Goal: Task Accomplishment & Management: Manage account settings

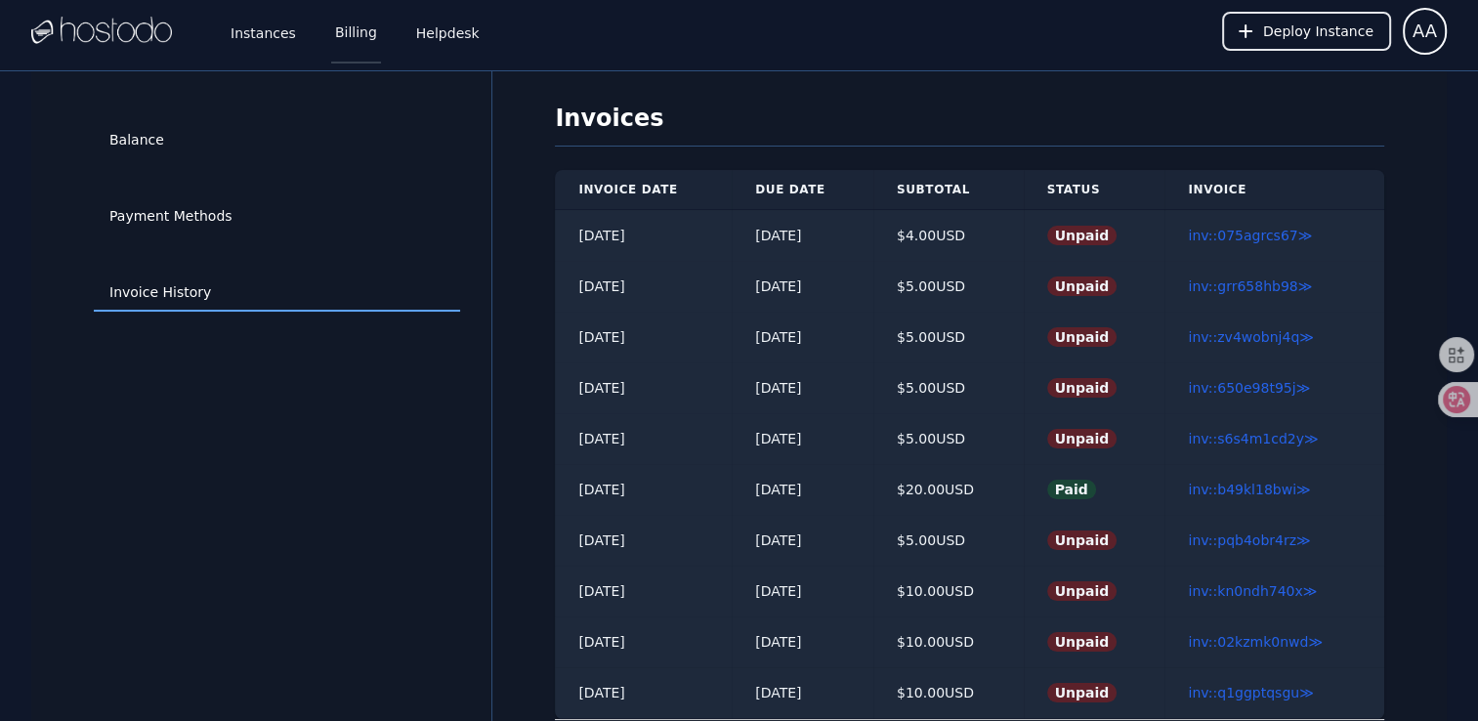
click at [374, 37] on link "Billing" at bounding box center [356, 31] width 50 height 64
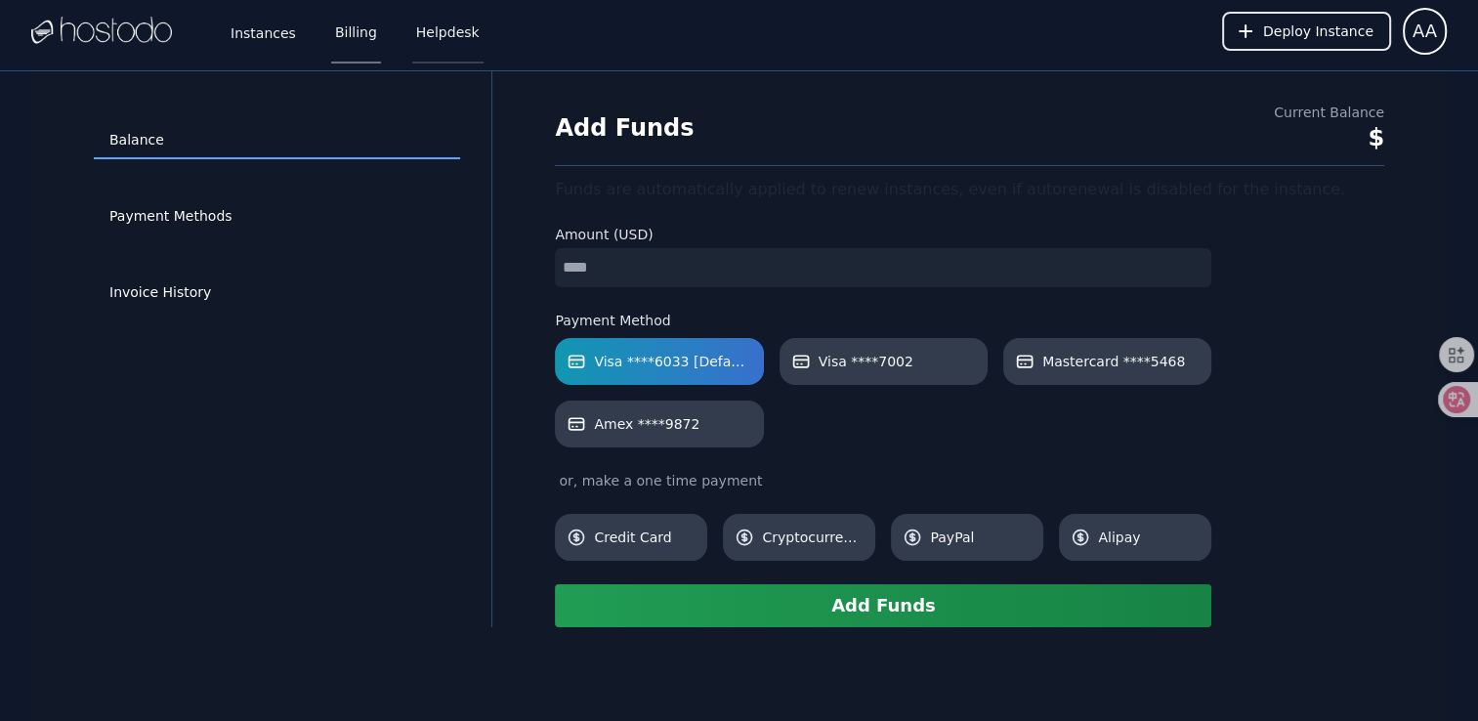
click at [451, 37] on link "Helpdesk" at bounding box center [447, 31] width 71 height 64
click at [278, 35] on link "Instances" at bounding box center [263, 31] width 73 height 64
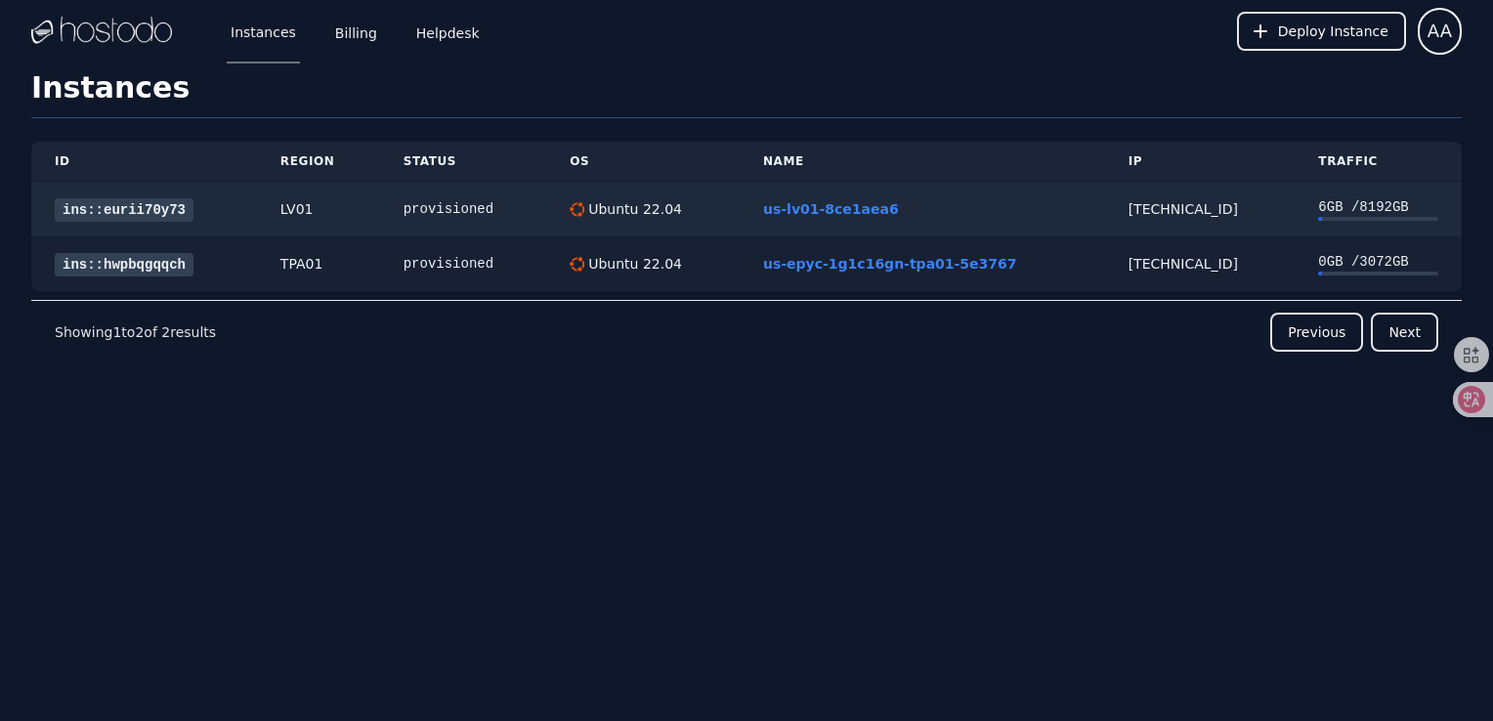
click at [159, 264] on link "ins::hwpbqgqqch" at bounding box center [124, 264] width 139 height 23
click at [167, 207] on link "ins::eurii70y73" at bounding box center [124, 209] width 139 height 23
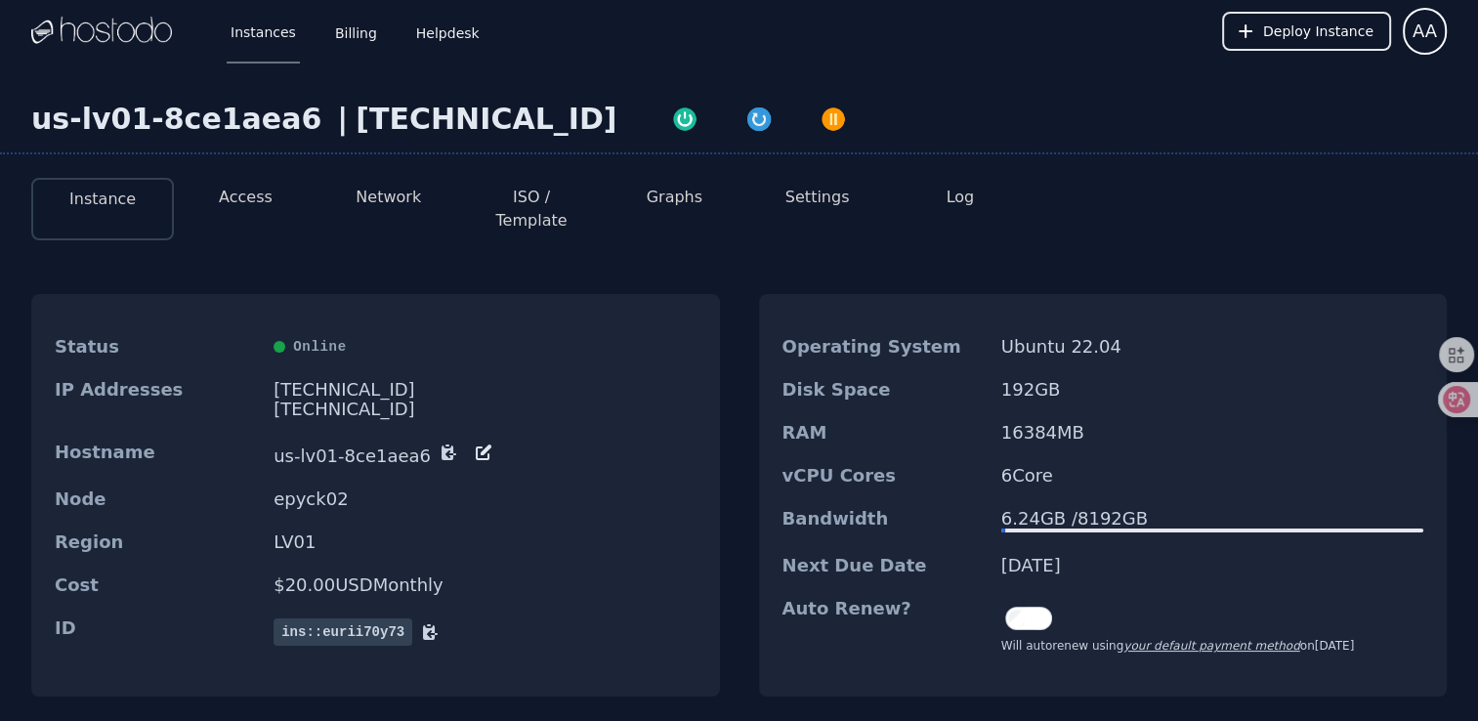
click at [942, 454] on div "vCPU Cores 6 Core" at bounding box center [1103, 475] width 689 height 43
click at [341, 37] on link "Billing" at bounding box center [356, 31] width 50 height 64
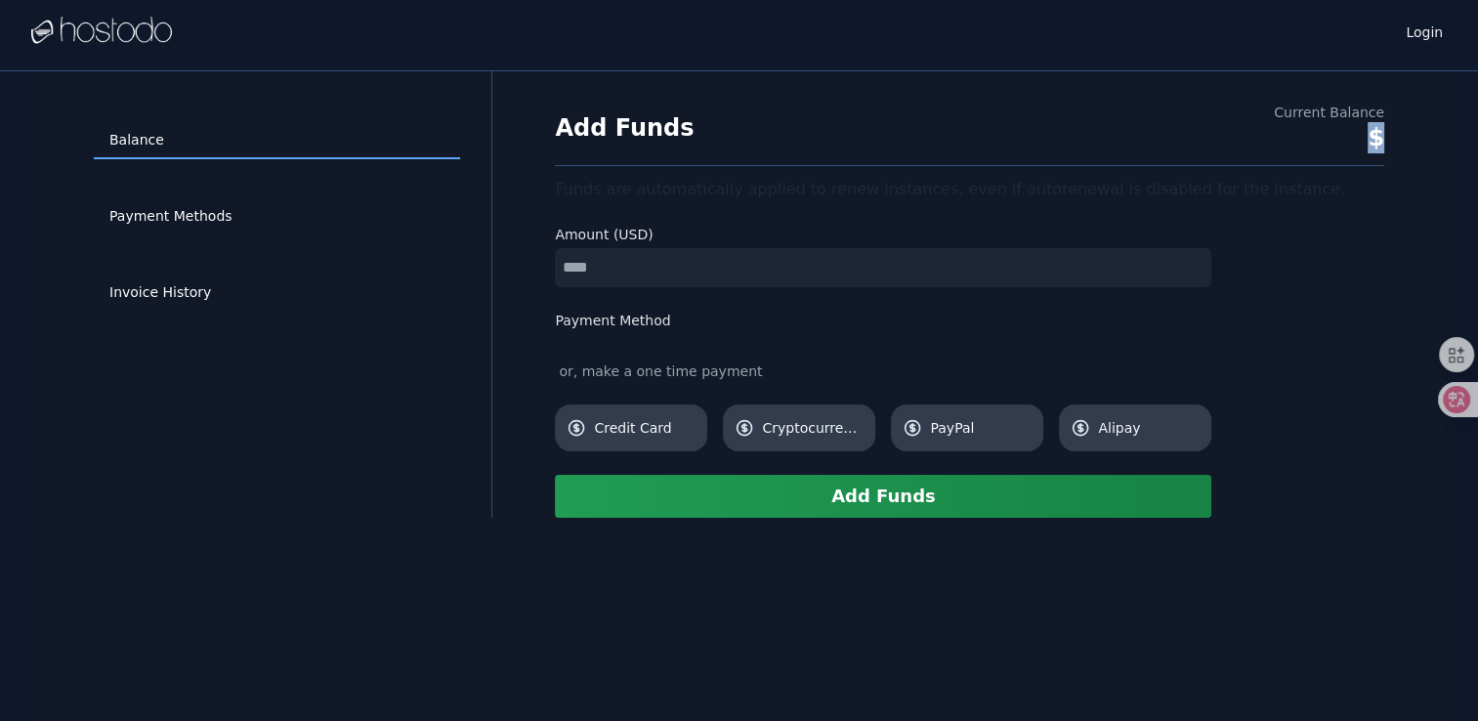
drag, startPoint x: 1311, startPoint y: 135, endPoint x: 1379, endPoint y: 131, distance: 68.5
click at [1379, 131] on div "$" at bounding box center [1329, 137] width 110 height 31
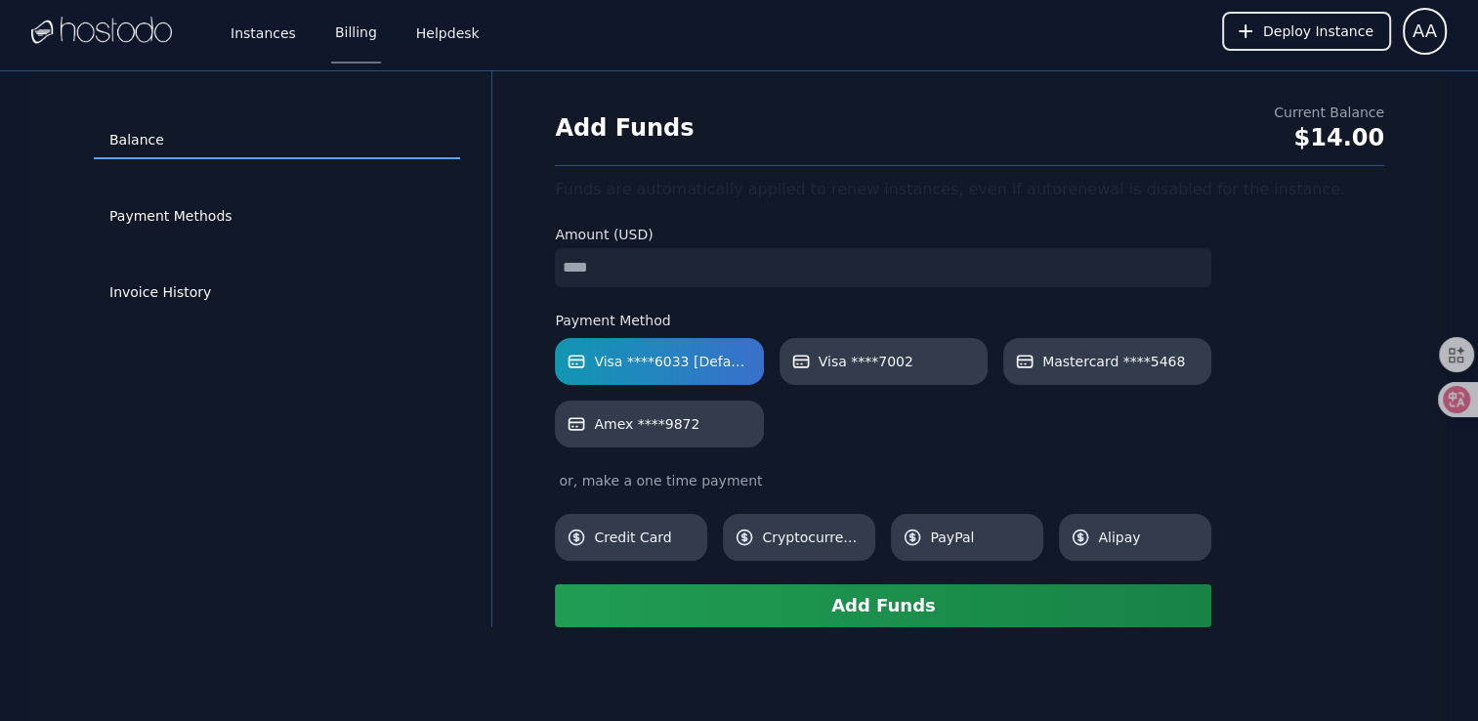
drag, startPoint x: 1379, startPoint y: 131, endPoint x: 1297, endPoint y: 105, distance: 85.9
click at [1297, 105] on div "Current Balance" at bounding box center [1329, 113] width 110 height 20
drag, startPoint x: 618, startPoint y: 266, endPoint x: 527, endPoint y: 264, distance: 90.9
click at [527, 264] on div "Add Funds Current Balance $14.00 Funds are automatically applied to renew insta…" at bounding box center [970, 365] width 892 height 525
type input "*"
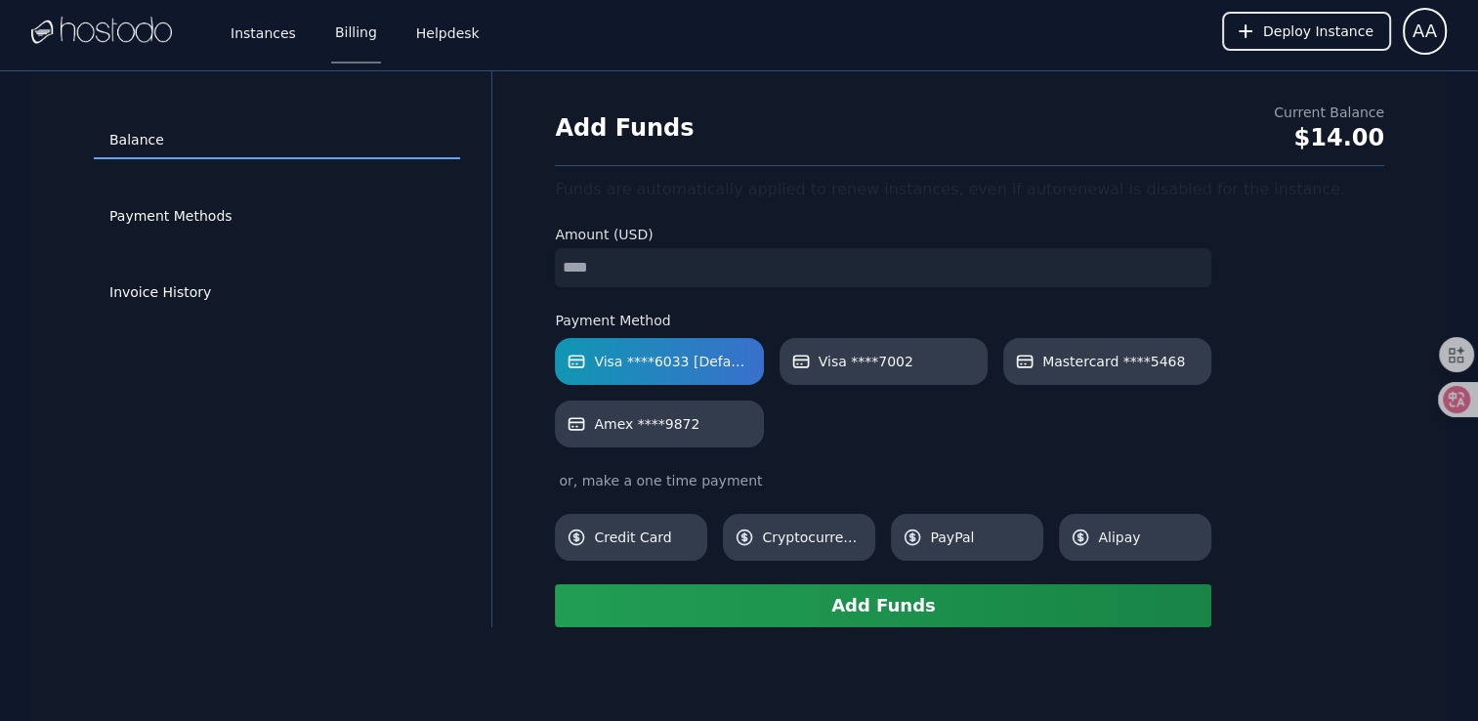
click at [768, 613] on button "Add Funds" at bounding box center [883, 605] width 656 height 43
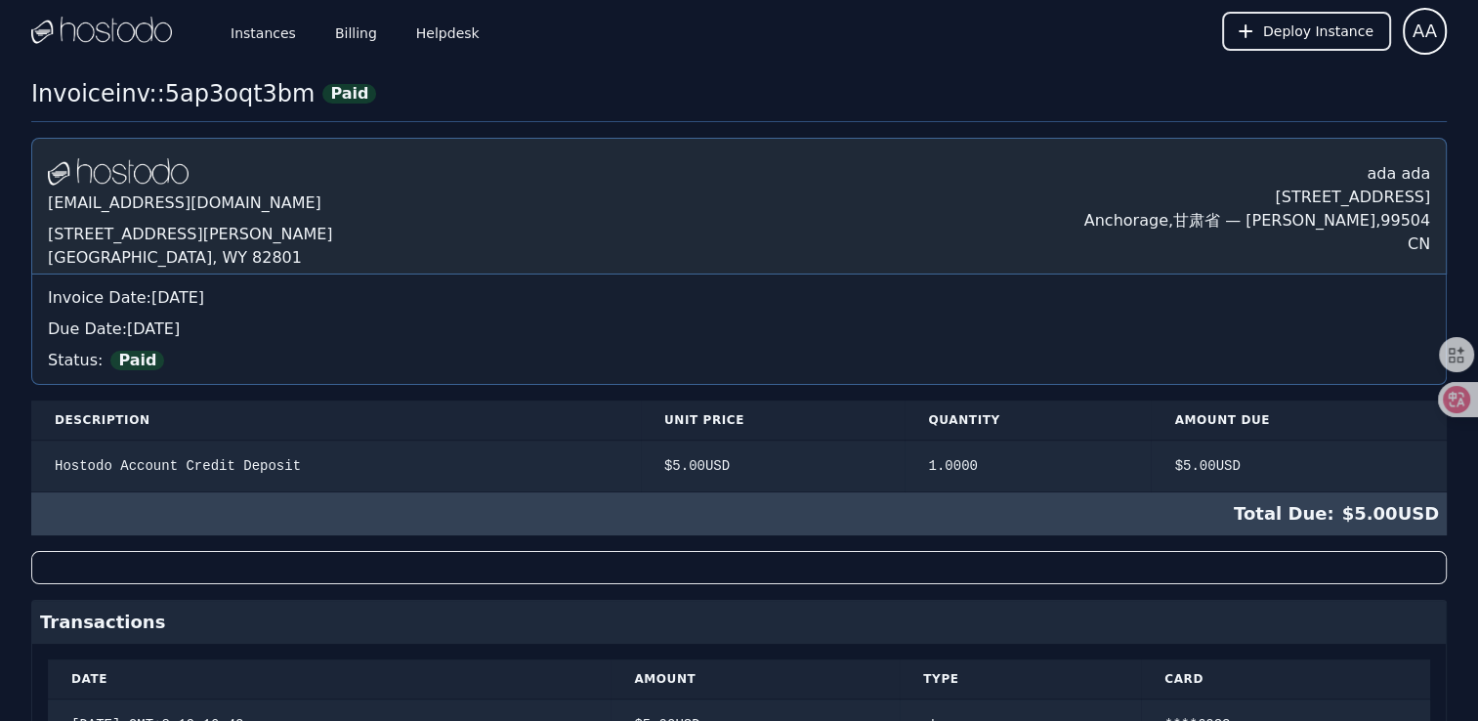
drag, startPoint x: 991, startPoint y: 666, endPoint x: 981, endPoint y: 656, distance: 13.8
click at [991, 666] on th "Type" at bounding box center [1020, 679] width 241 height 40
click at [353, 32] on link "Billing" at bounding box center [356, 31] width 50 height 64
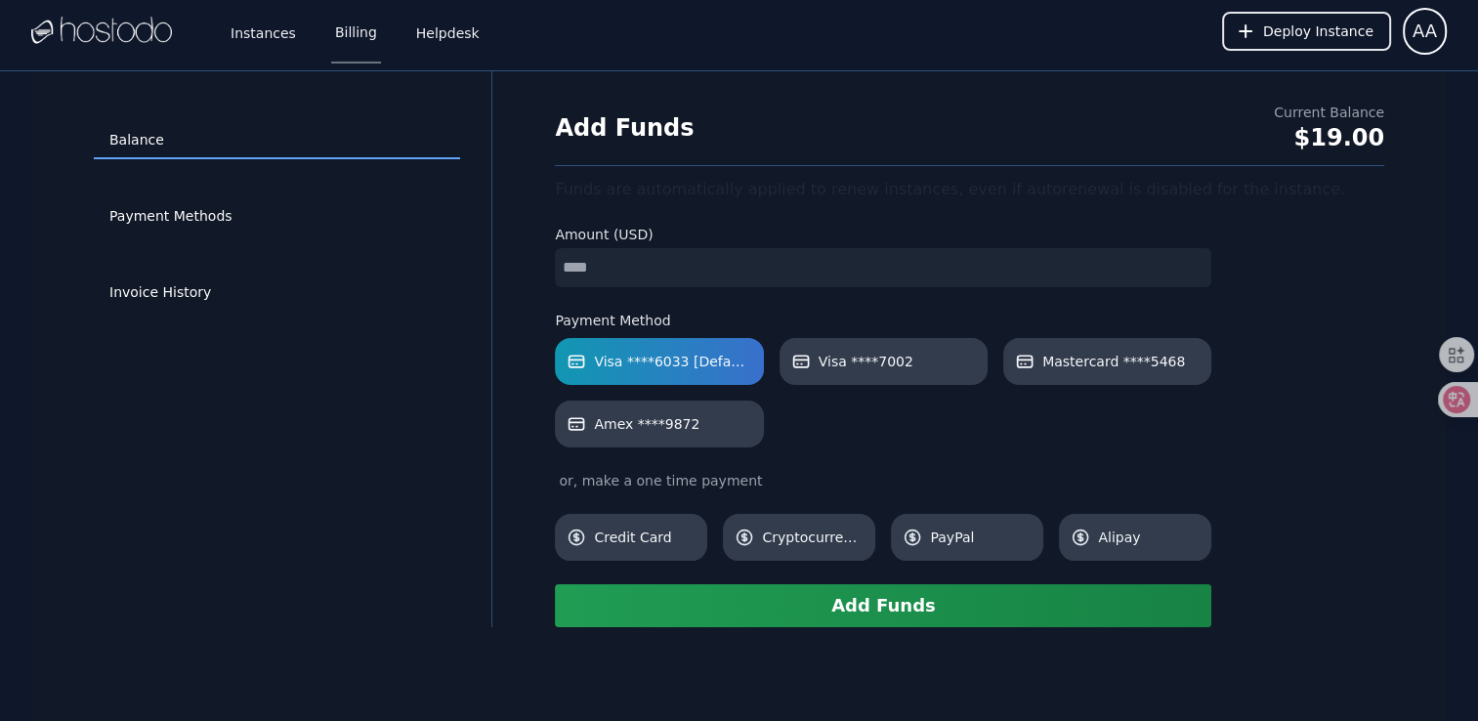
click at [626, 256] on input "number" at bounding box center [883, 267] width 656 height 39
type input "*"
click at [443, 370] on div "Balance Payment Methods Invoice History" at bounding box center [277, 349] width 429 height 493
click at [915, 614] on button "Add Funds" at bounding box center [883, 605] width 656 height 43
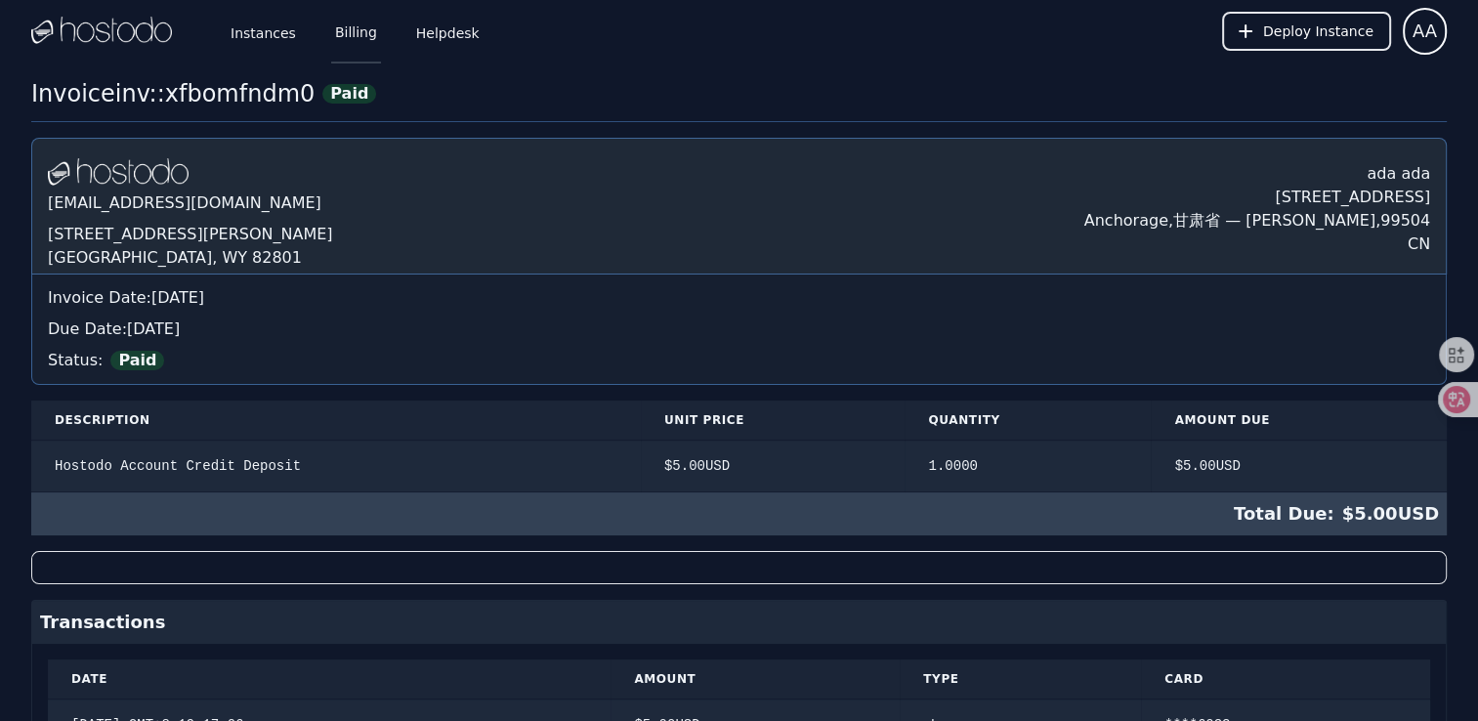
click at [345, 39] on link "Billing" at bounding box center [356, 31] width 50 height 64
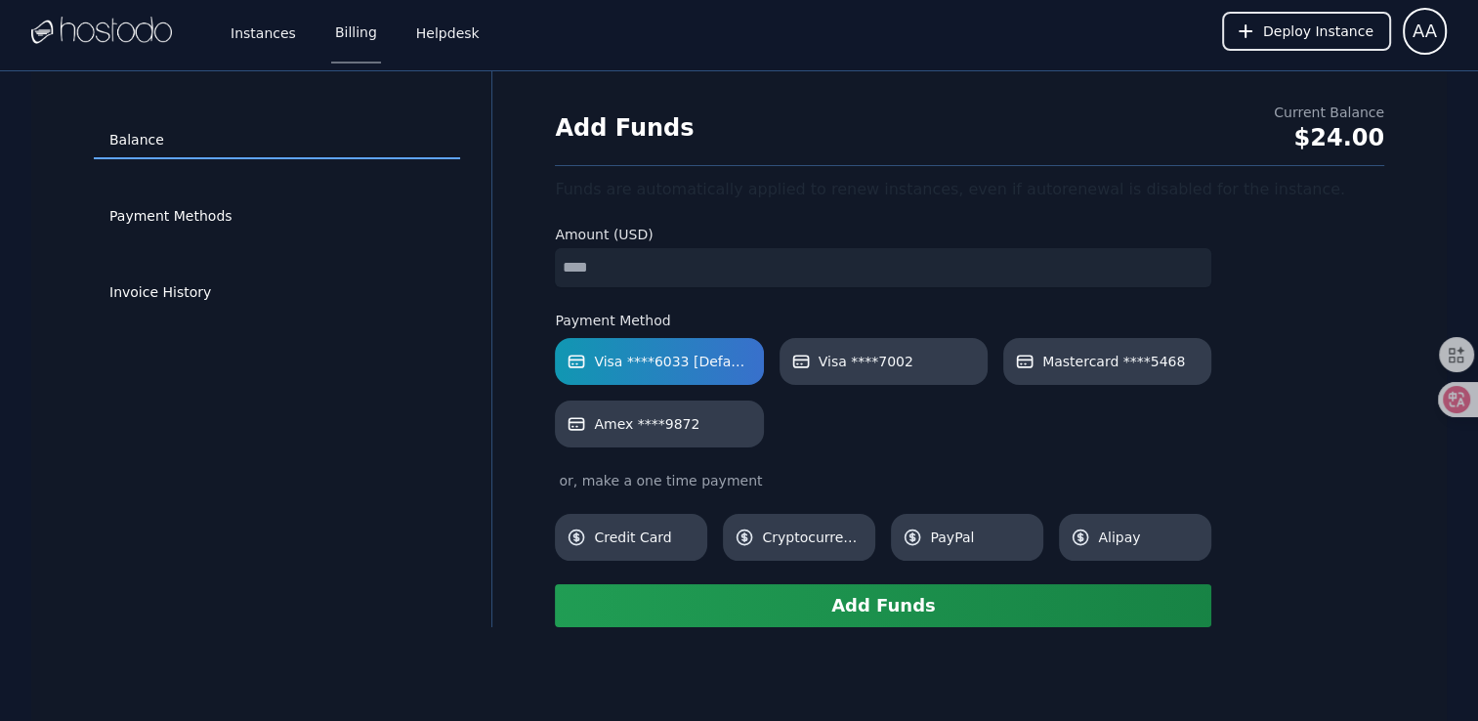
drag, startPoint x: 624, startPoint y: 272, endPoint x: 465, endPoint y: 274, distance: 159.3
click at [465, 274] on div "Balance Payment Methods Invoice History Add Funds Current Balance $24.00 Funds …" at bounding box center [738, 349] width 1415 height 556
click at [487, 401] on div "Balance Payment Methods Invoice History" at bounding box center [277, 349] width 429 height 493
click at [804, 617] on button "Add Funds" at bounding box center [883, 605] width 656 height 43
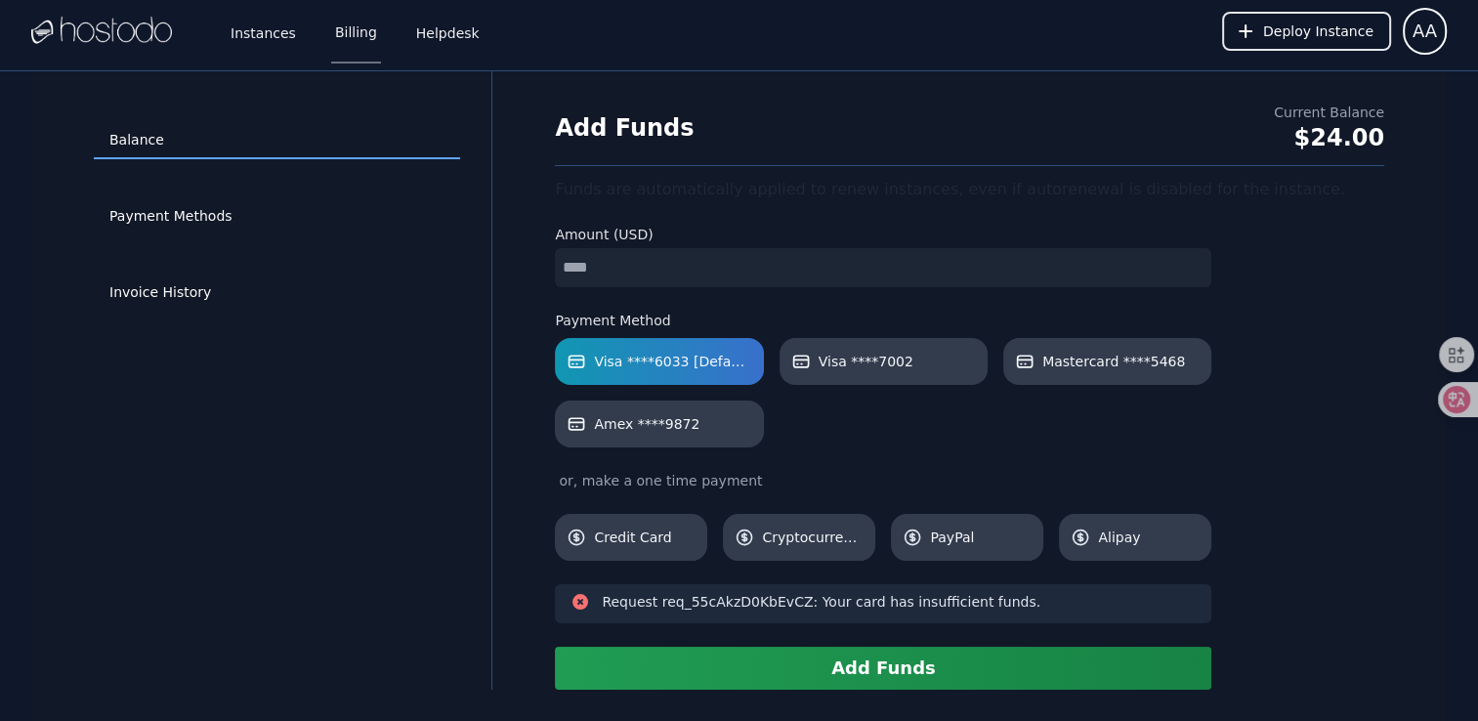
drag, startPoint x: 654, startPoint y: 272, endPoint x: 272, endPoint y: 260, distance: 383.1
click at [318, 258] on div "Balance Payment Methods Invoice History Add Funds Current Balance $24.00 Funds …" at bounding box center [738, 380] width 1415 height 618
click at [391, 518] on div "Balance Payment Methods Invoice History" at bounding box center [277, 381] width 429 height 556
click at [823, 678] on button "Add Funds" at bounding box center [883, 668] width 656 height 43
drag, startPoint x: 639, startPoint y: 264, endPoint x: 316, endPoint y: 268, distance: 322.4
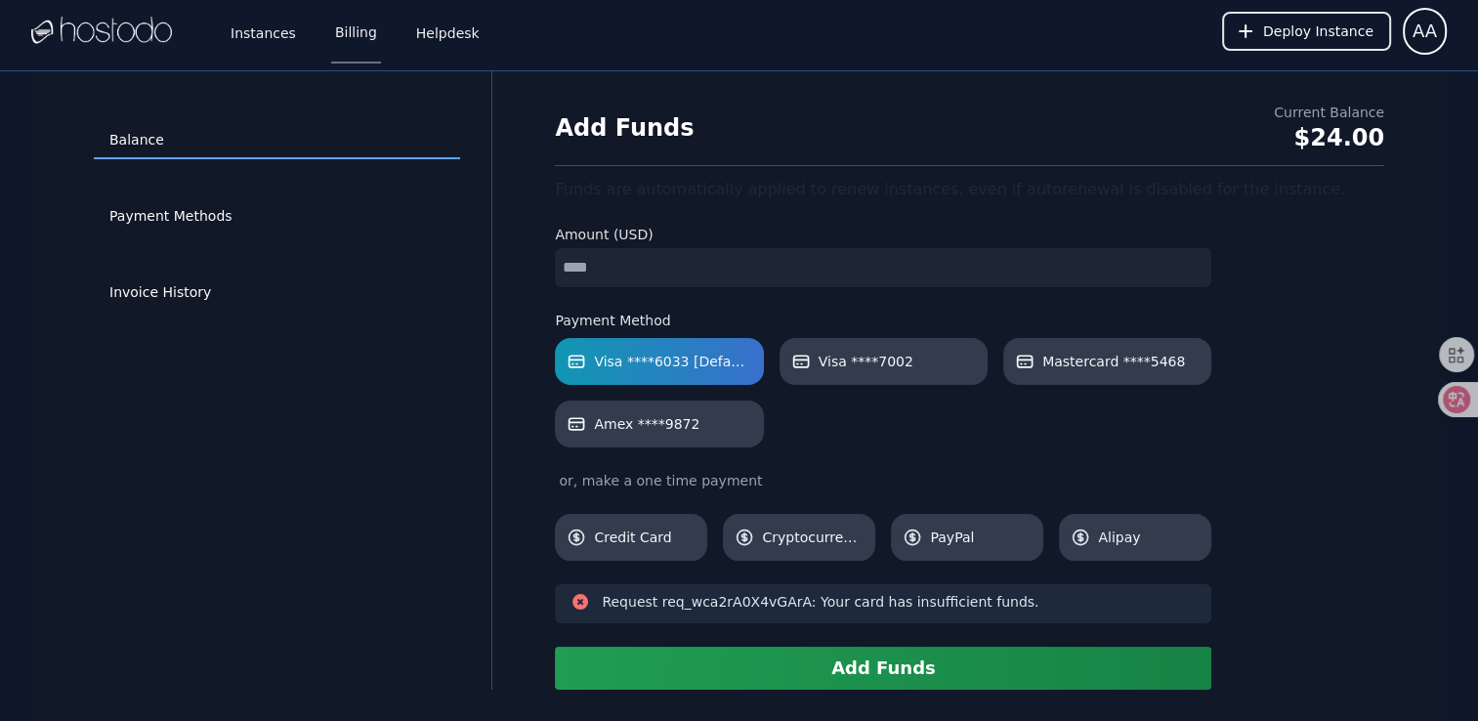
click at [364, 267] on div "Balance Payment Methods Invoice History Add Funds Current Balance $24.00 Funds …" at bounding box center [738, 380] width 1415 height 618
click at [890, 662] on button "Add Funds" at bounding box center [883, 668] width 656 height 43
drag, startPoint x: 875, startPoint y: 276, endPoint x: 787, endPoint y: 263, distance: 89.0
click at [789, 264] on input "*" at bounding box center [883, 267] width 656 height 39
drag, startPoint x: 682, startPoint y: 260, endPoint x: 443, endPoint y: 268, distance: 238.5
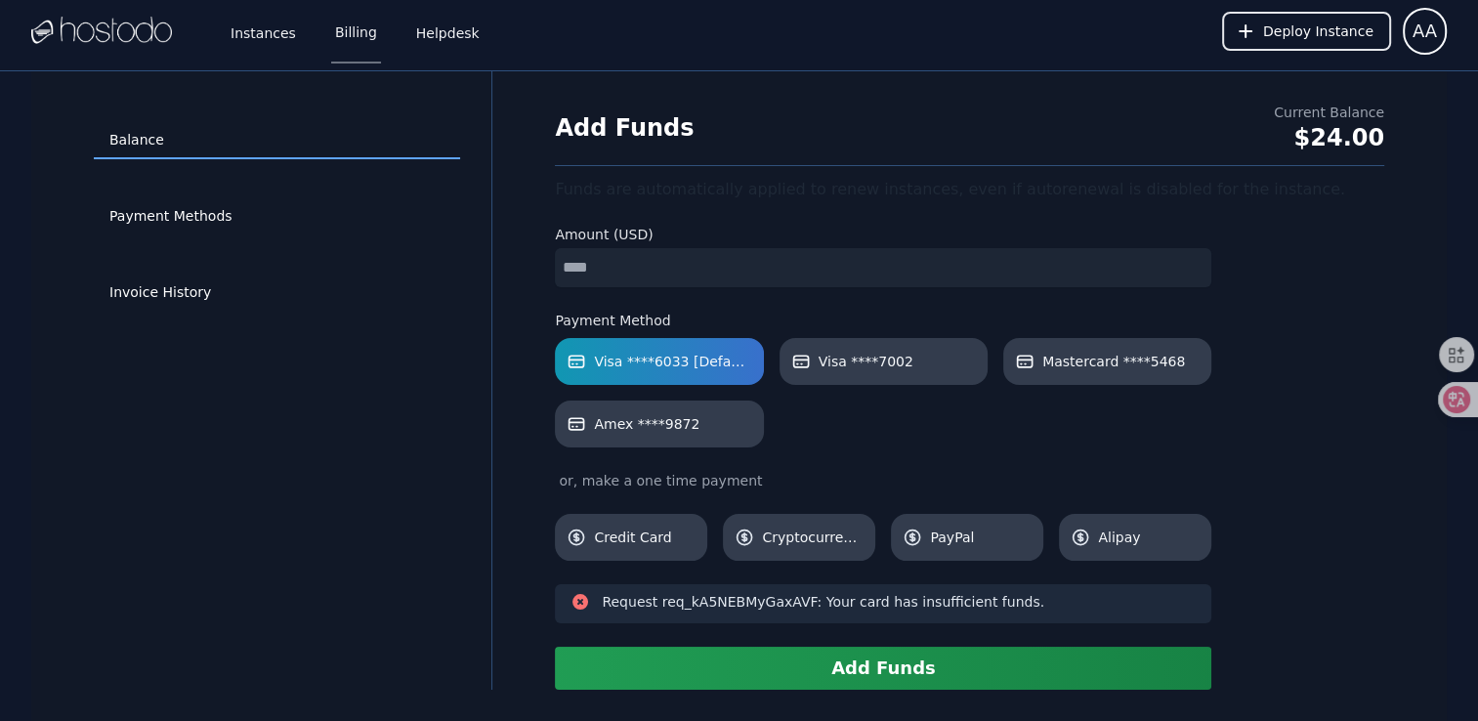
click at [465, 264] on div "Balance Payment Methods Invoice History Add Funds Current Balance $24.00 Funds …" at bounding box center [738, 380] width 1415 height 618
type input "*"
click at [810, 676] on button "Add Funds" at bounding box center [883, 668] width 656 height 43
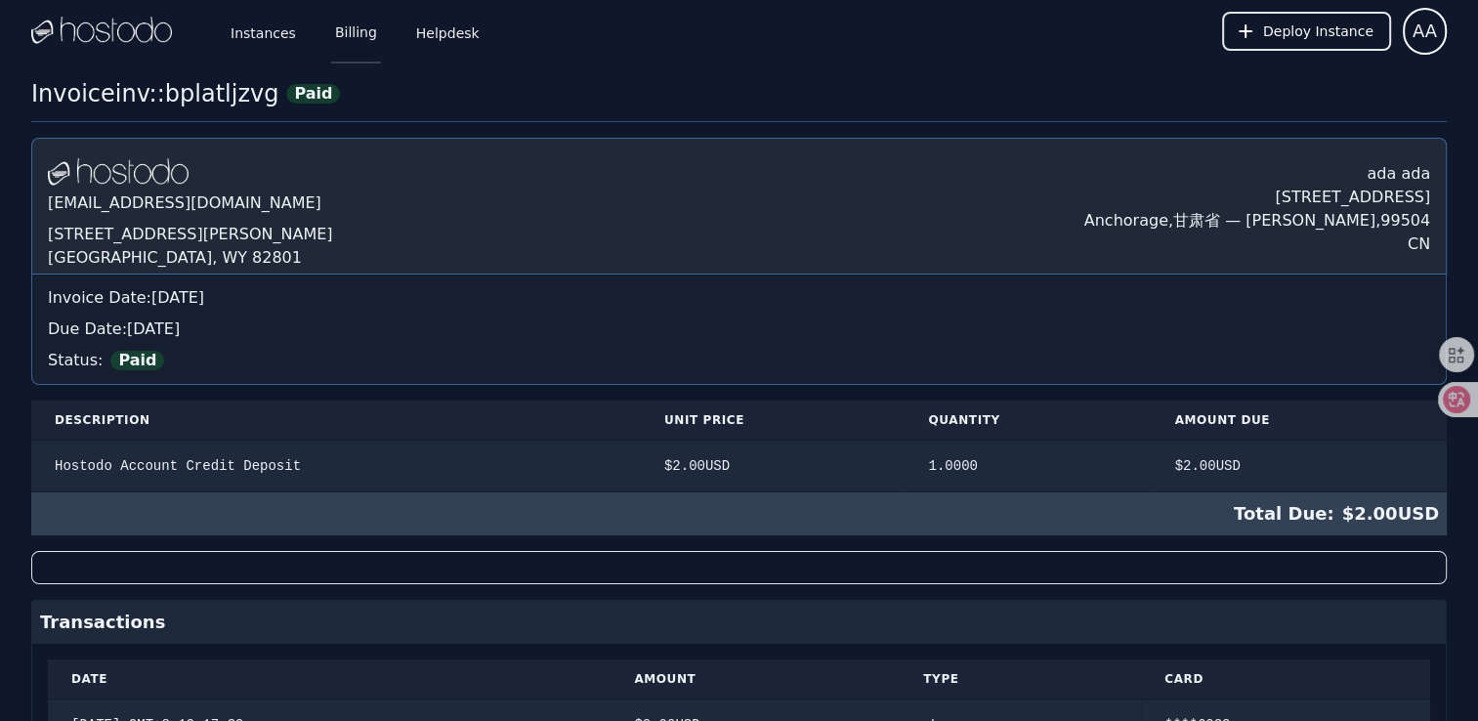
click at [349, 42] on link "Billing" at bounding box center [356, 31] width 50 height 64
click at [281, 30] on link "Instances" at bounding box center [263, 31] width 73 height 64
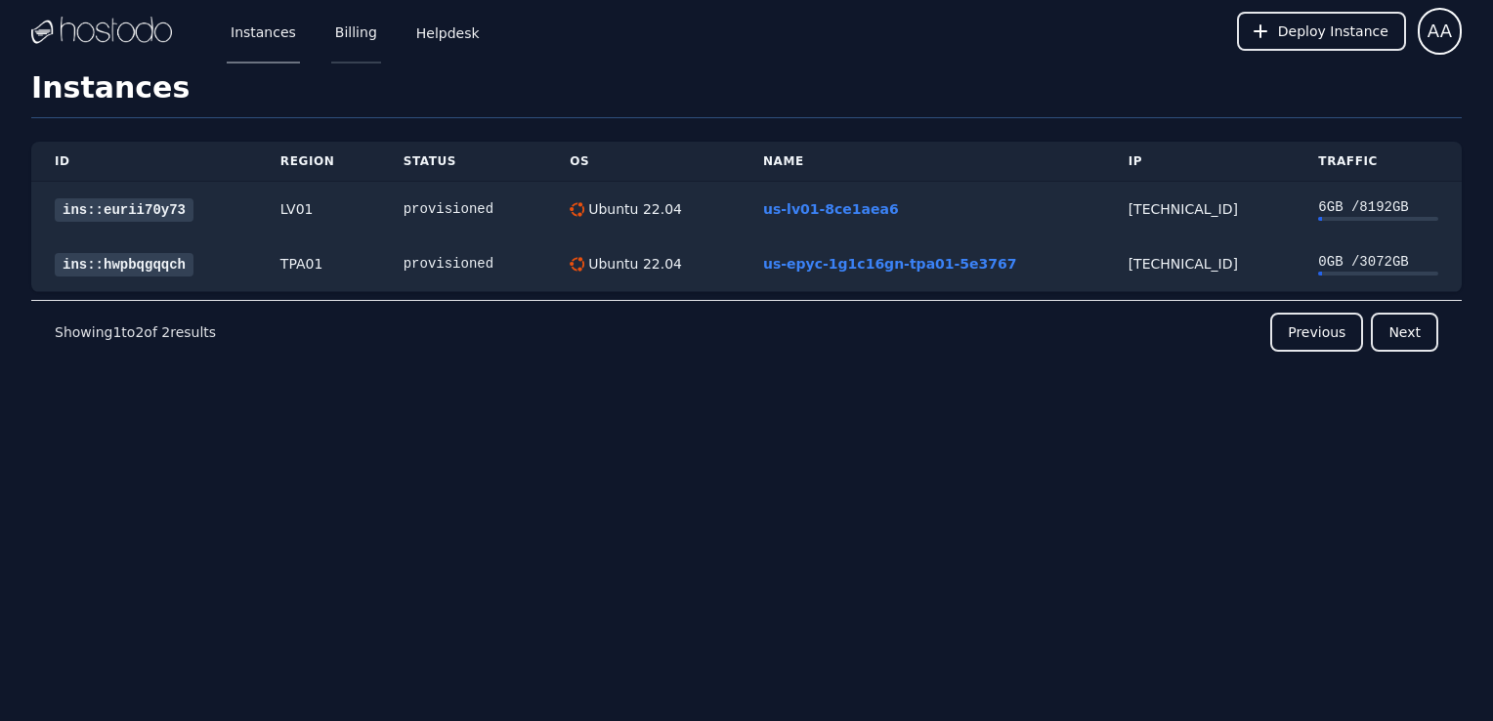
click at [352, 38] on link "Billing" at bounding box center [356, 31] width 50 height 64
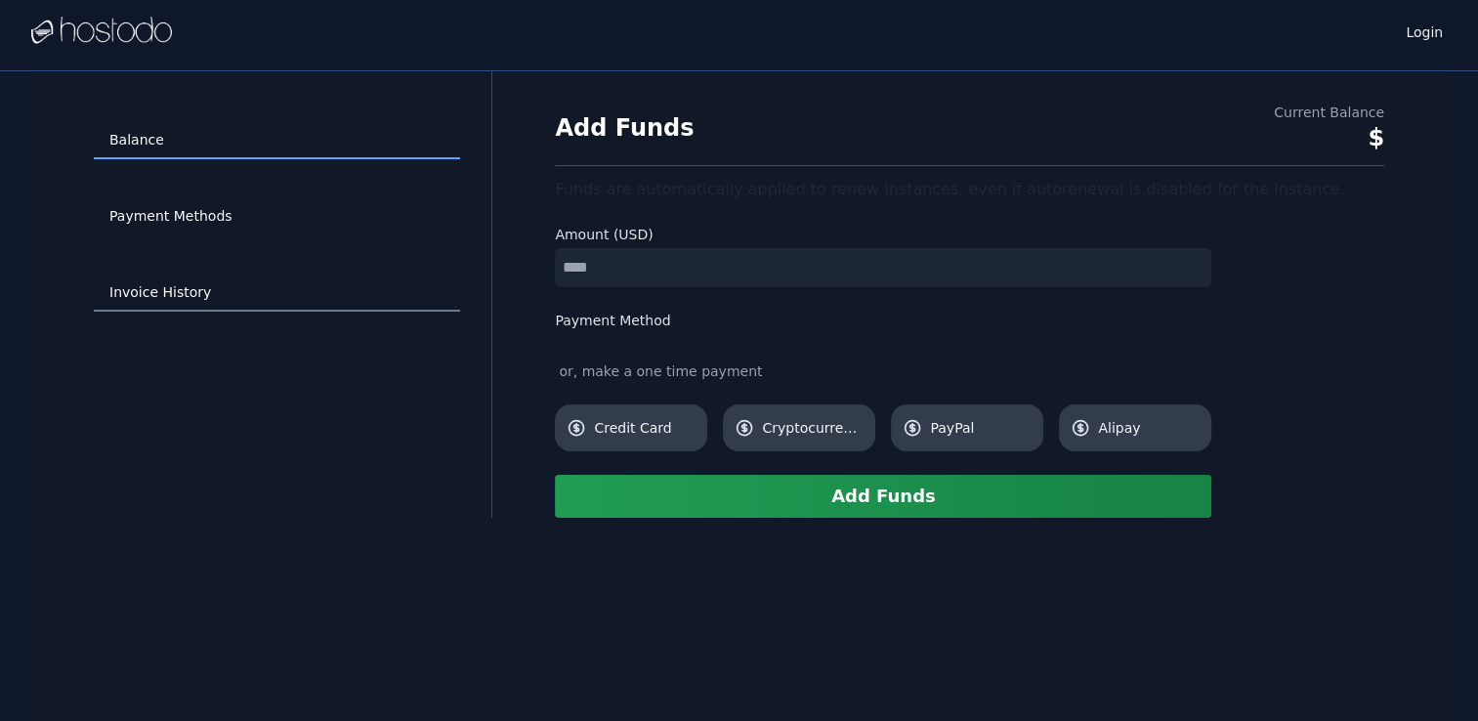
click at [412, 283] on div "Balance Payment Methods Invoice History Add Funds Current Balance $ Funds are a…" at bounding box center [738, 294] width 1415 height 446
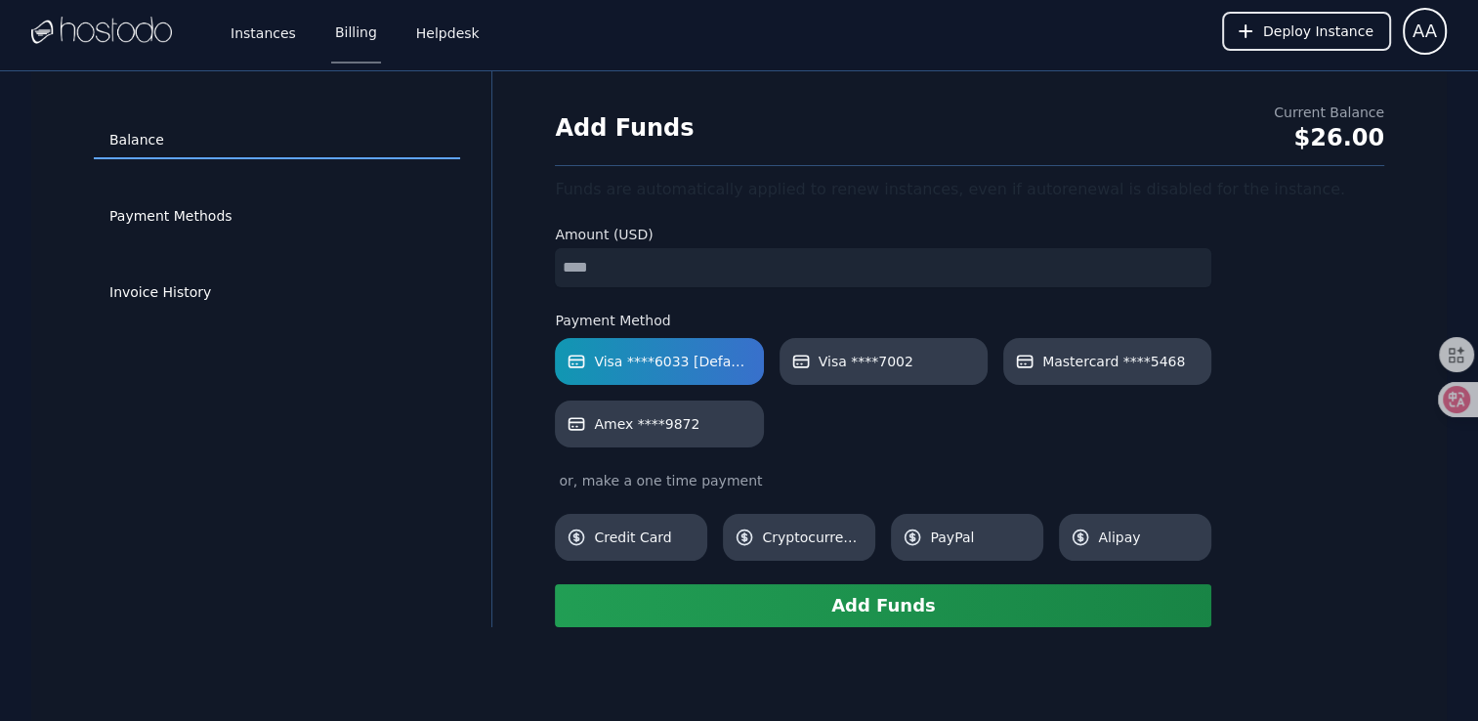
click at [789, 600] on button "Add Funds" at bounding box center [883, 605] width 656 height 43
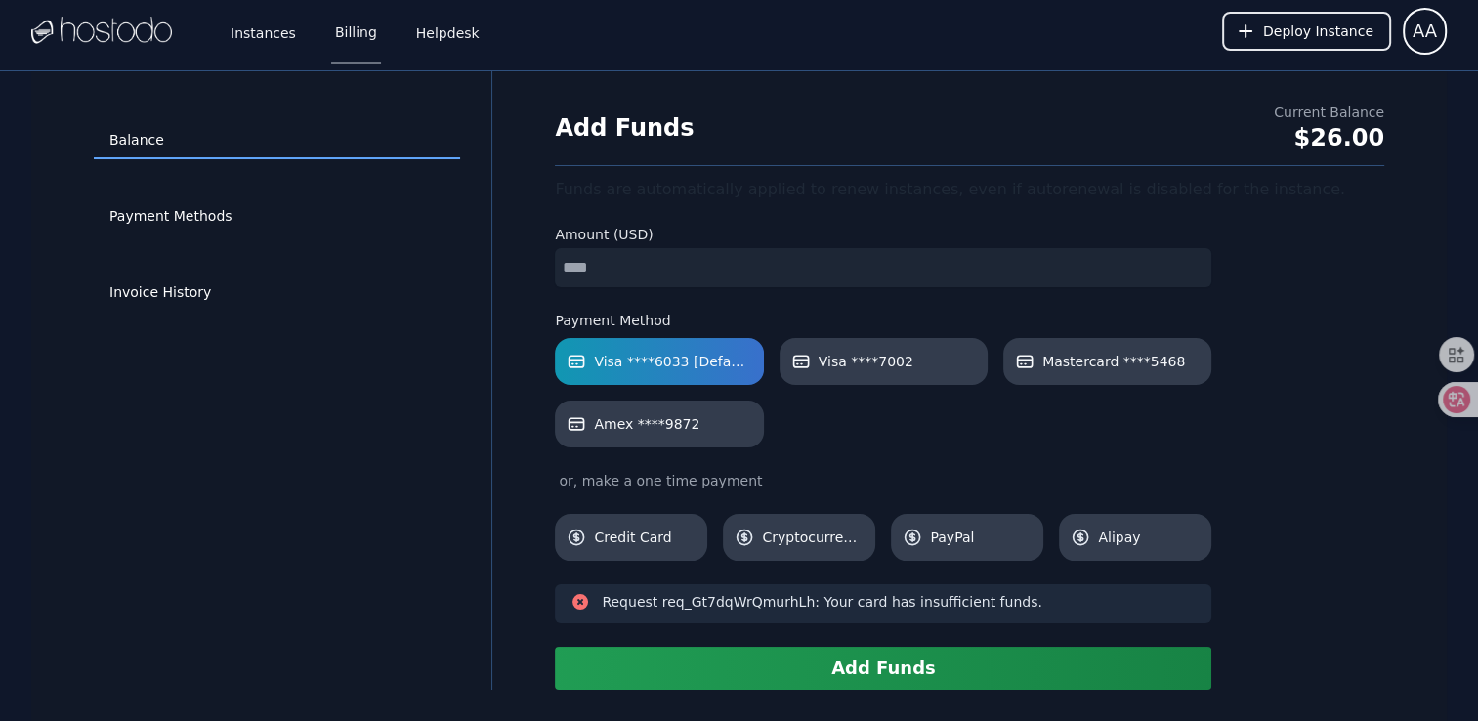
drag, startPoint x: 627, startPoint y: 280, endPoint x: 504, endPoint y: 275, distance: 123.2
click at [514, 279] on div "Balance Payment Methods Invoice History Add Funds Current Balance $26.00 Funds …" at bounding box center [738, 380] width 1415 height 618
type input "*"
click at [866, 662] on button "Add Funds" at bounding box center [883, 668] width 656 height 43
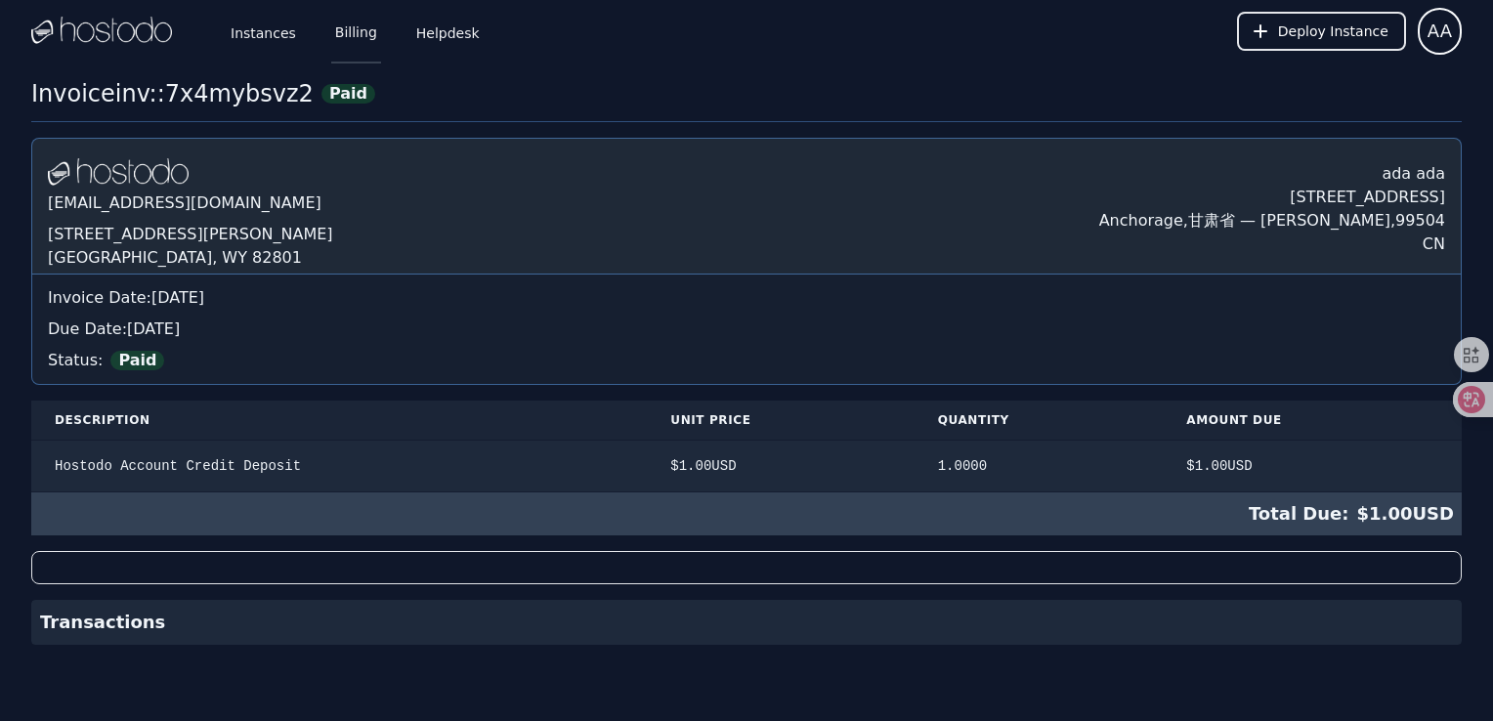
click at [358, 29] on link "Billing" at bounding box center [356, 31] width 50 height 64
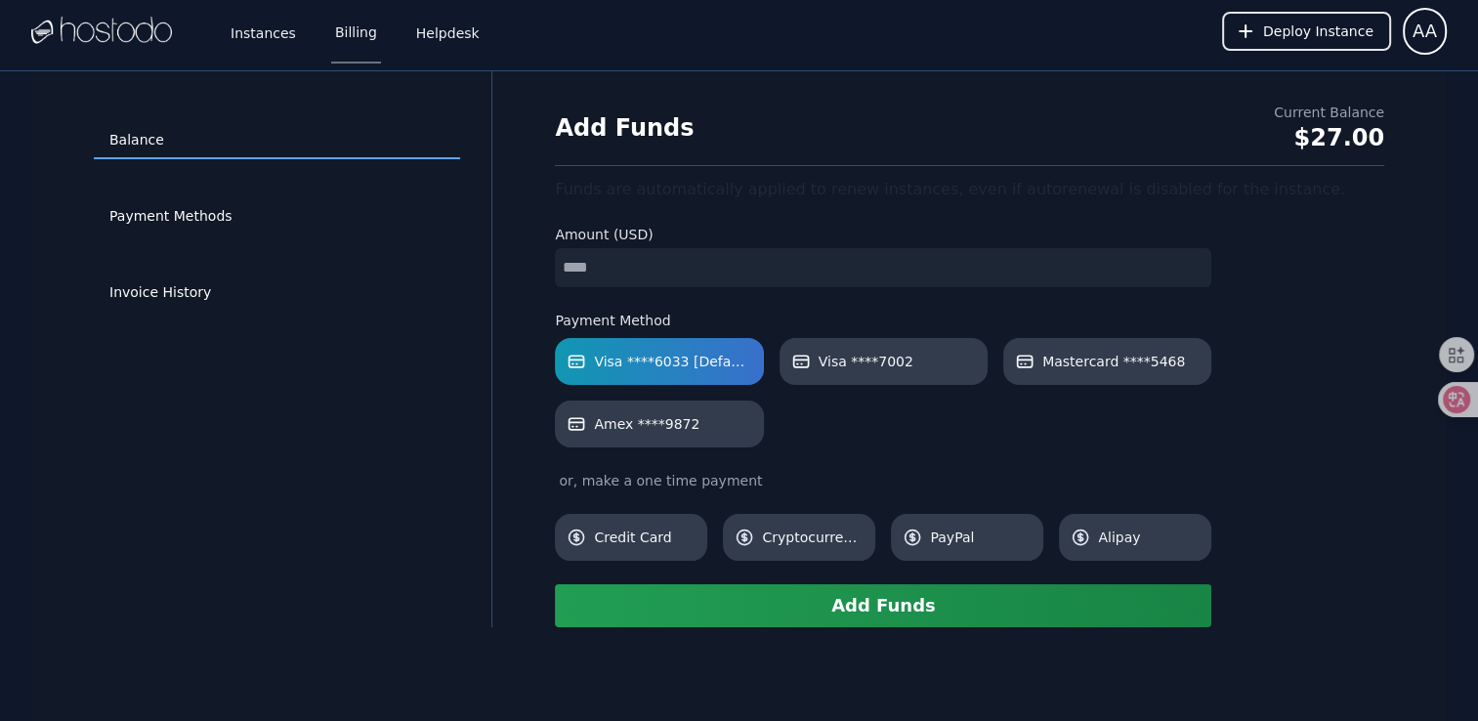
click at [774, 600] on button "Add Funds" at bounding box center [883, 605] width 656 height 43
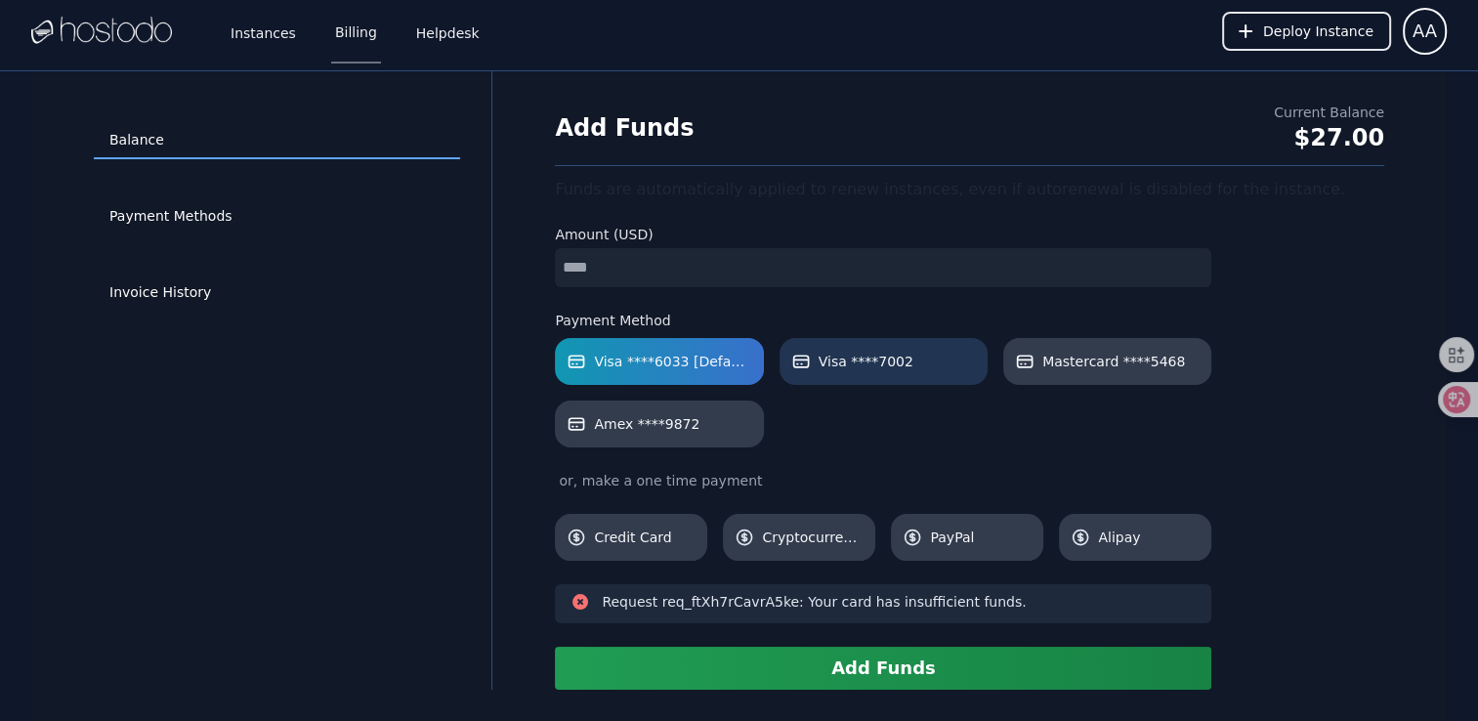
click at [835, 365] on span "Visa ****7002" at bounding box center [866, 362] width 95 height 20
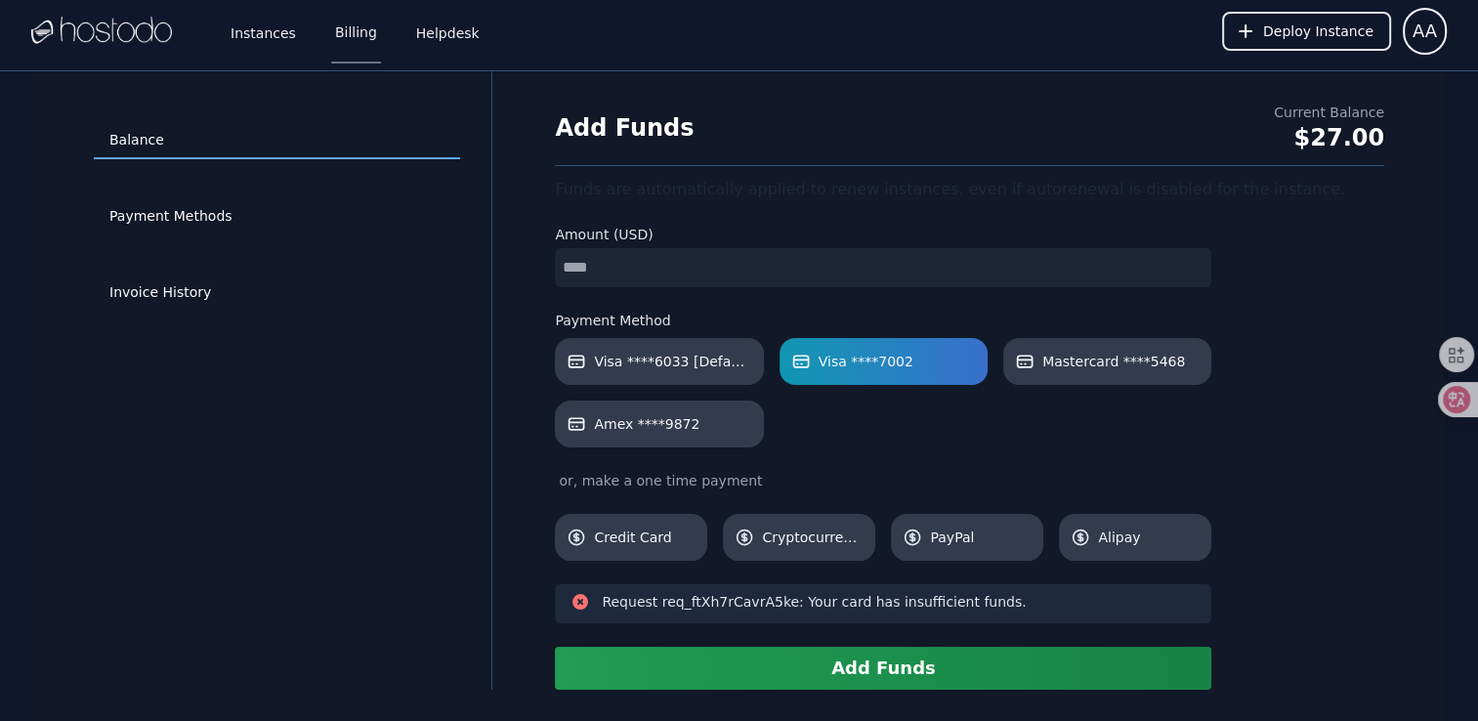
click at [687, 256] on input "*" at bounding box center [883, 267] width 656 height 39
drag, startPoint x: 686, startPoint y: 255, endPoint x: 448, endPoint y: 248, distance: 237.5
click at [449, 248] on div "Balance Payment Methods Invoice History Add Funds Current Balance $27.00 Funds …" at bounding box center [738, 380] width 1415 height 618
click at [883, 662] on button "Add Funds" at bounding box center [883, 668] width 656 height 43
drag, startPoint x: 649, startPoint y: 264, endPoint x: 350, endPoint y: 244, distance: 299.6
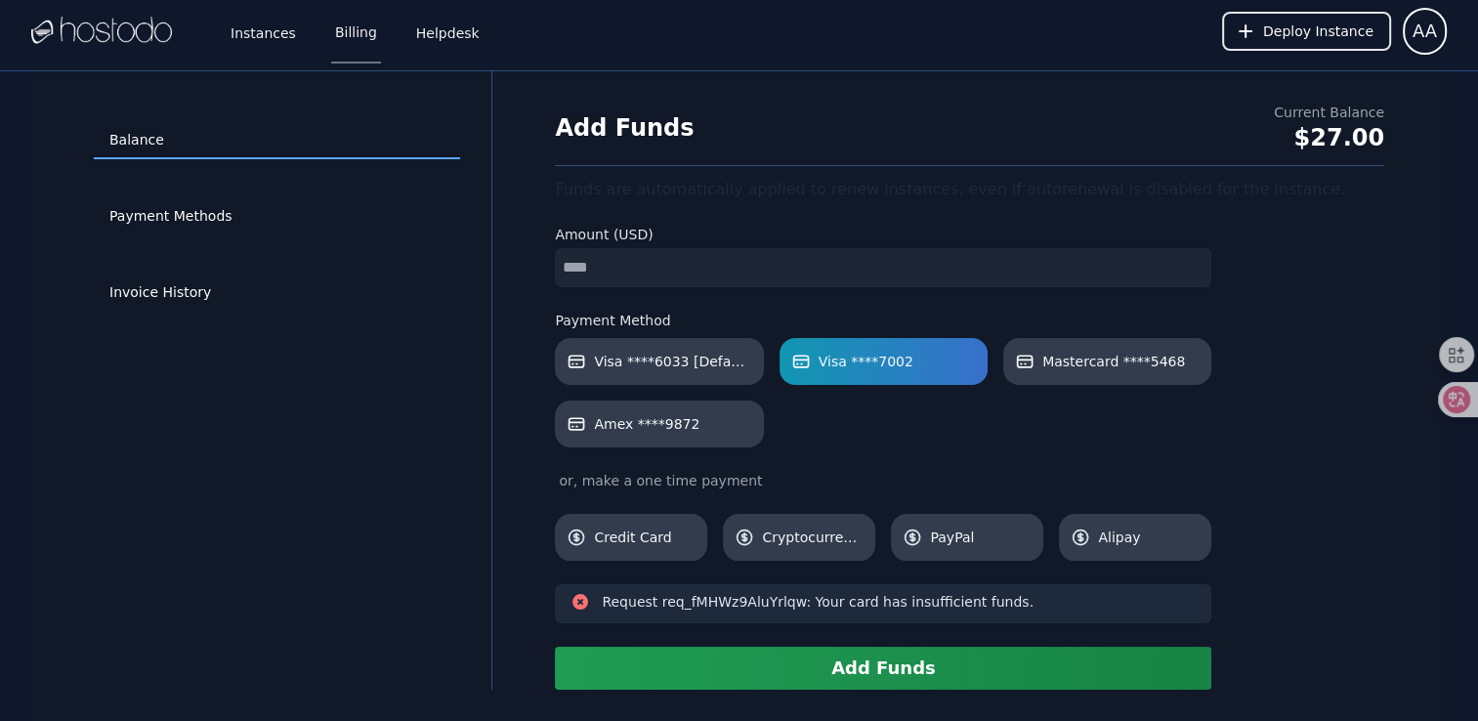
click at [463, 254] on div "Balance Payment Methods Invoice History Add Funds Current Balance $27.00 Funds …" at bounding box center [738, 380] width 1415 height 618
type input "*"
click at [793, 655] on button "Add Funds" at bounding box center [883, 668] width 656 height 43
drag, startPoint x: 638, startPoint y: 267, endPoint x: 503, endPoint y: 258, distance: 135.1
click at [507, 259] on div "Balance Payment Methods Invoice History Add Funds Current Balance $27.00 Funds …" at bounding box center [738, 380] width 1415 height 618
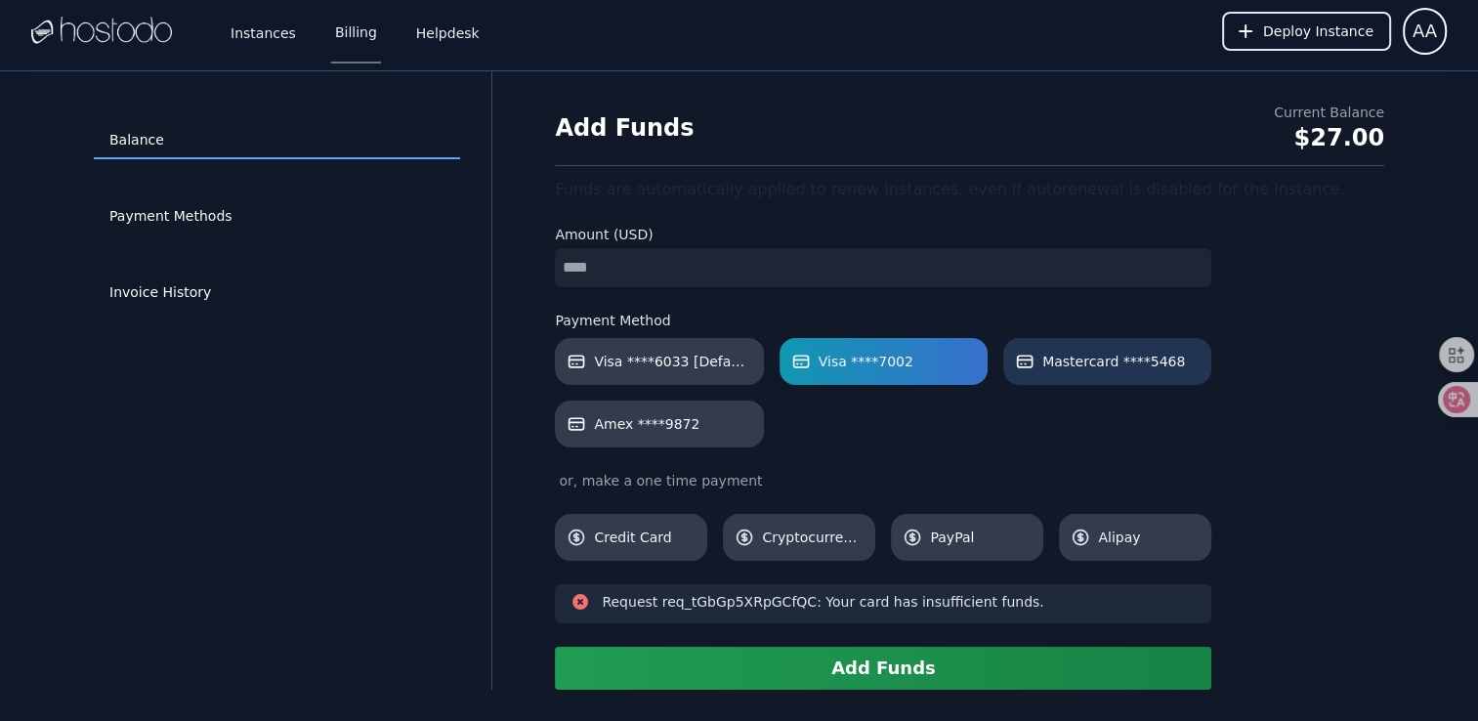
click at [1071, 358] on span "Mastercard ****5468" at bounding box center [1113, 362] width 143 height 20
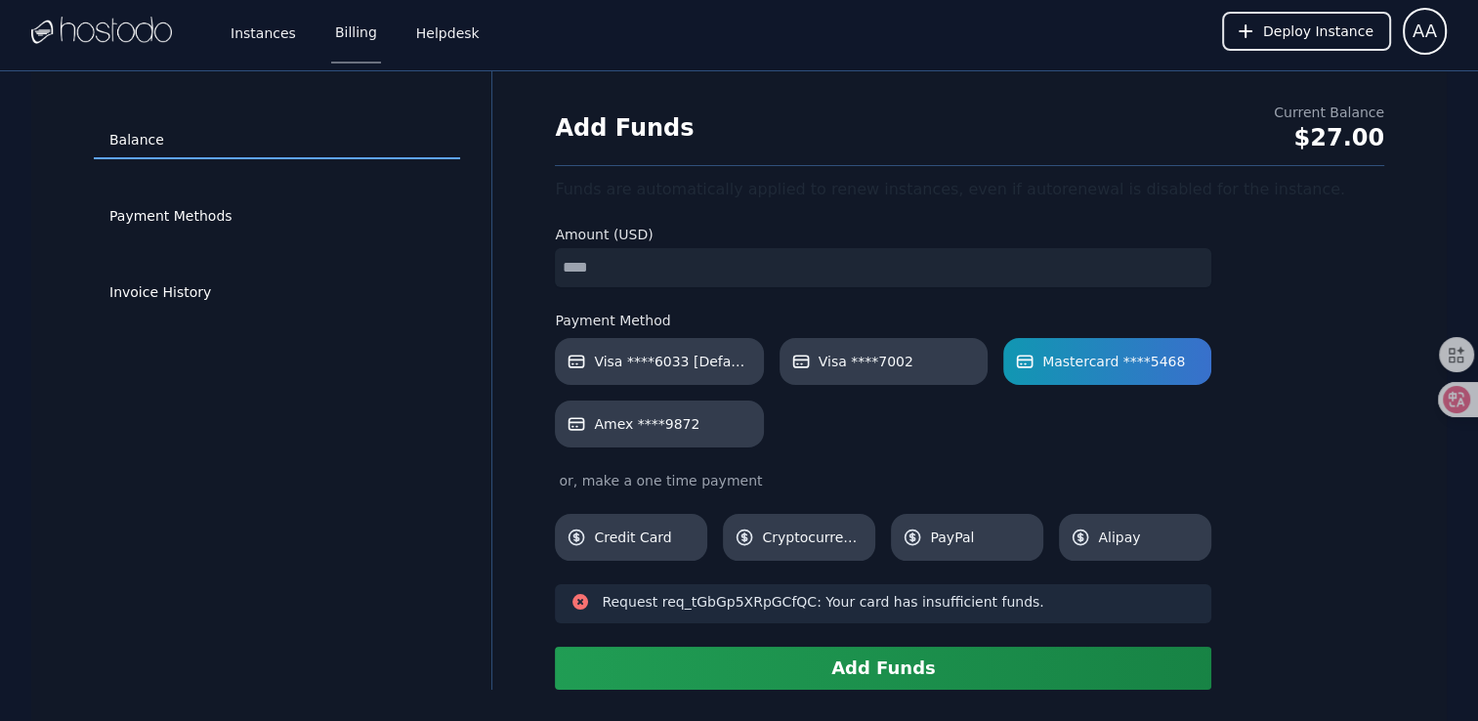
drag, startPoint x: 698, startPoint y: 248, endPoint x: 517, endPoint y: 253, distance: 181.8
click at [520, 253] on div "Balance Payment Methods Invoice History Add Funds Current Balance $27.00 Funds …" at bounding box center [738, 380] width 1415 height 618
click at [852, 662] on button "Add Funds" at bounding box center [883, 668] width 656 height 43
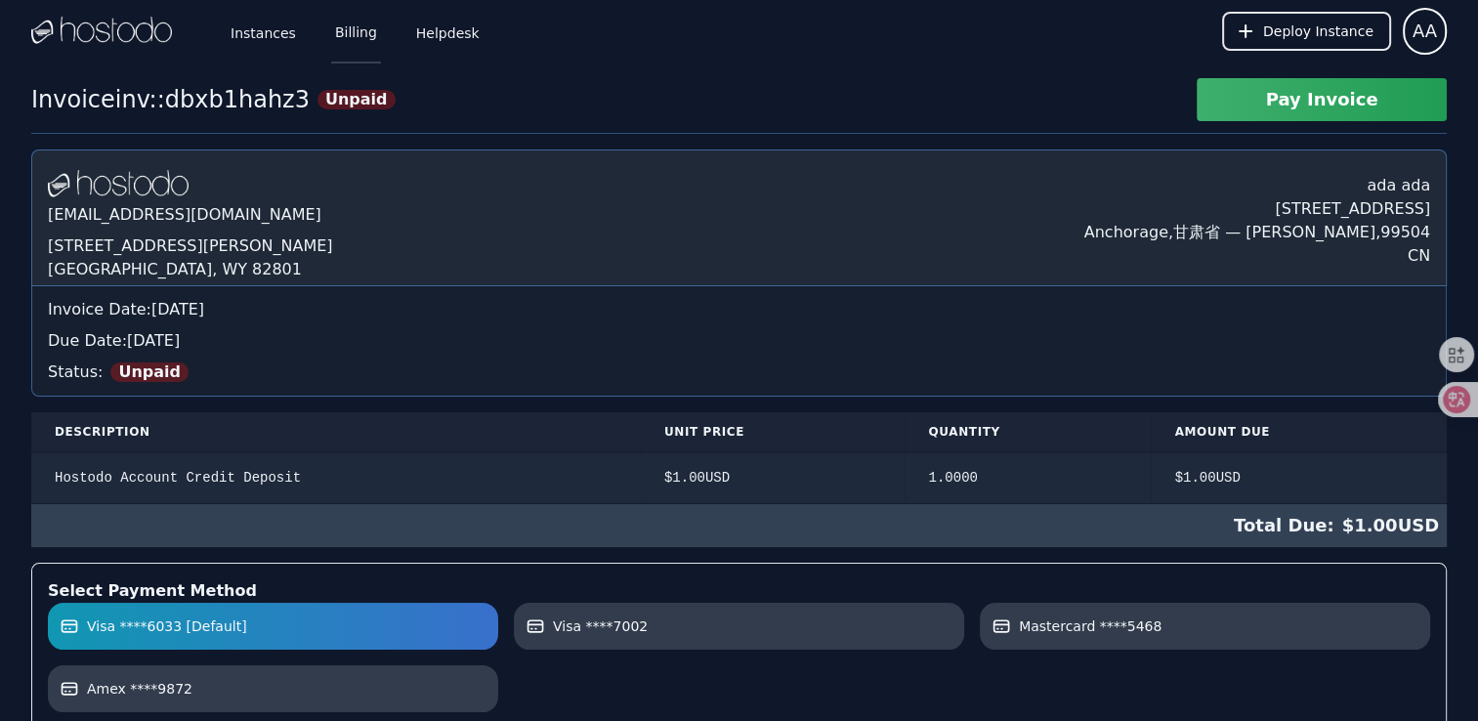
click at [352, 23] on link "Billing" at bounding box center [356, 31] width 50 height 64
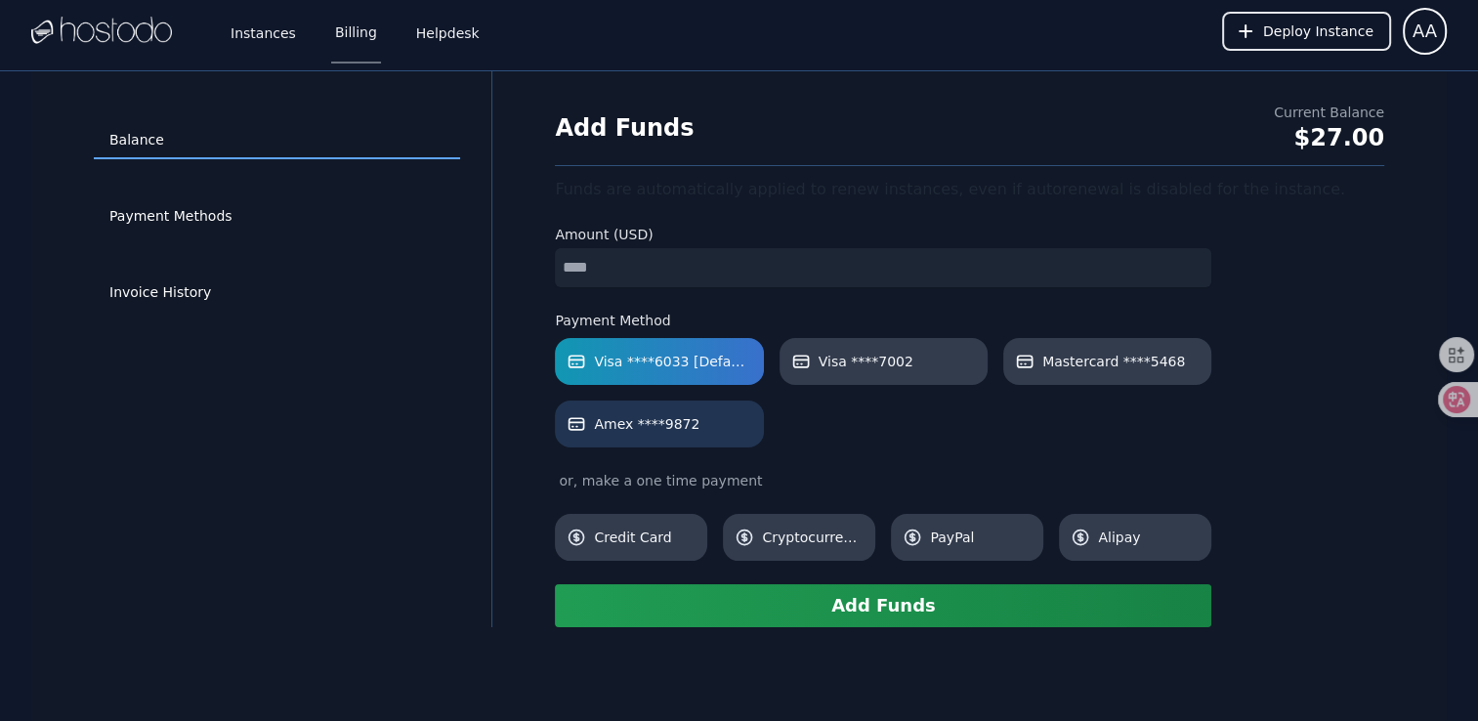
click at [669, 432] on span "Amex ****9872" at bounding box center [646, 424] width 105 height 20
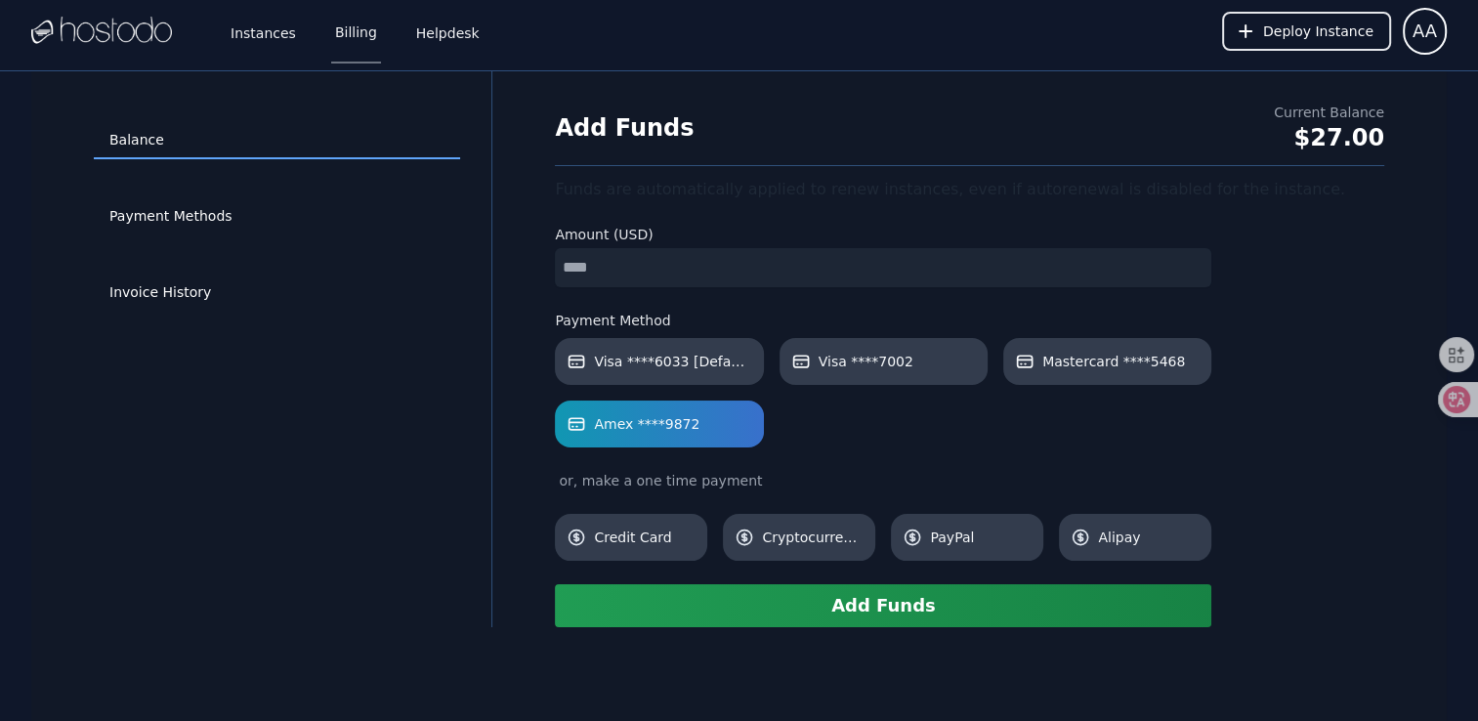
drag, startPoint x: 620, startPoint y: 265, endPoint x: 455, endPoint y: 261, distance: 165.1
click at [457, 262] on div "Balance Payment Methods Invoice History Add Funds Current Balance $27.00 Funds …" at bounding box center [738, 349] width 1415 height 556
type input "*"
click at [885, 605] on button "Add Funds" at bounding box center [883, 605] width 656 height 43
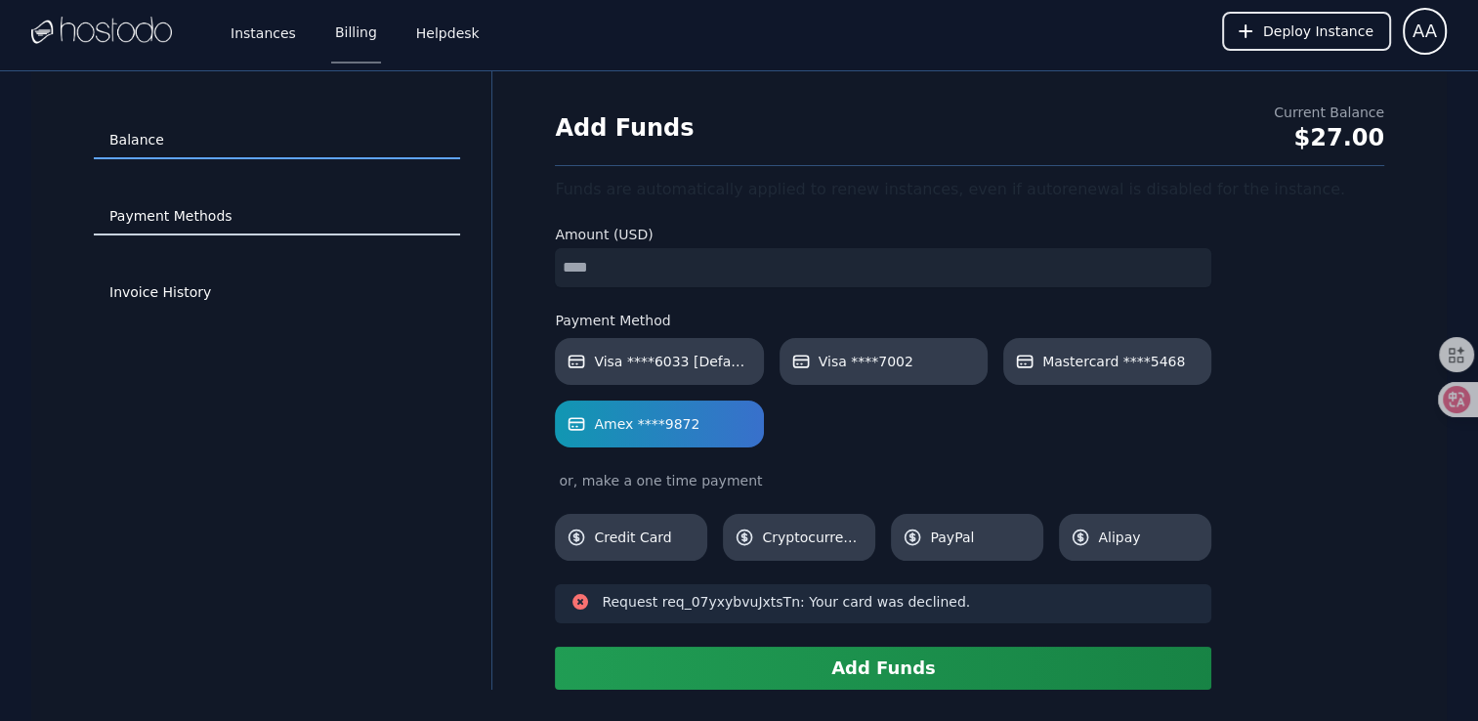
click at [223, 218] on link "Payment Methods" at bounding box center [277, 216] width 366 height 37
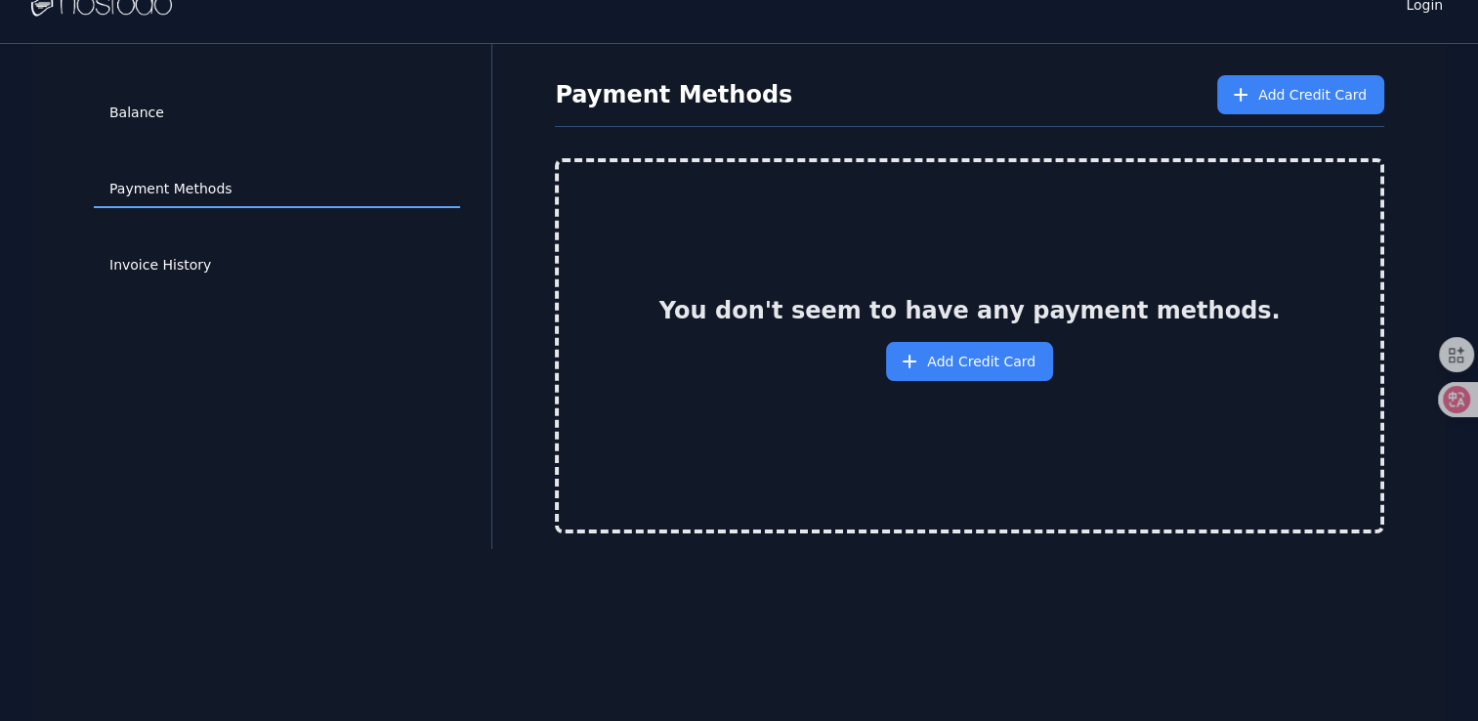
scroll to position [70, 0]
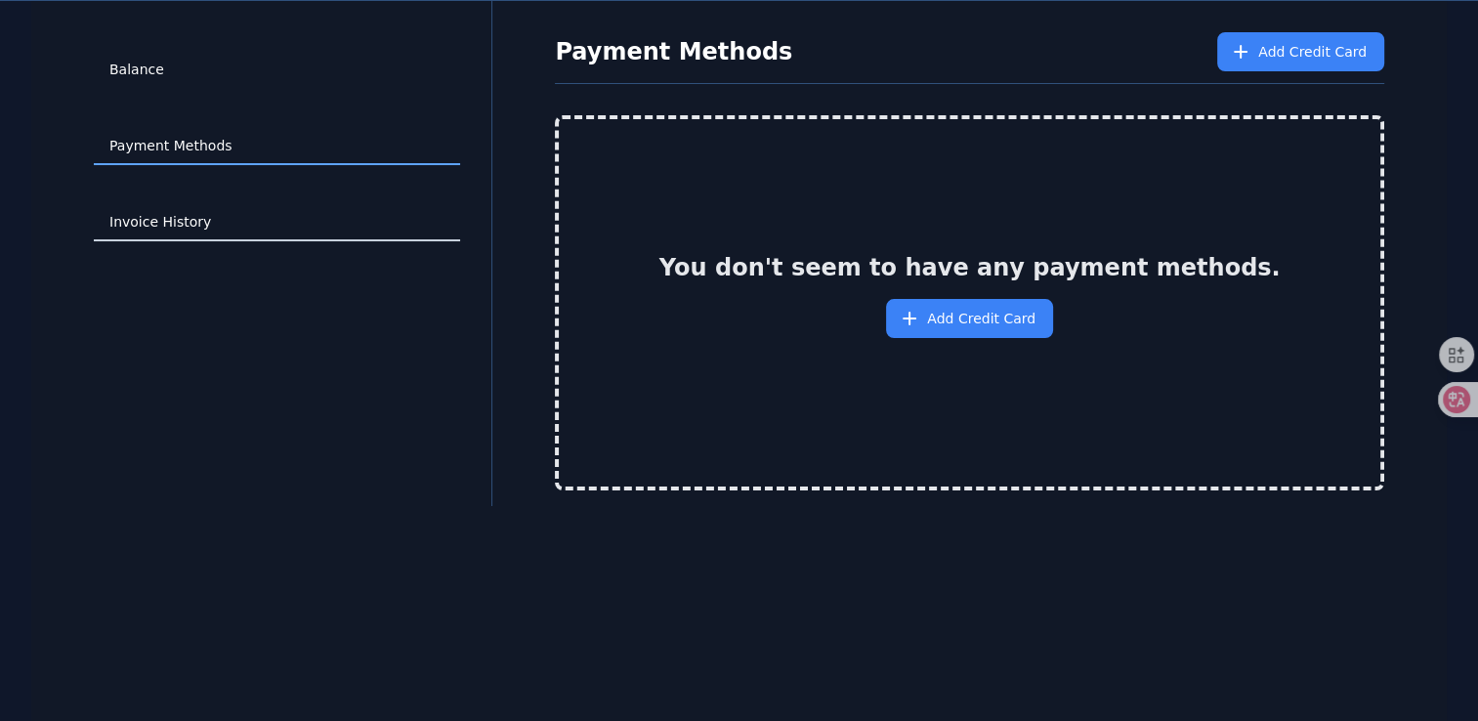
click at [281, 229] on link "Invoice History" at bounding box center [277, 222] width 366 height 37
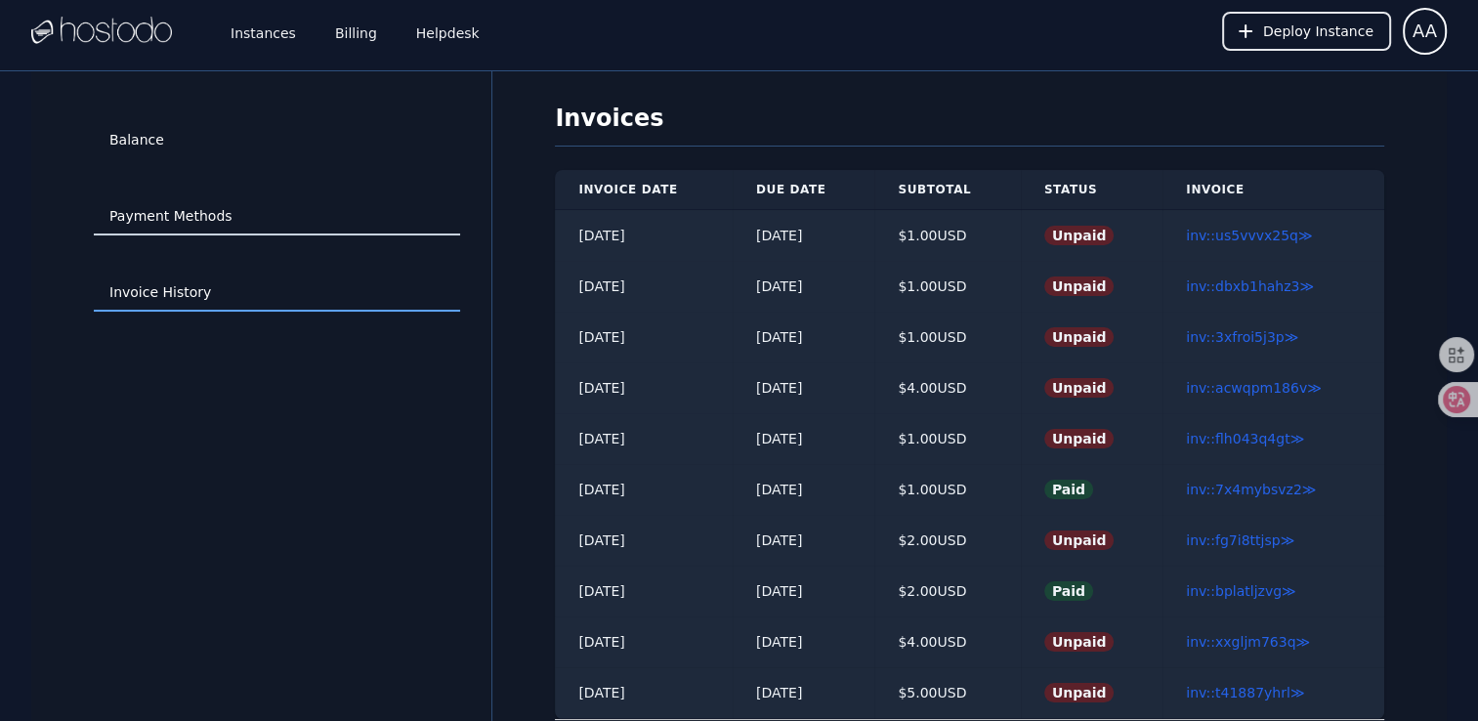
click at [287, 213] on link "Payment Methods" at bounding box center [277, 216] width 366 height 37
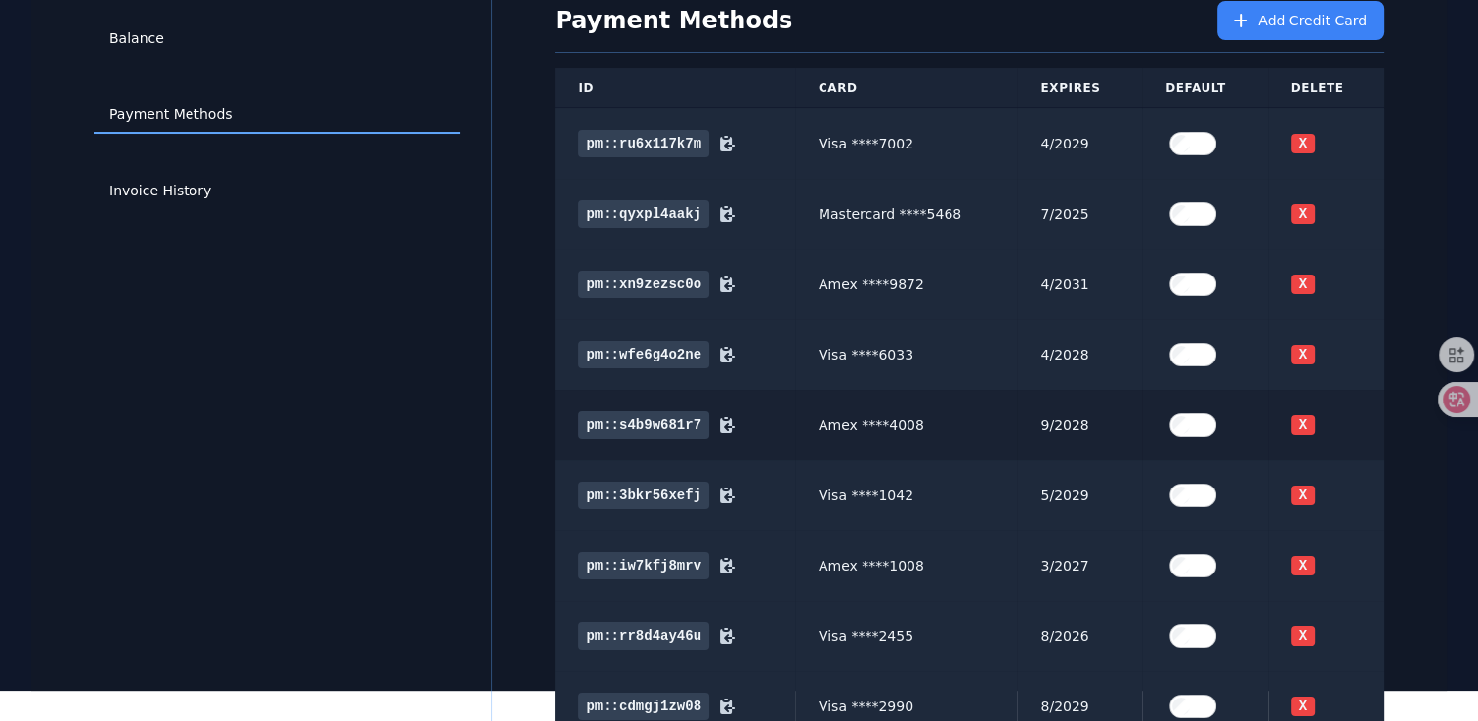
scroll to position [195, 0]
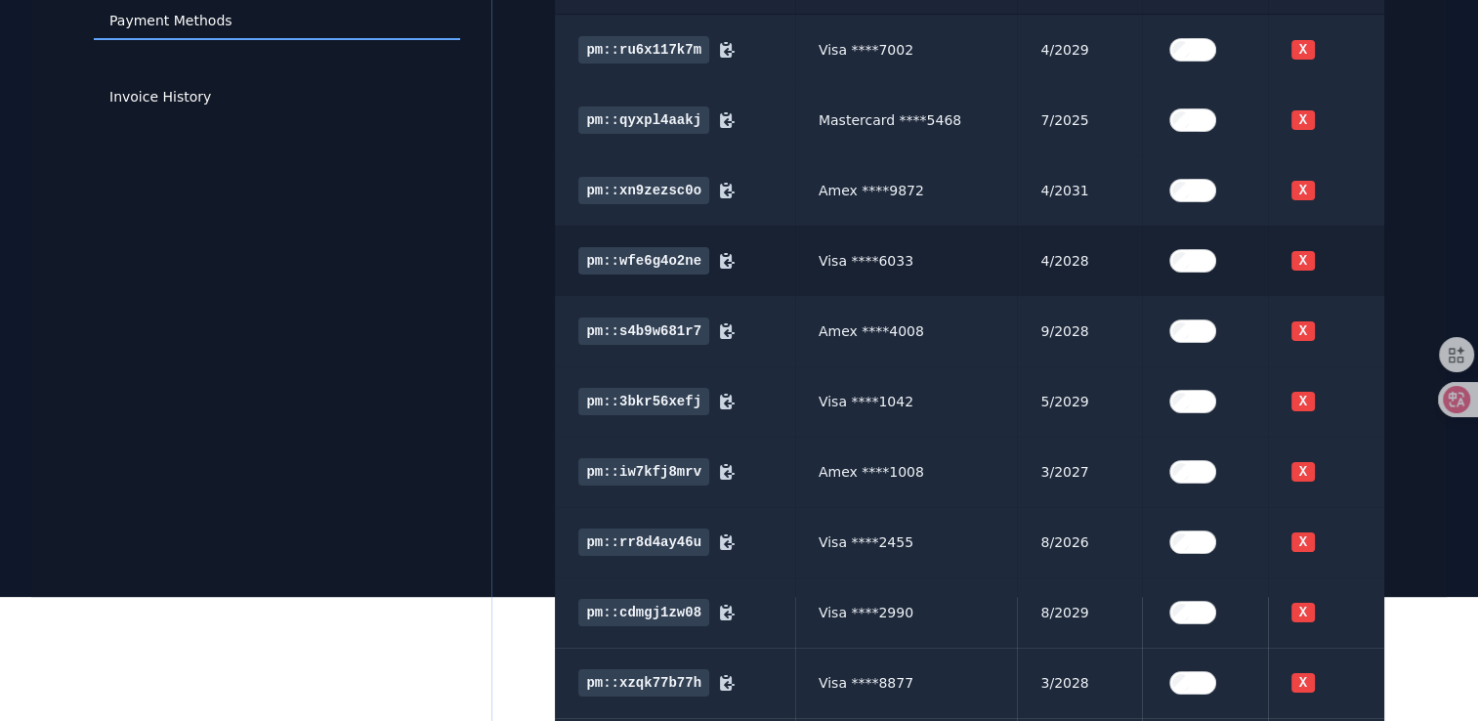
click at [1193, 246] on label at bounding box center [1204, 260] width 78 height 39
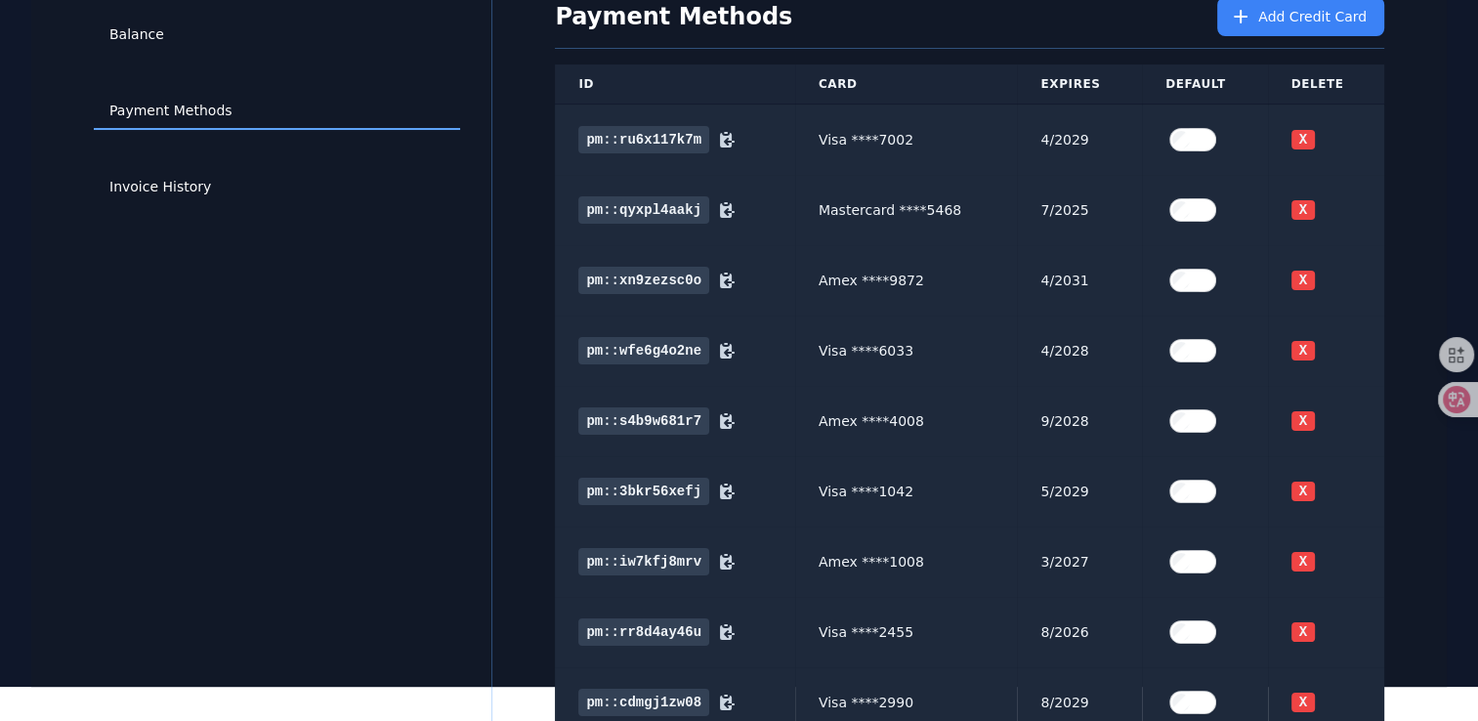
scroll to position [98, 0]
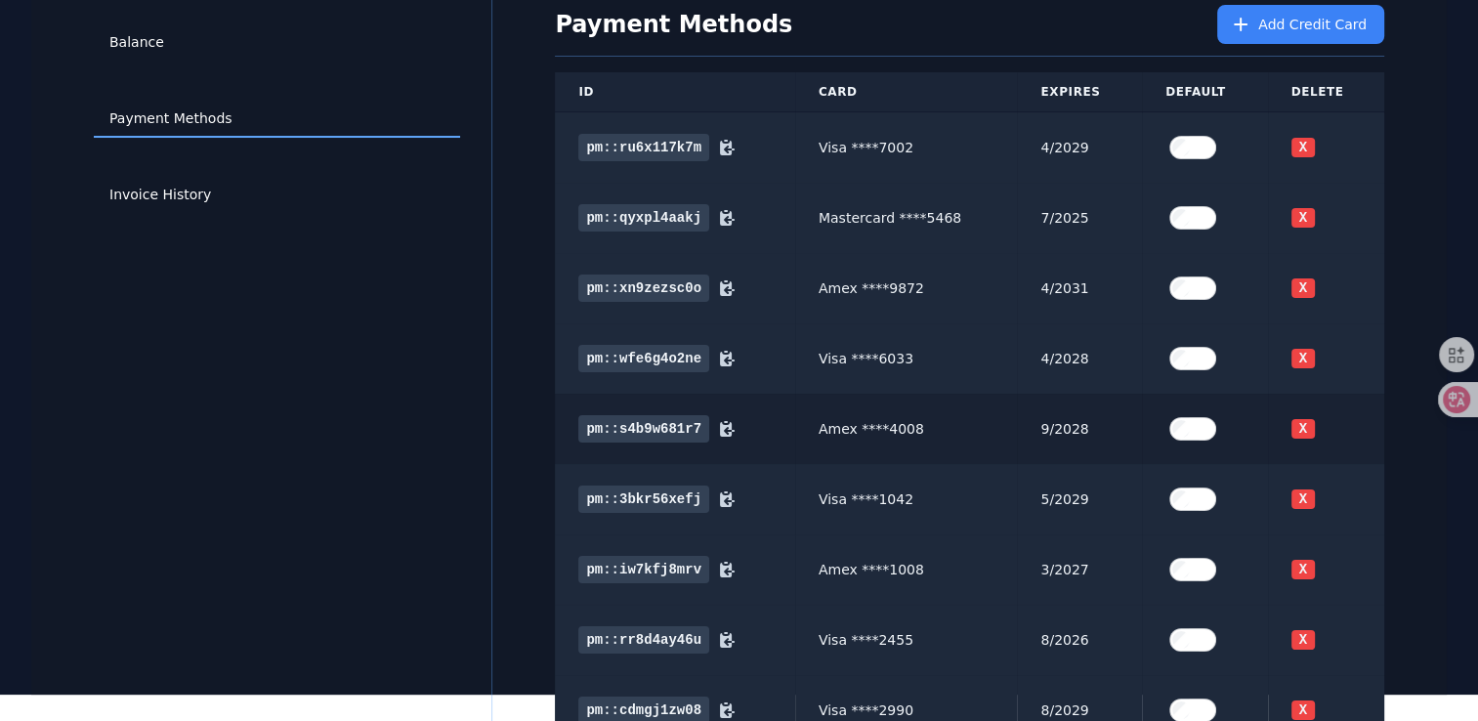
click at [1181, 445] on label at bounding box center [1204, 428] width 78 height 39
click at [192, 124] on link "Payment Methods" at bounding box center [277, 119] width 366 height 37
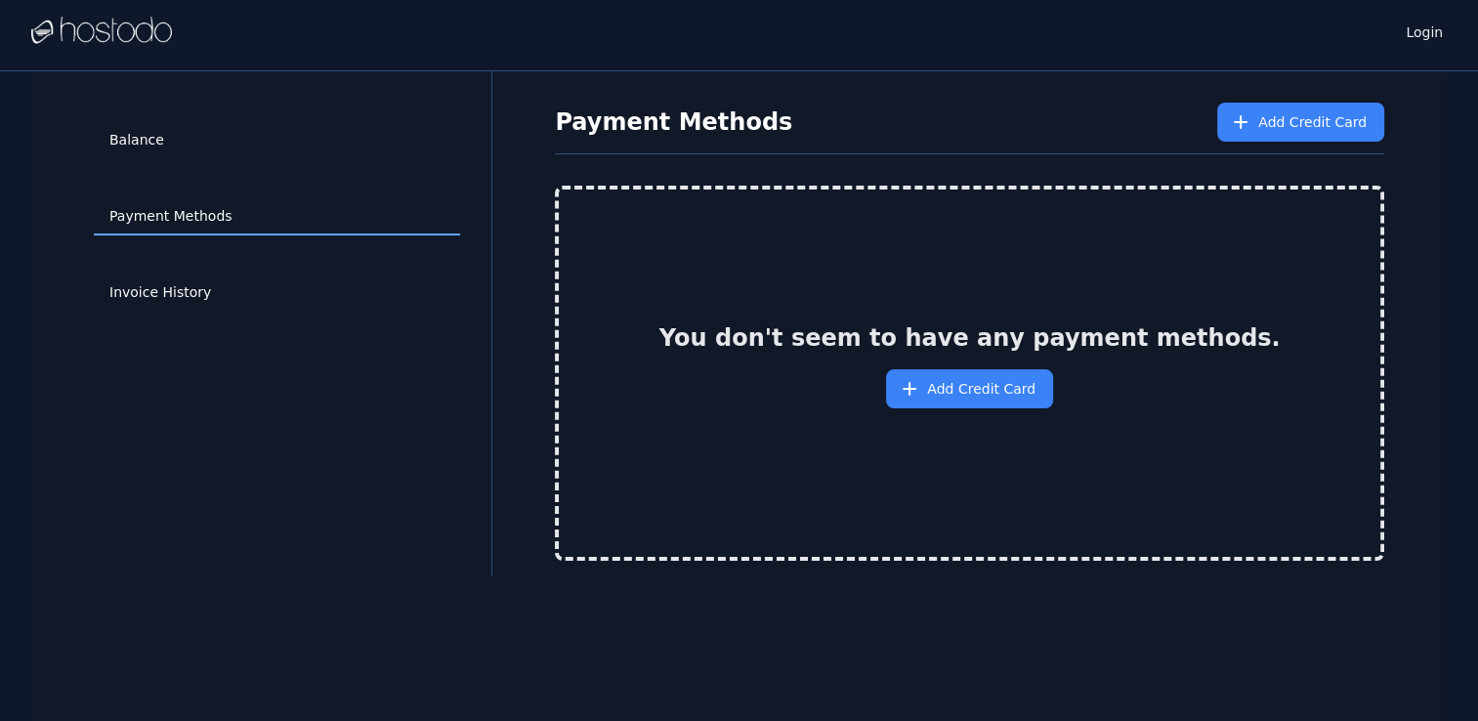
click at [180, 112] on div "Balance" at bounding box center [277, 141] width 366 height 76
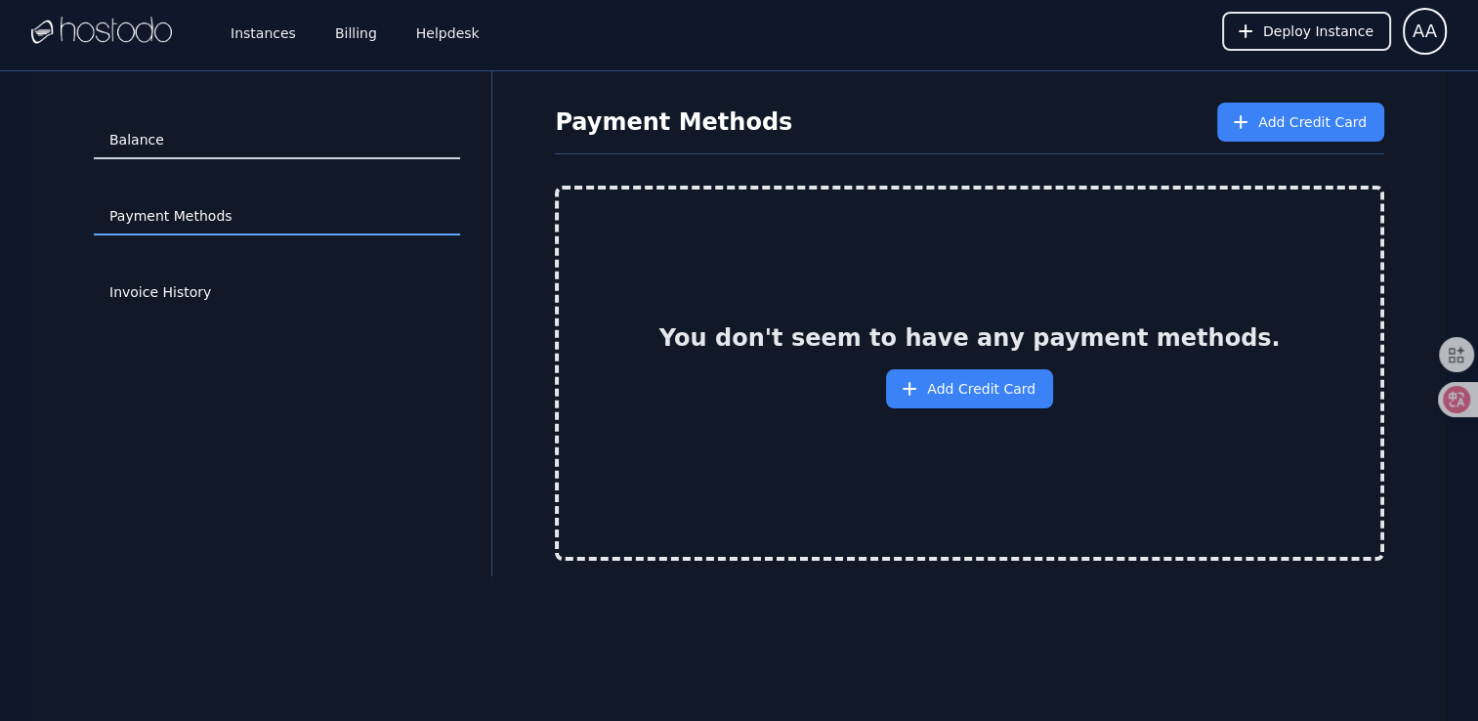
click at [161, 138] on link "Balance" at bounding box center [277, 140] width 366 height 37
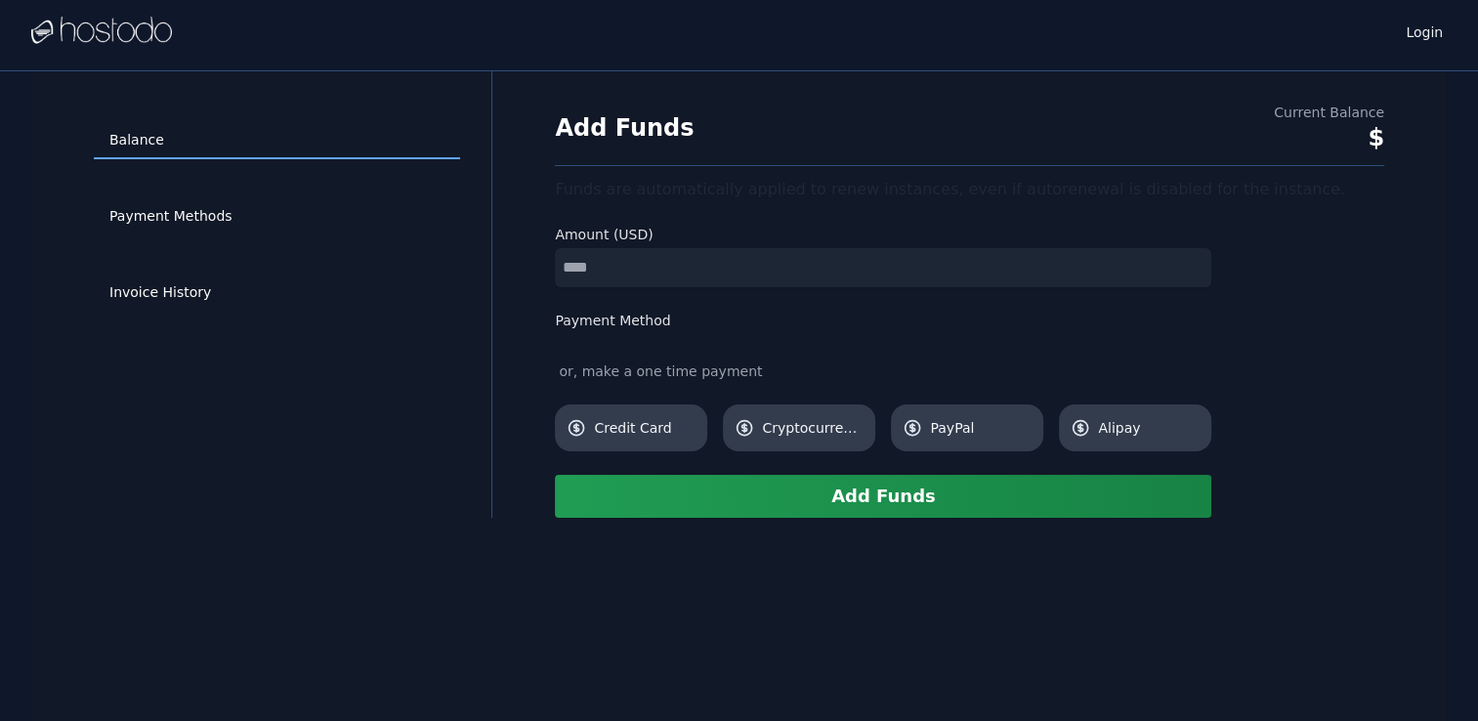
click at [723, 248] on input "number" at bounding box center [883, 267] width 656 height 39
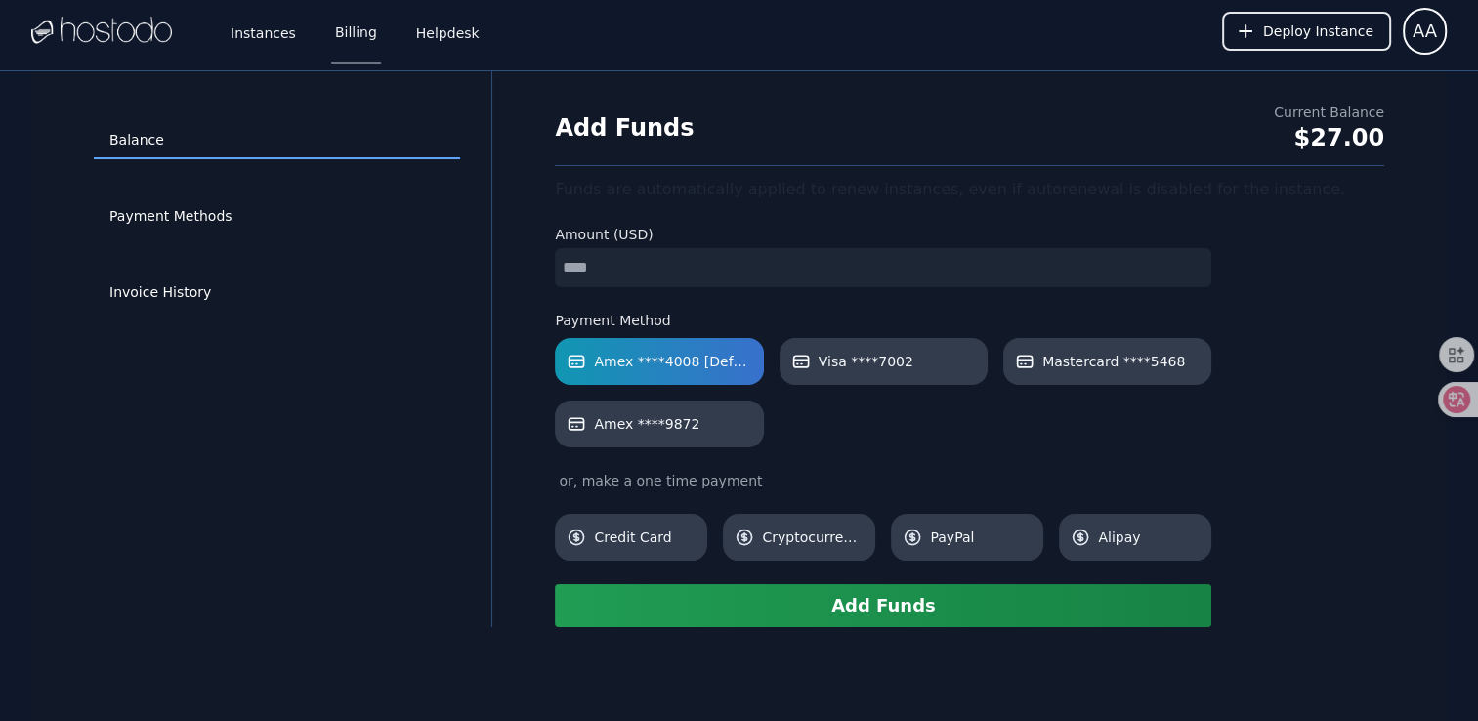
drag, startPoint x: 679, startPoint y: 260, endPoint x: 373, endPoint y: 269, distance: 305.9
click at [452, 268] on div "Balance Payment Methods Invoice History Add Funds Current Balance $27.00 Funds …" at bounding box center [738, 349] width 1415 height 556
type input "*"
click at [516, 385] on div "Balance Payment Methods Invoice History Add Funds Current Balance $27.00 Funds …" at bounding box center [738, 349] width 1415 height 556
click at [817, 605] on button "Add Funds" at bounding box center [883, 605] width 656 height 43
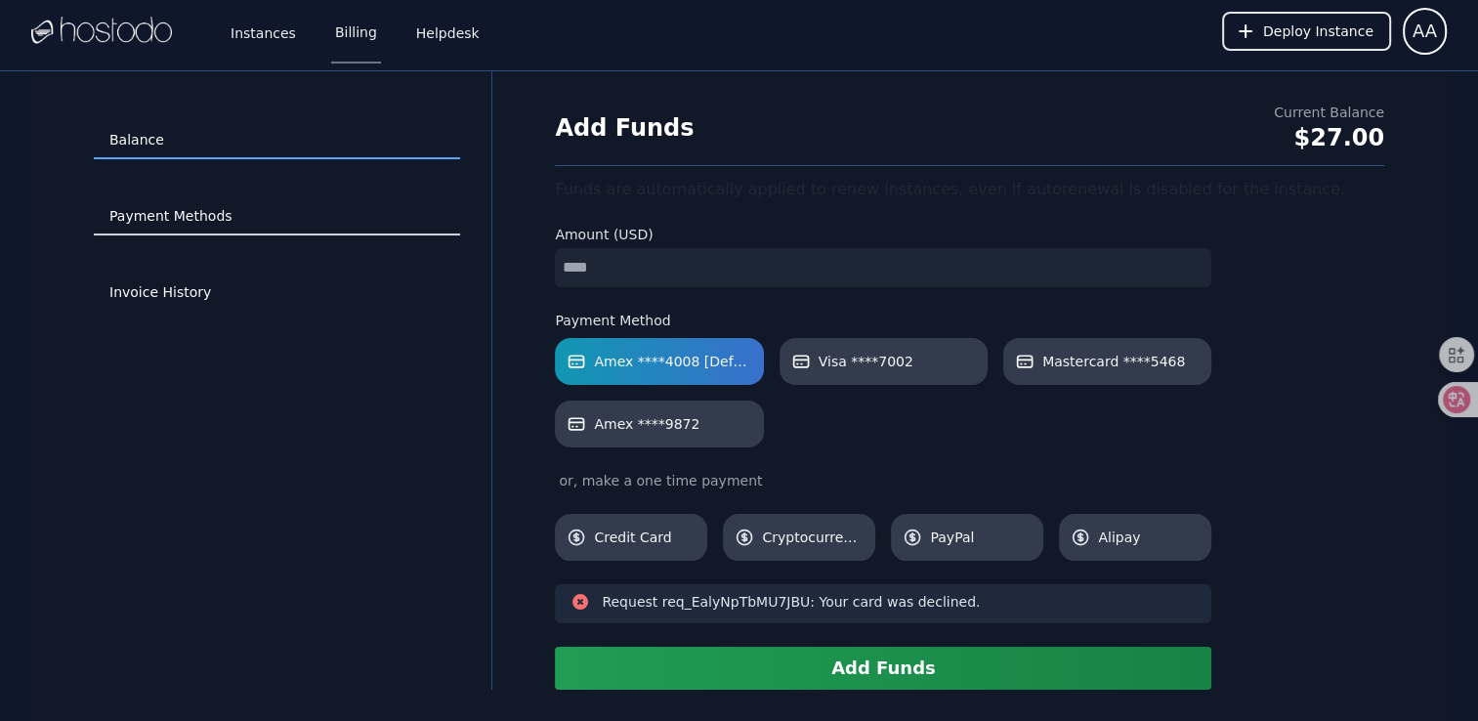
click at [179, 222] on link "Payment Methods" at bounding box center [277, 216] width 366 height 37
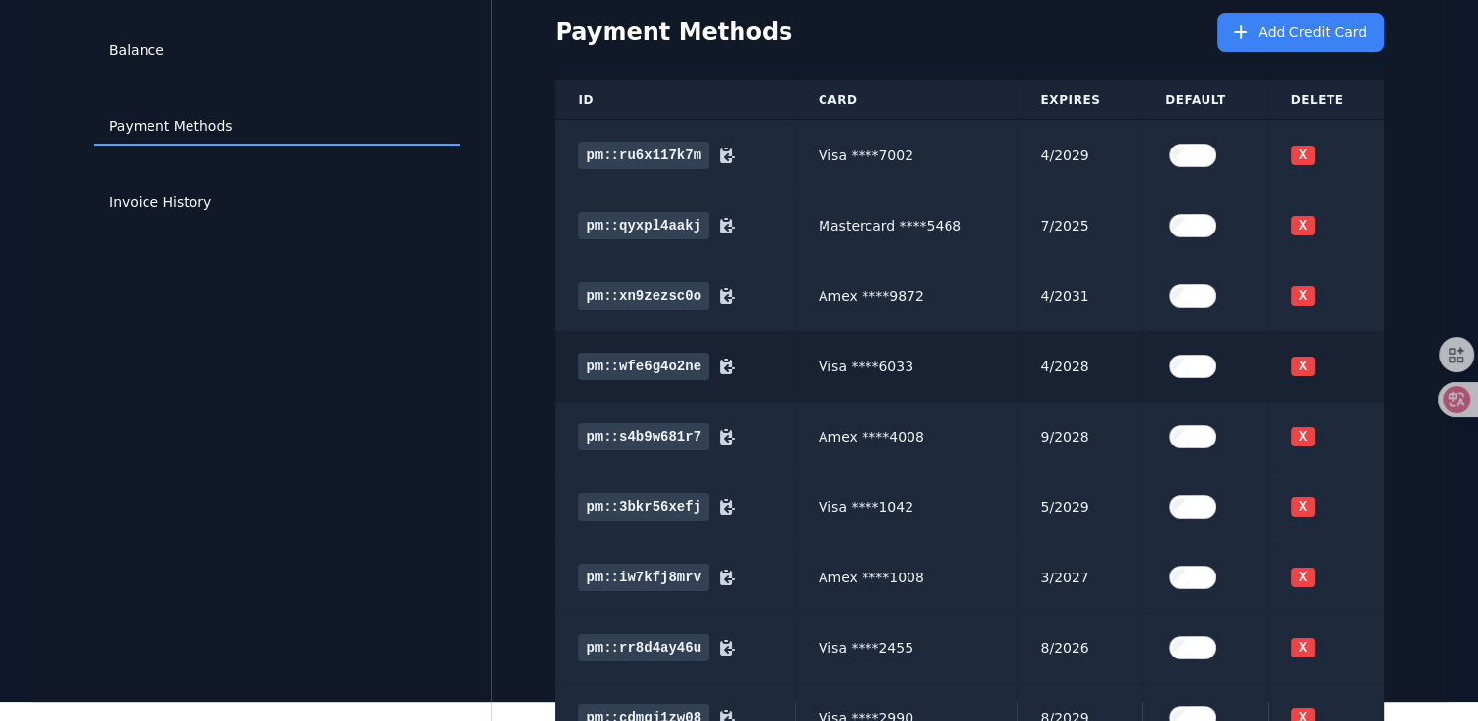
scroll to position [98, 0]
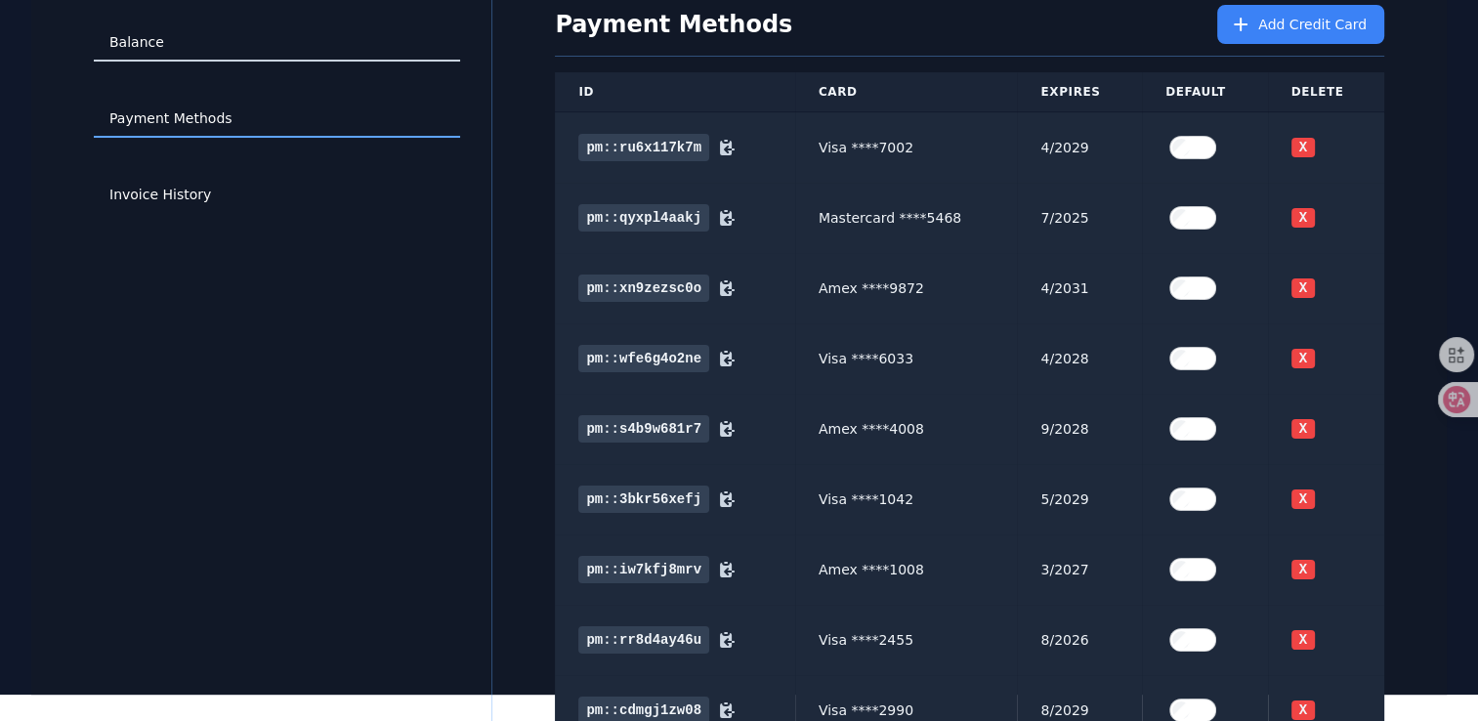
click at [160, 48] on link "Balance" at bounding box center [277, 42] width 366 height 37
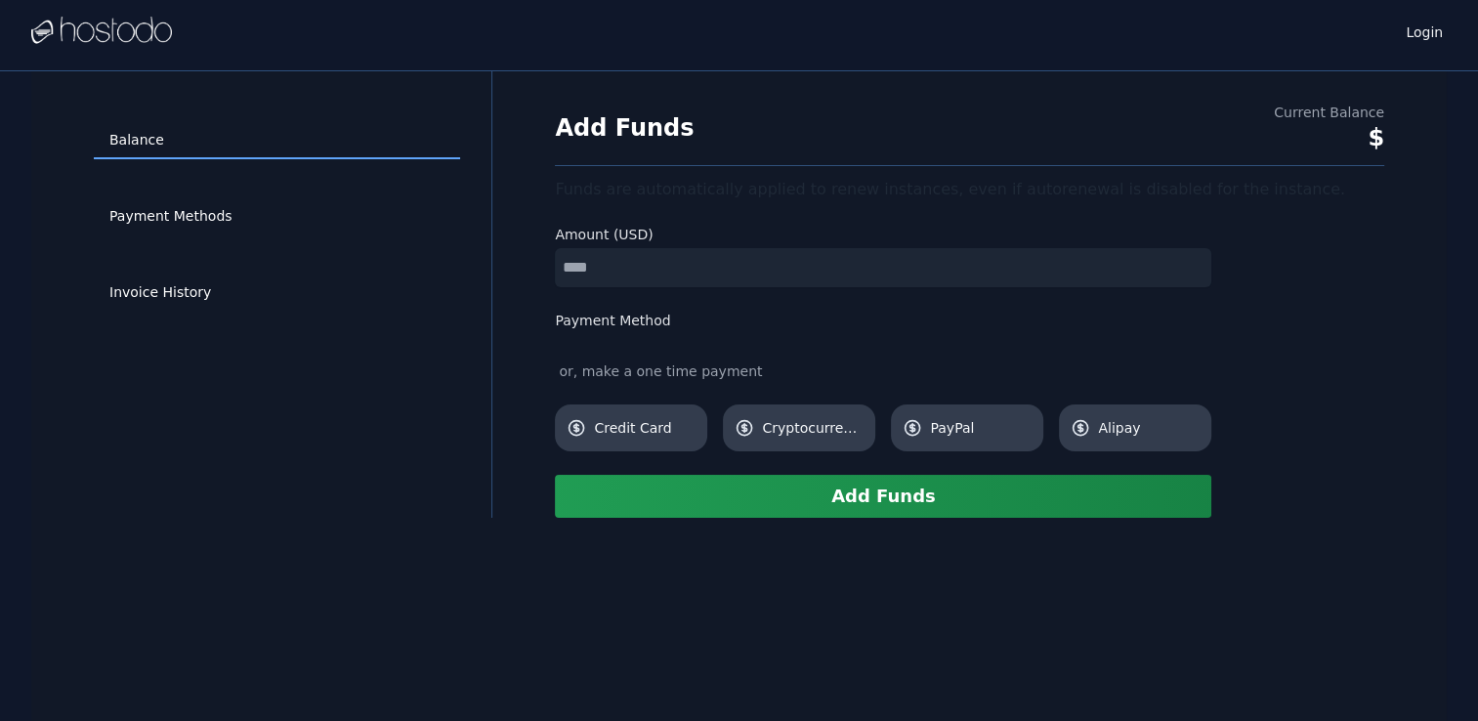
click at [508, 257] on div "Balance Payment Methods Invoice History Add Funds Current Balance $ Funds are a…" at bounding box center [738, 294] width 1415 height 446
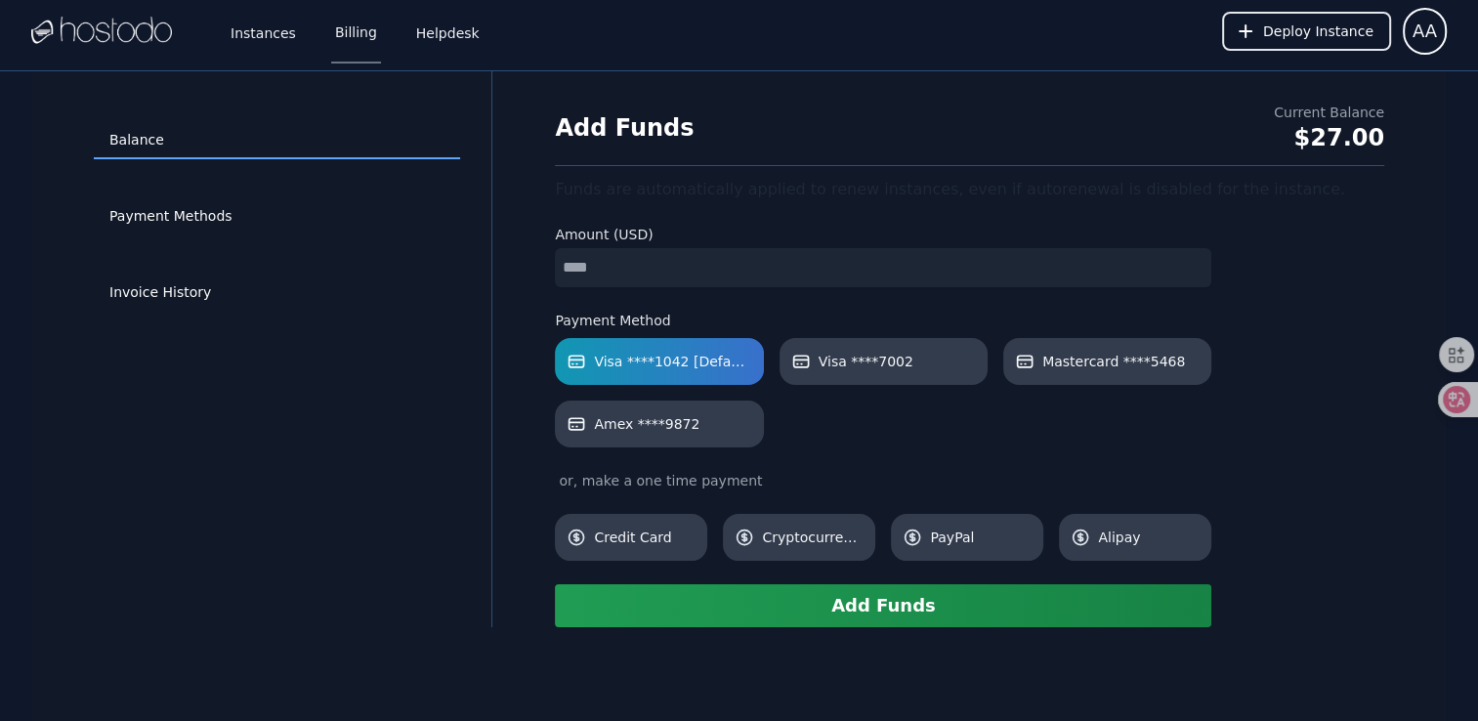
type input "*"
click at [490, 350] on div "Balance Payment Methods Invoice History" at bounding box center [277, 349] width 429 height 493
click at [748, 600] on button "Add Funds" at bounding box center [883, 605] width 656 height 43
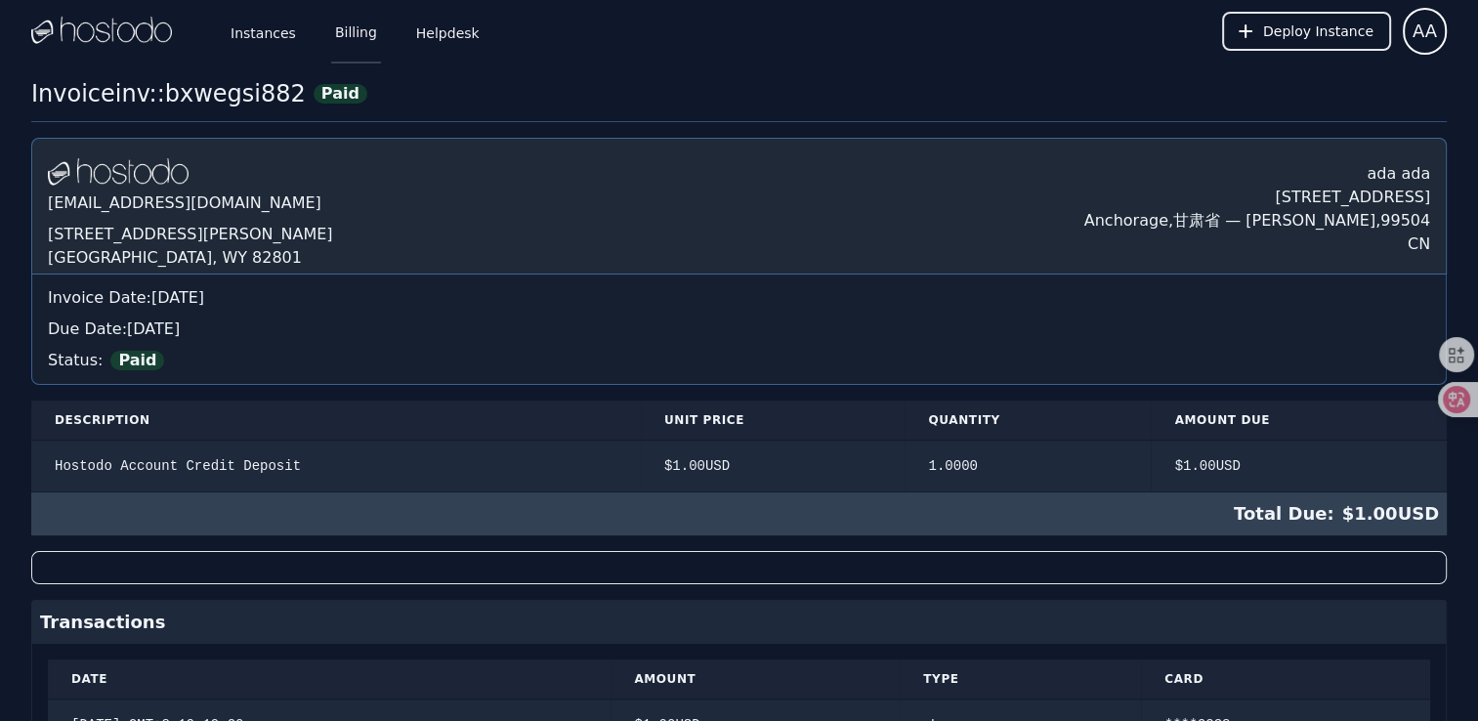
click at [336, 37] on link "Billing" at bounding box center [356, 31] width 50 height 64
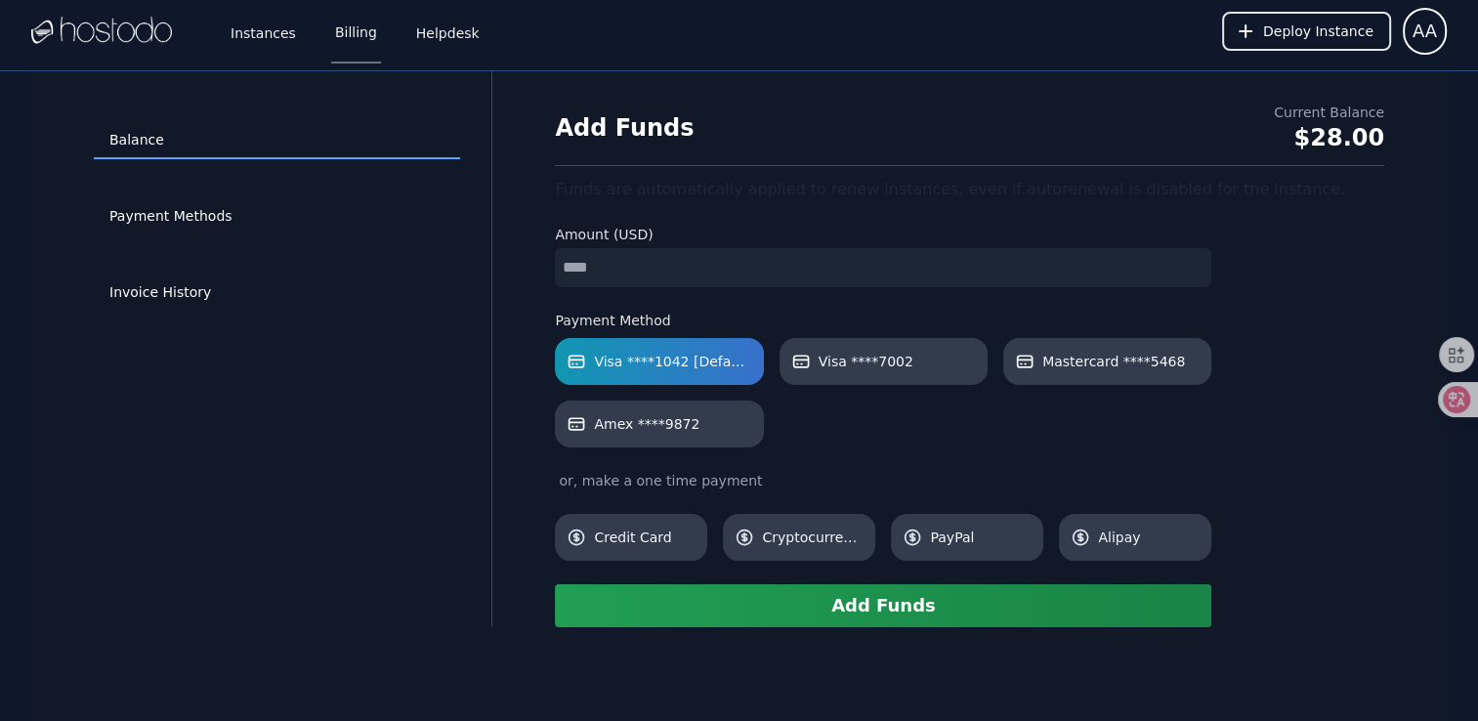
click at [852, 598] on button "Add Funds" at bounding box center [883, 605] width 656 height 43
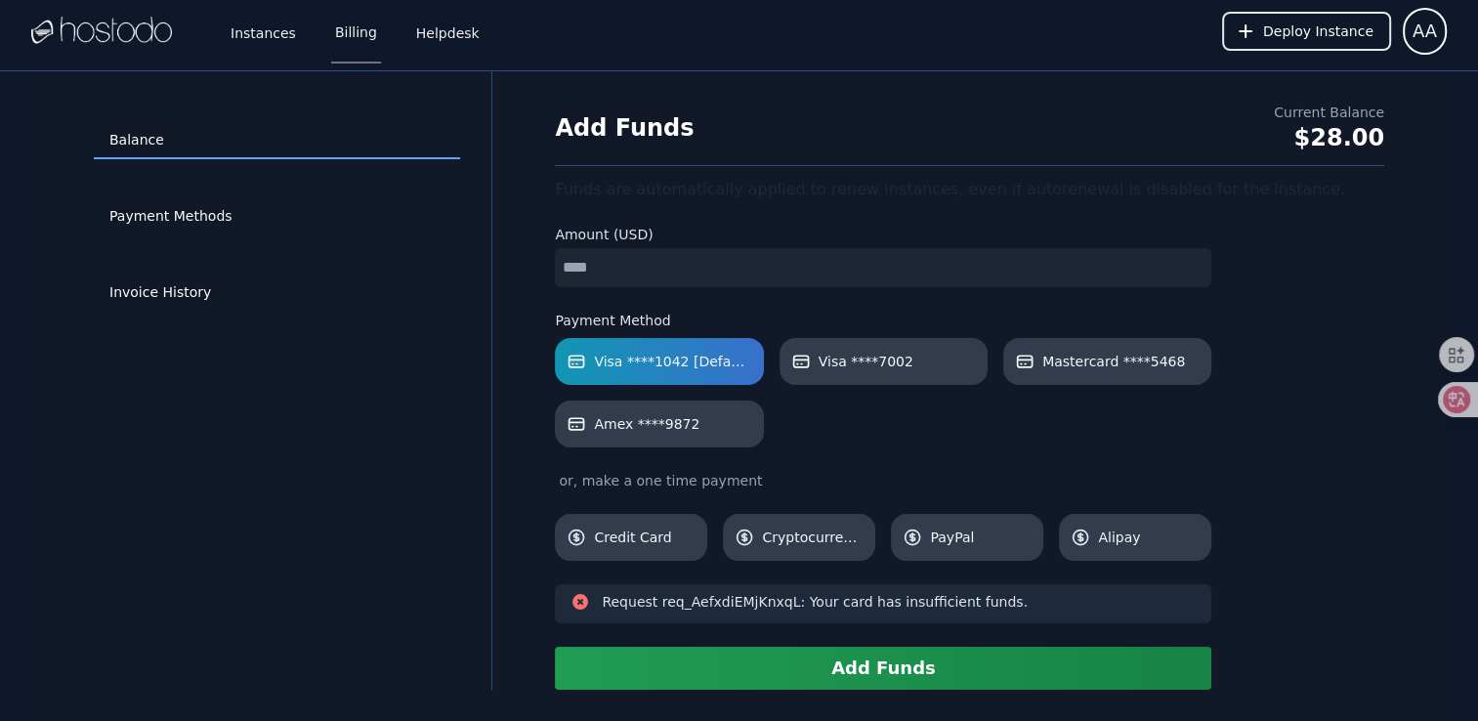
drag, startPoint x: 654, startPoint y: 264, endPoint x: 454, endPoint y: 240, distance: 201.6
click at [468, 243] on div "Balance Payment Methods Invoice History Add Funds Current Balance $28.00 Funds …" at bounding box center [738, 380] width 1415 height 618
click at [910, 653] on button "Add Funds" at bounding box center [883, 668] width 656 height 43
drag, startPoint x: 638, startPoint y: 246, endPoint x: 453, endPoint y: 255, distance: 184.8
click at [460, 256] on div "Balance Payment Methods Invoice History Add Funds Current Balance $28.00 Funds …" at bounding box center [738, 380] width 1415 height 618
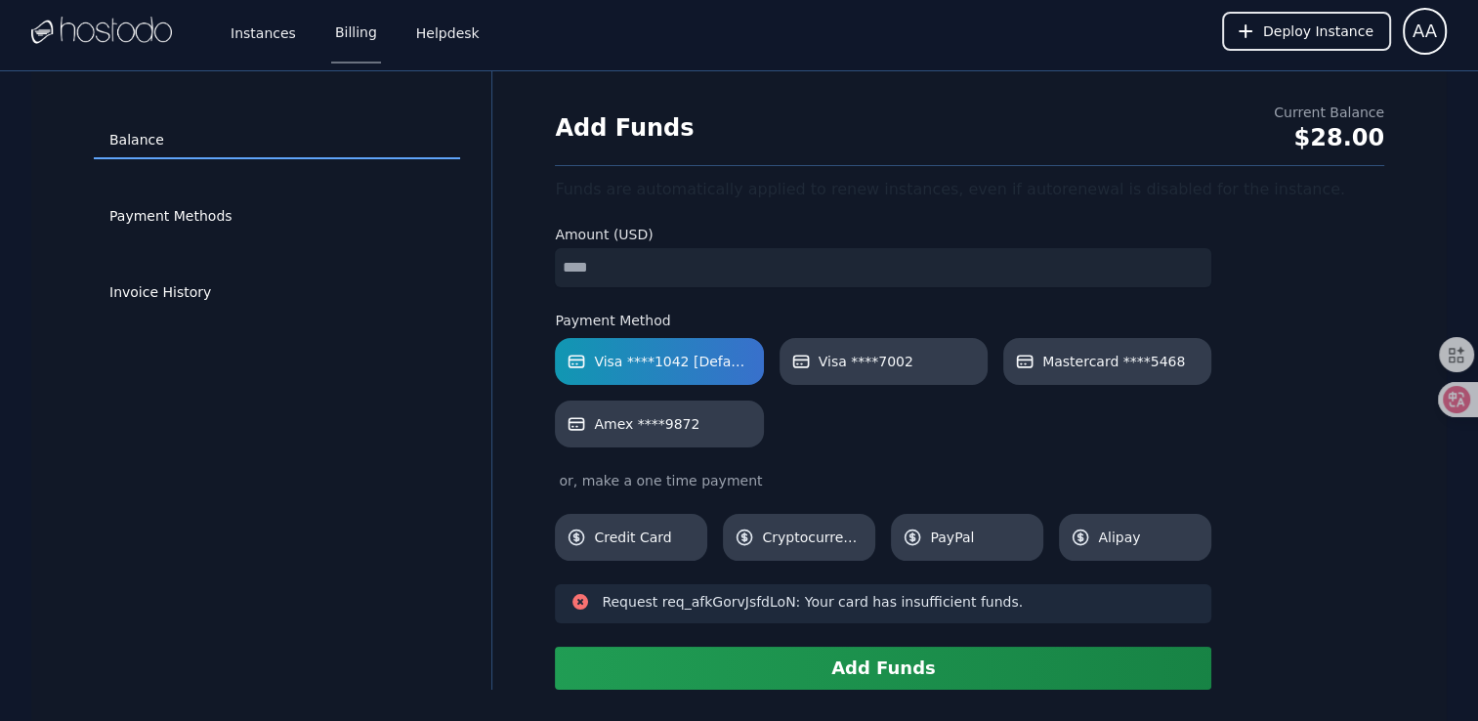
click at [876, 658] on button "Add Funds" at bounding box center [883, 668] width 656 height 43
drag, startPoint x: 619, startPoint y: 268, endPoint x: 491, endPoint y: 263, distance: 128.1
click at [491, 263] on div "Balance Payment Methods Invoice History Add Funds Current Balance $28.00 Funds …" at bounding box center [738, 380] width 1415 height 618
type input "*"
click at [850, 656] on button "Add Funds" at bounding box center [883, 668] width 656 height 43
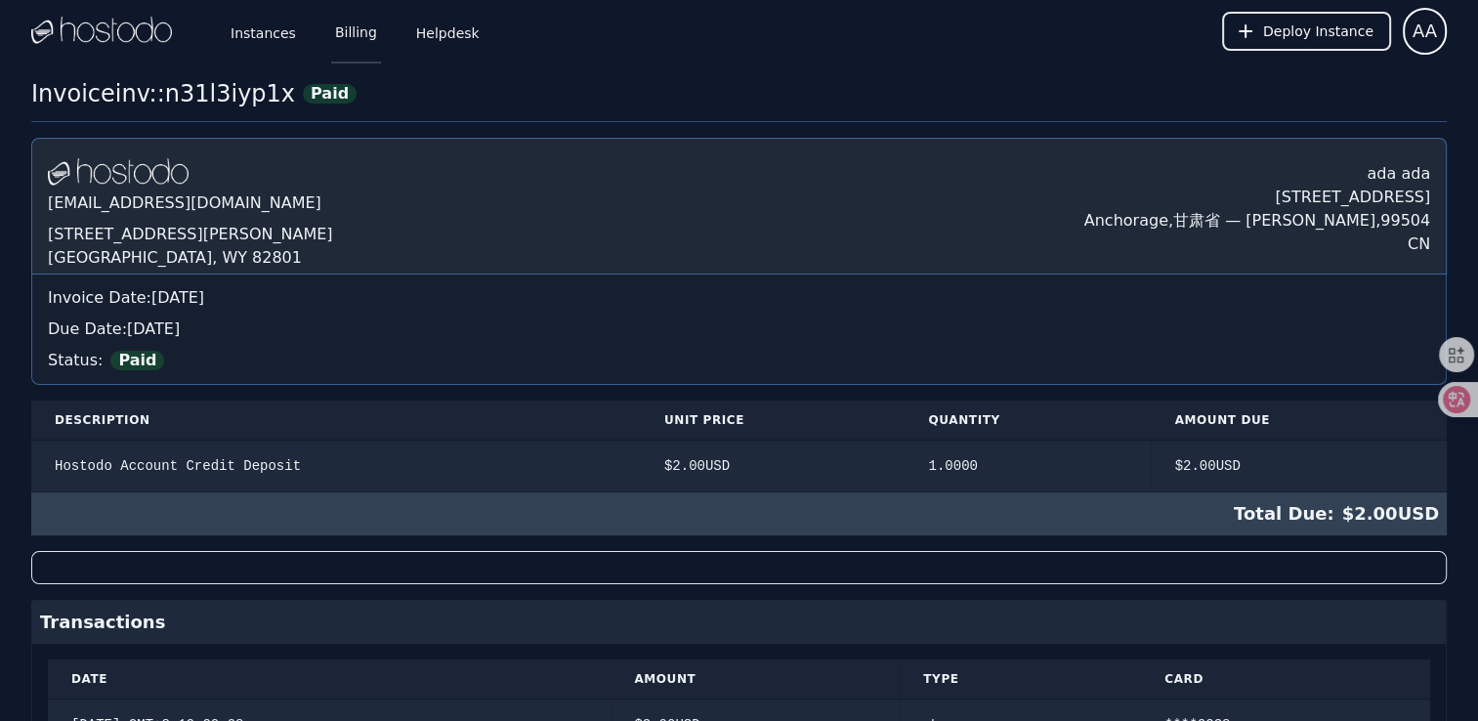
click at [361, 32] on link "Billing" at bounding box center [356, 31] width 50 height 64
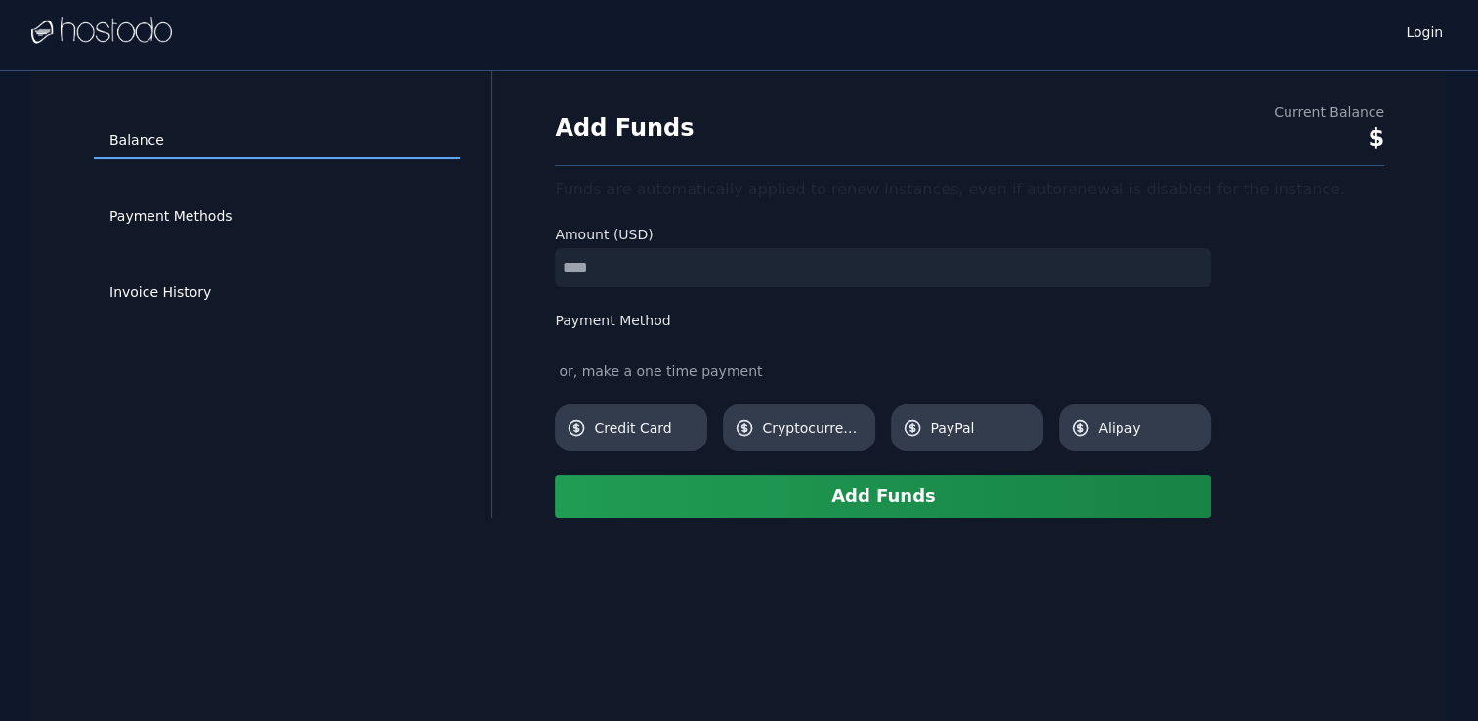
click at [375, 247] on div "Balance Payment Methods Invoice History Add Funds Current Balance $ Funds are a…" at bounding box center [738, 294] width 1415 height 446
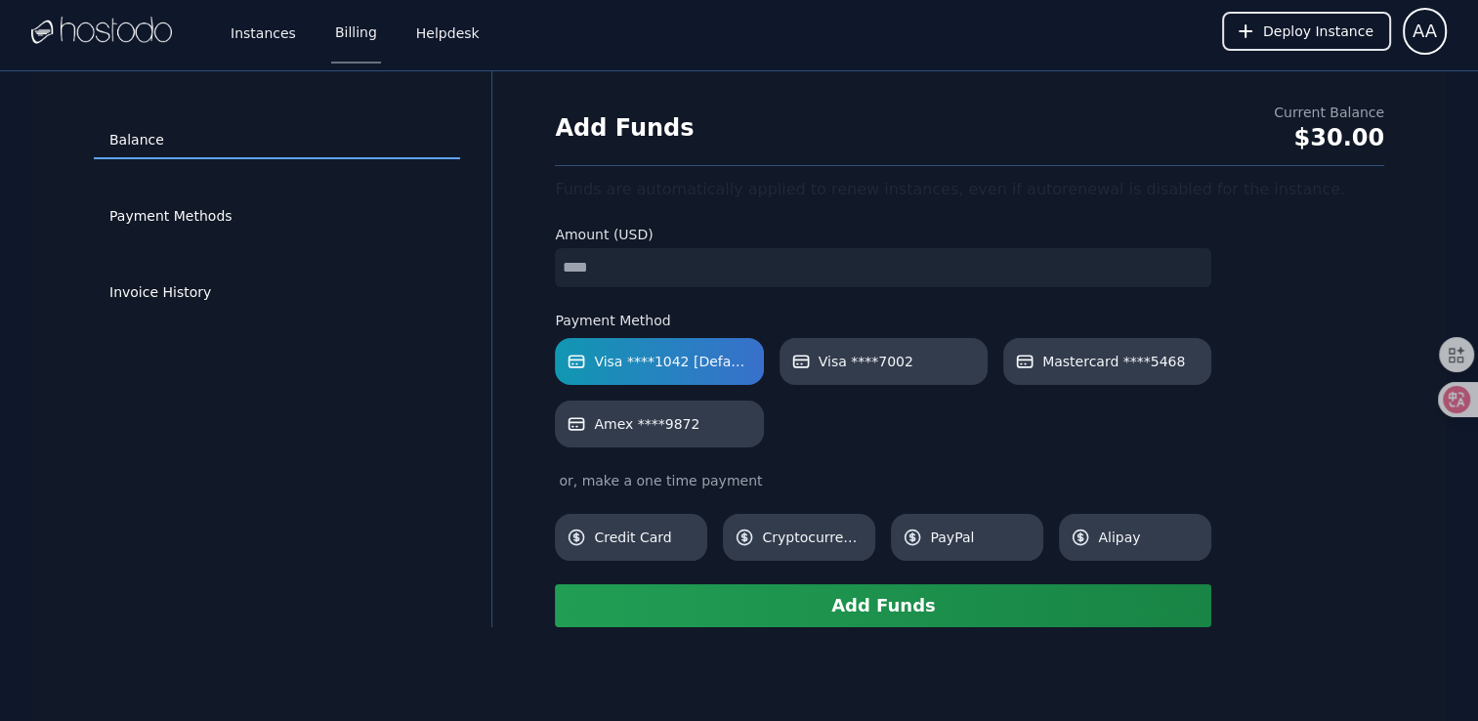
type input "*"
click at [782, 593] on button "Add Funds" at bounding box center [883, 605] width 656 height 43
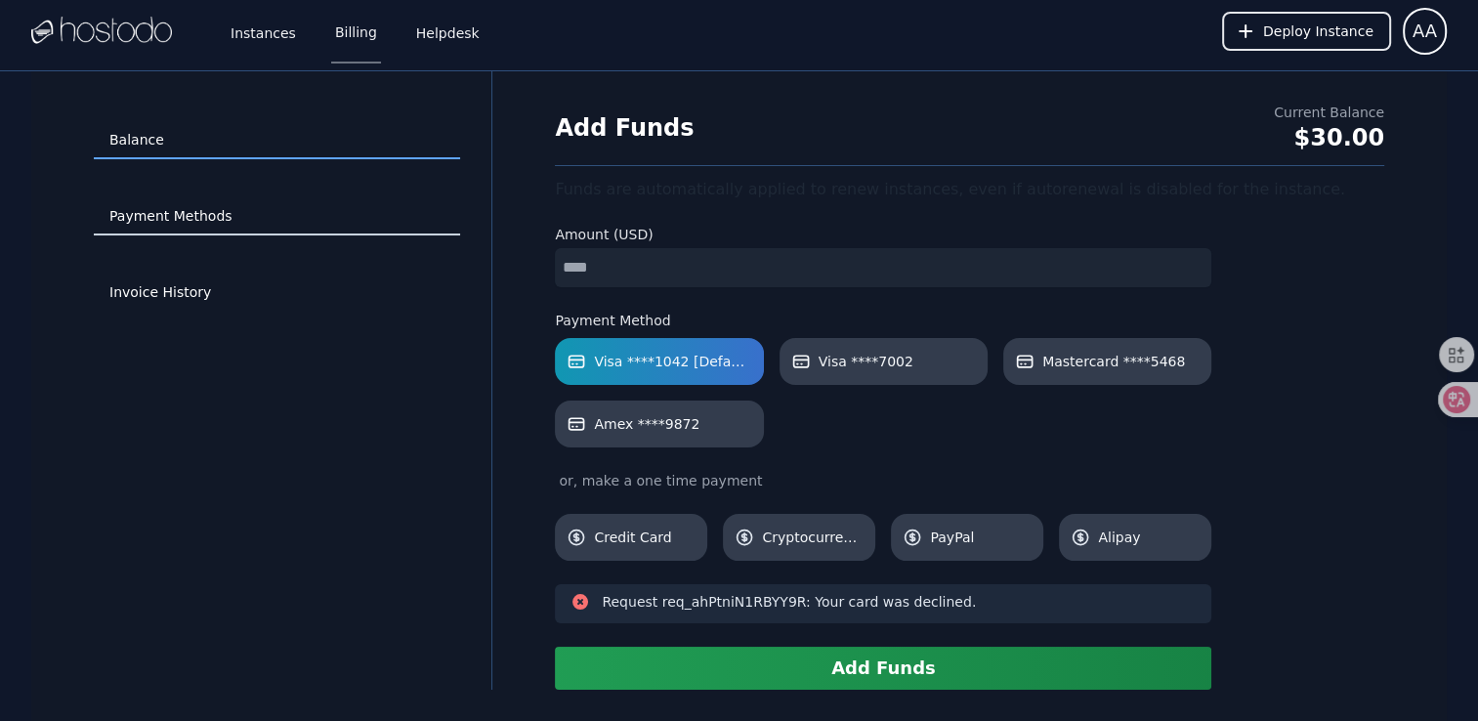
click at [222, 218] on link "Payment Methods" at bounding box center [277, 216] width 366 height 37
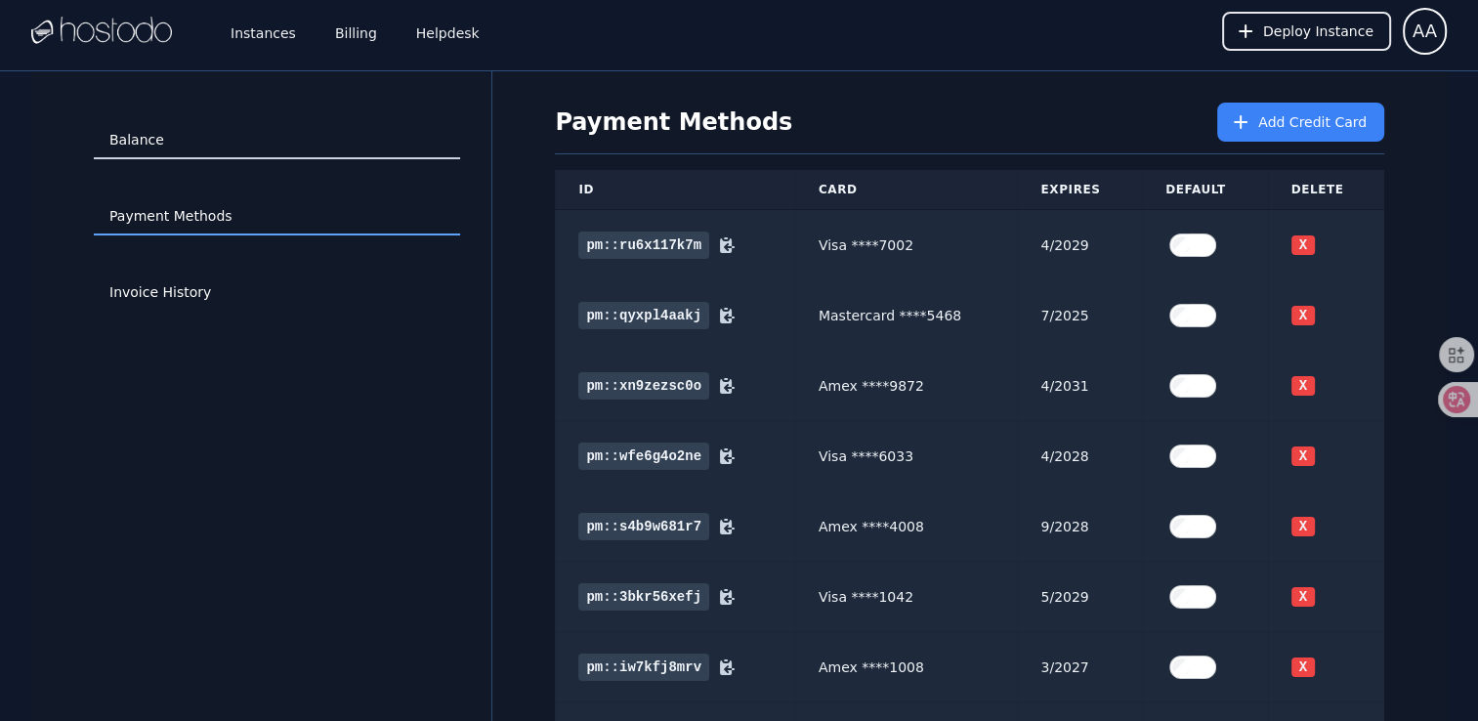
click at [189, 143] on link "Balance" at bounding box center [277, 140] width 366 height 37
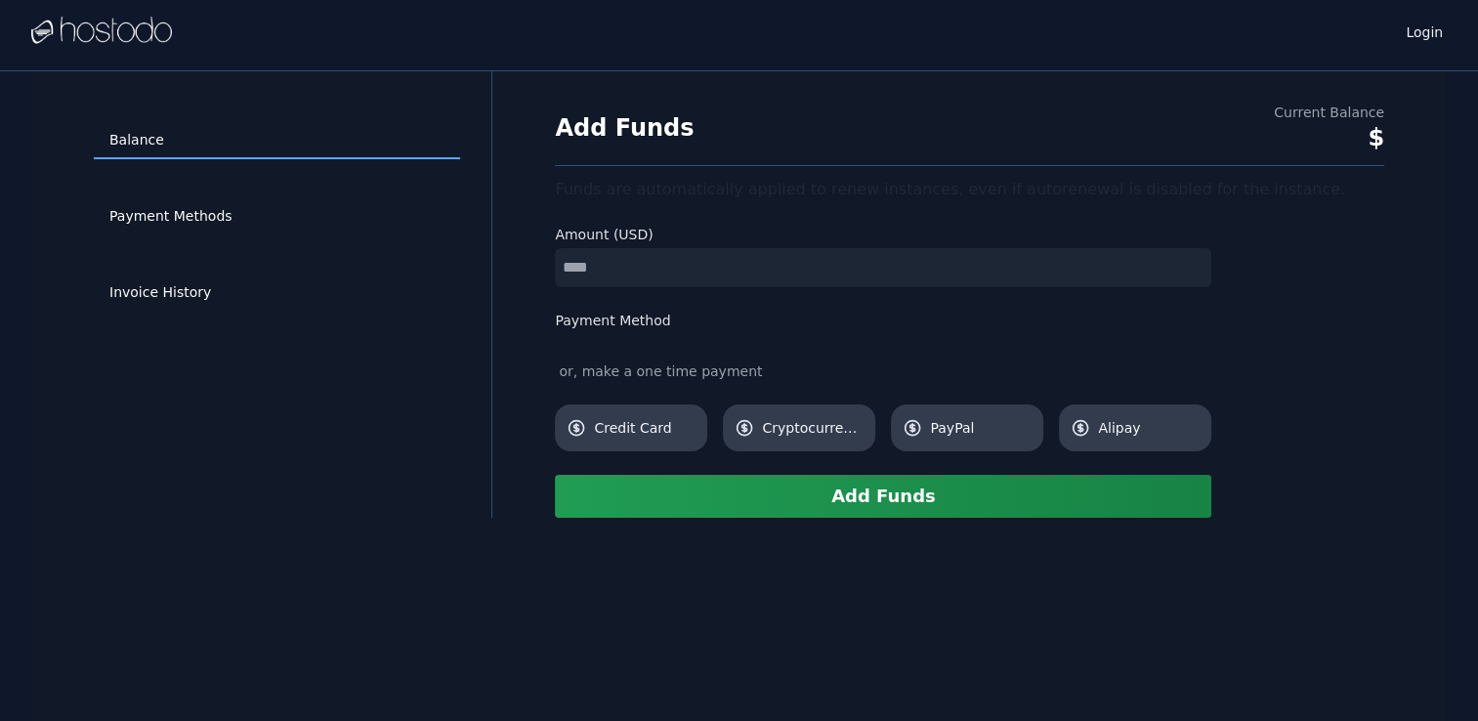
click at [497, 267] on div "Balance Payment Methods Invoice History Add Funds Current Balance $ Funds are a…" at bounding box center [738, 294] width 1415 height 446
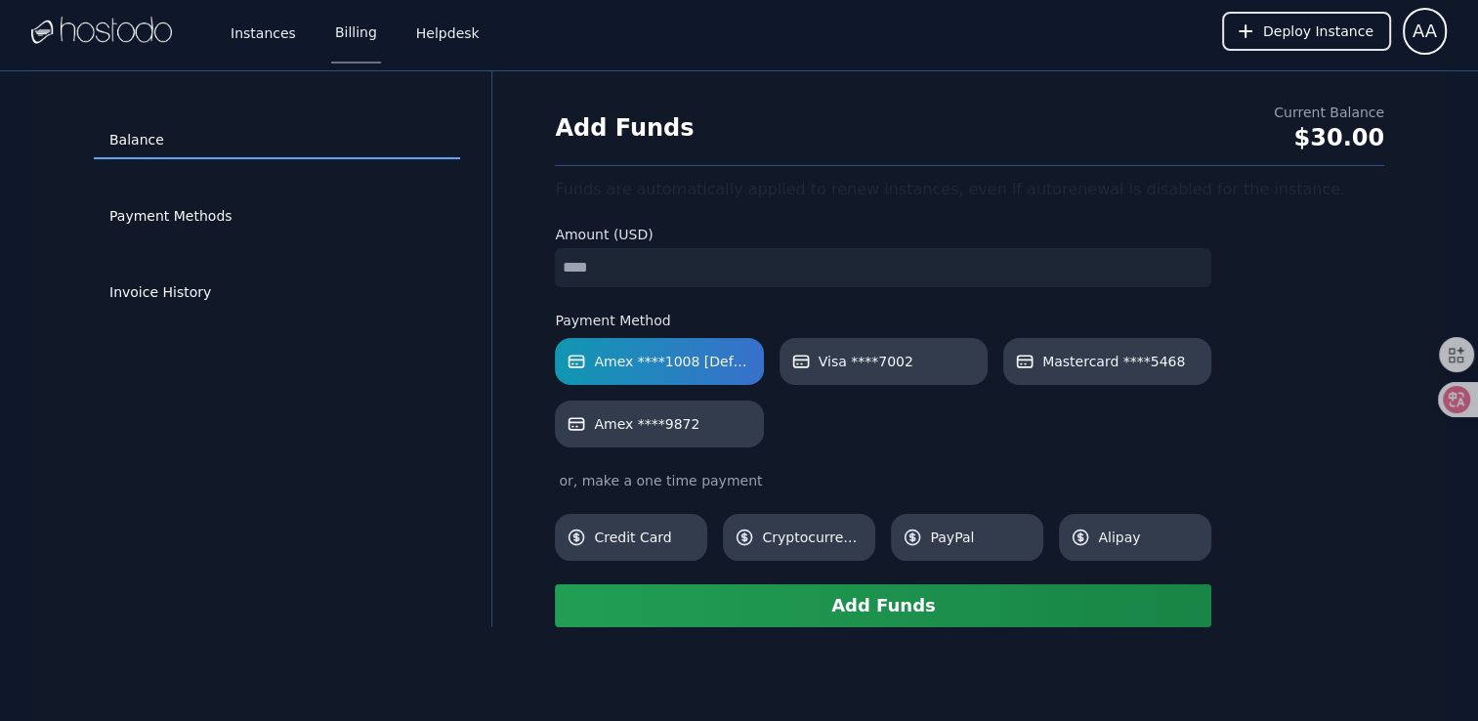
type input "*"
click at [851, 590] on button "Add Funds" at bounding box center [883, 605] width 656 height 43
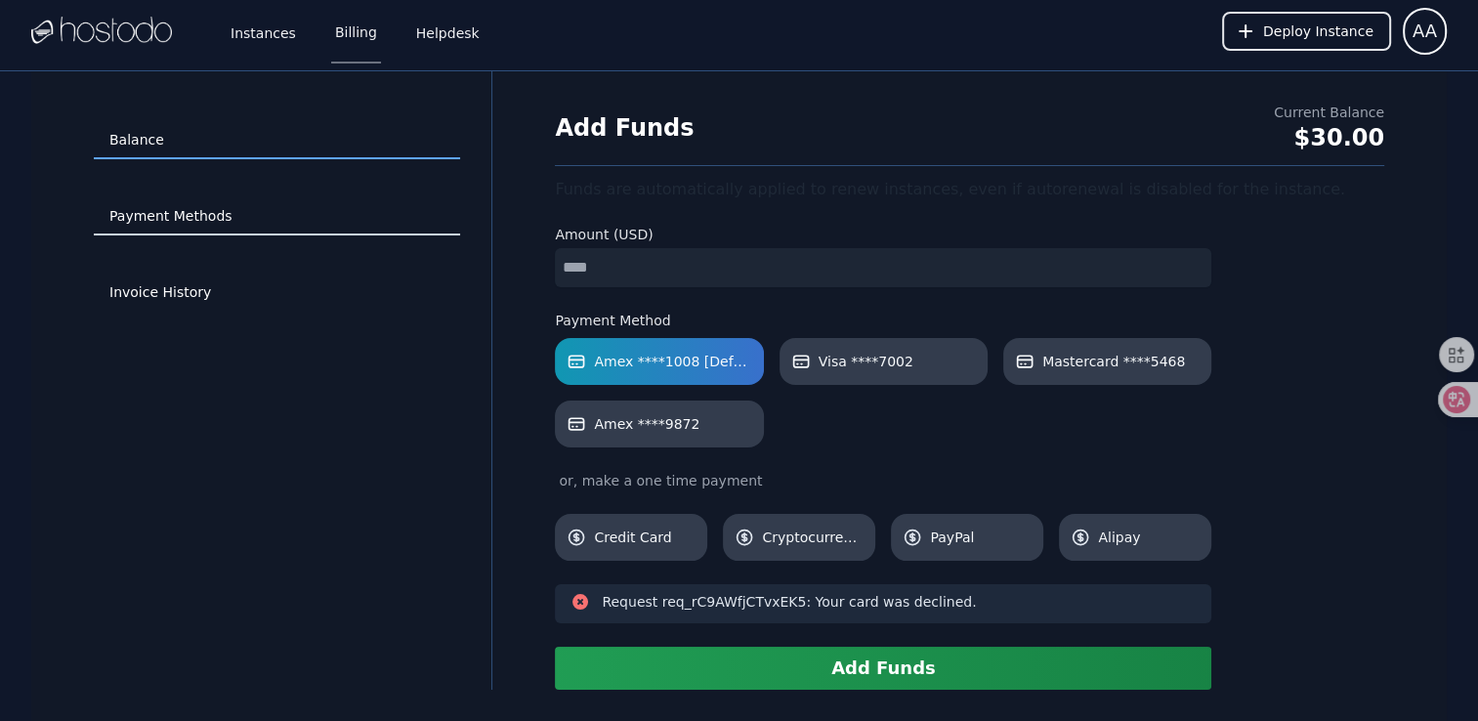
click at [199, 216] on link "Payment Methods" at bounding box center [277, 216] width 366 height 37
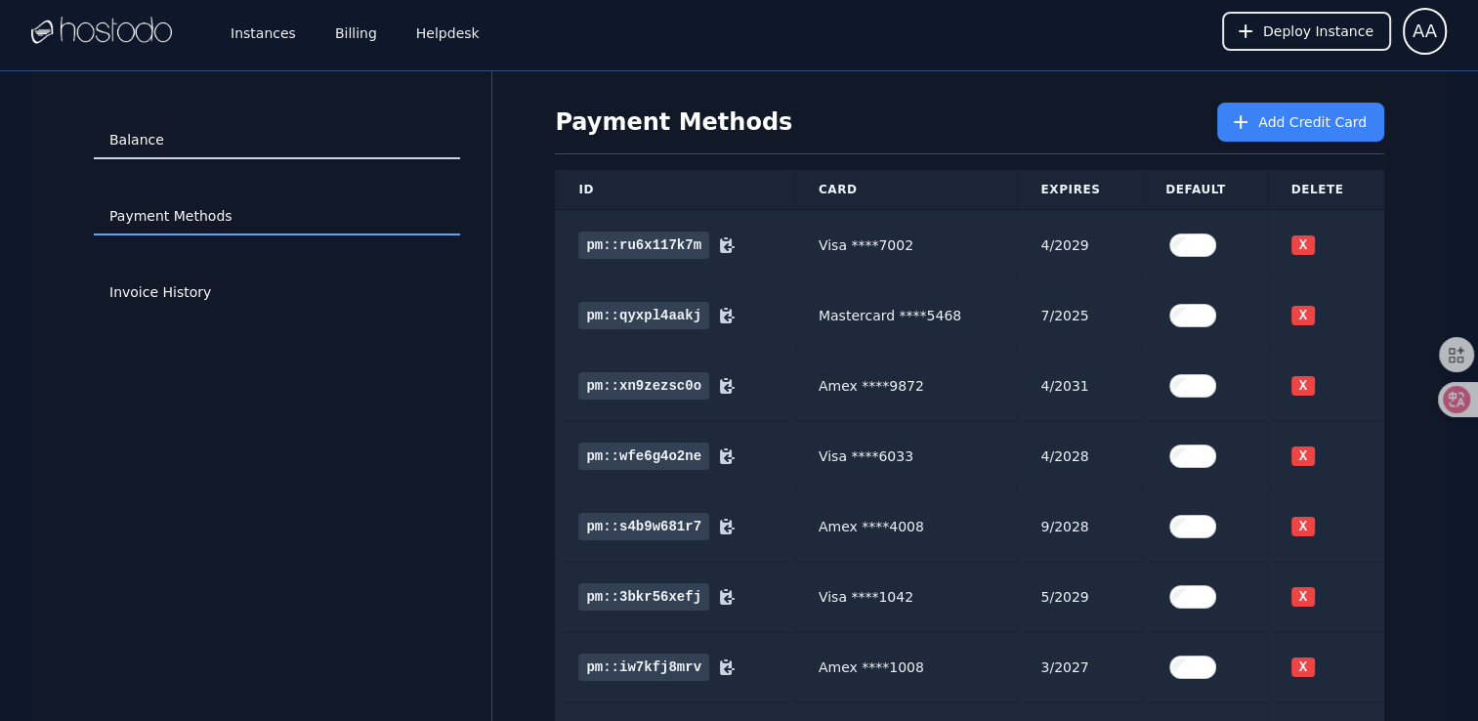
click at [152, 148] on link "Balance" at bounding box center [277, 140] width 366 height 37
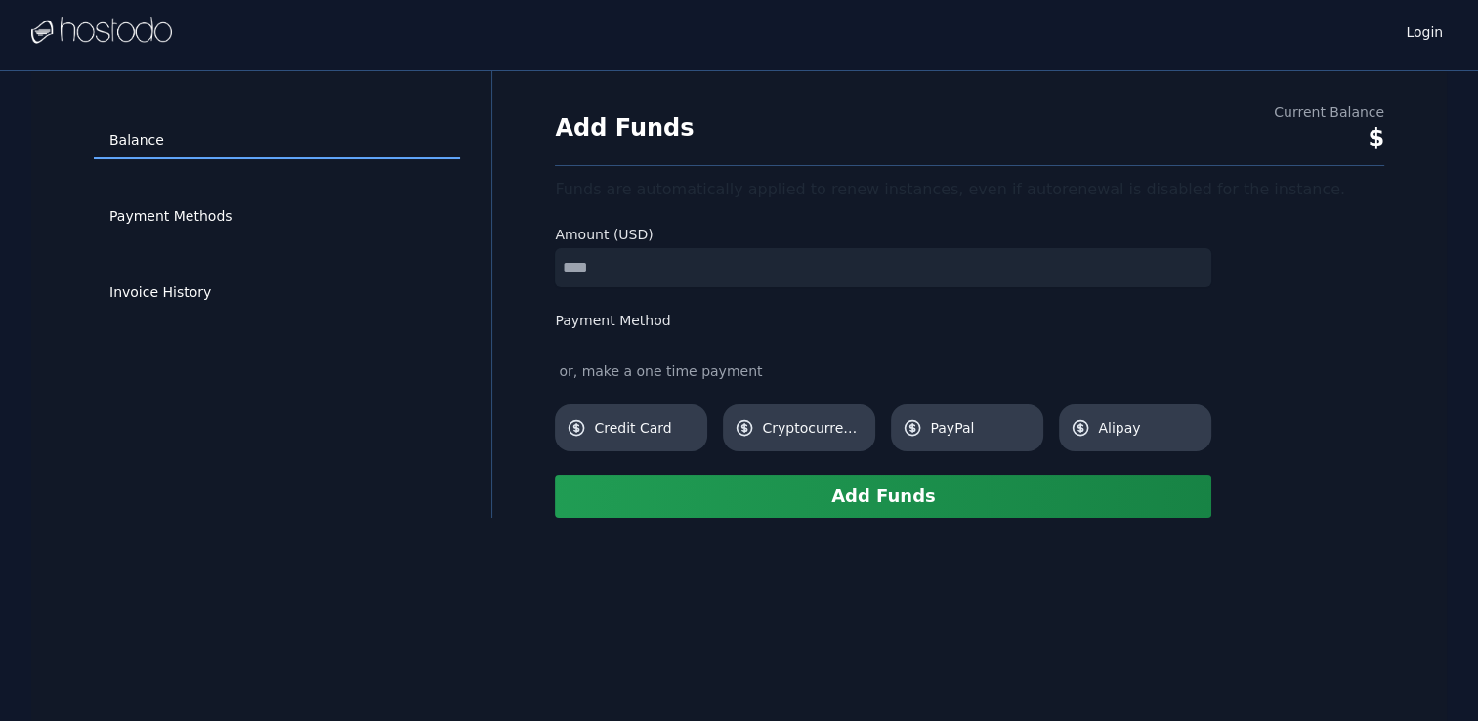
drag, startPoint x: 610, startPoint y: 273, endPoint x: 487, endPoint y: 267, distance: 122.2
click at [503, 267] on div "Balance Payment Methods Invoice History Add Funds Current Balance $ Funds are a…" at bounding box center [738, 294] width 1415 height 446
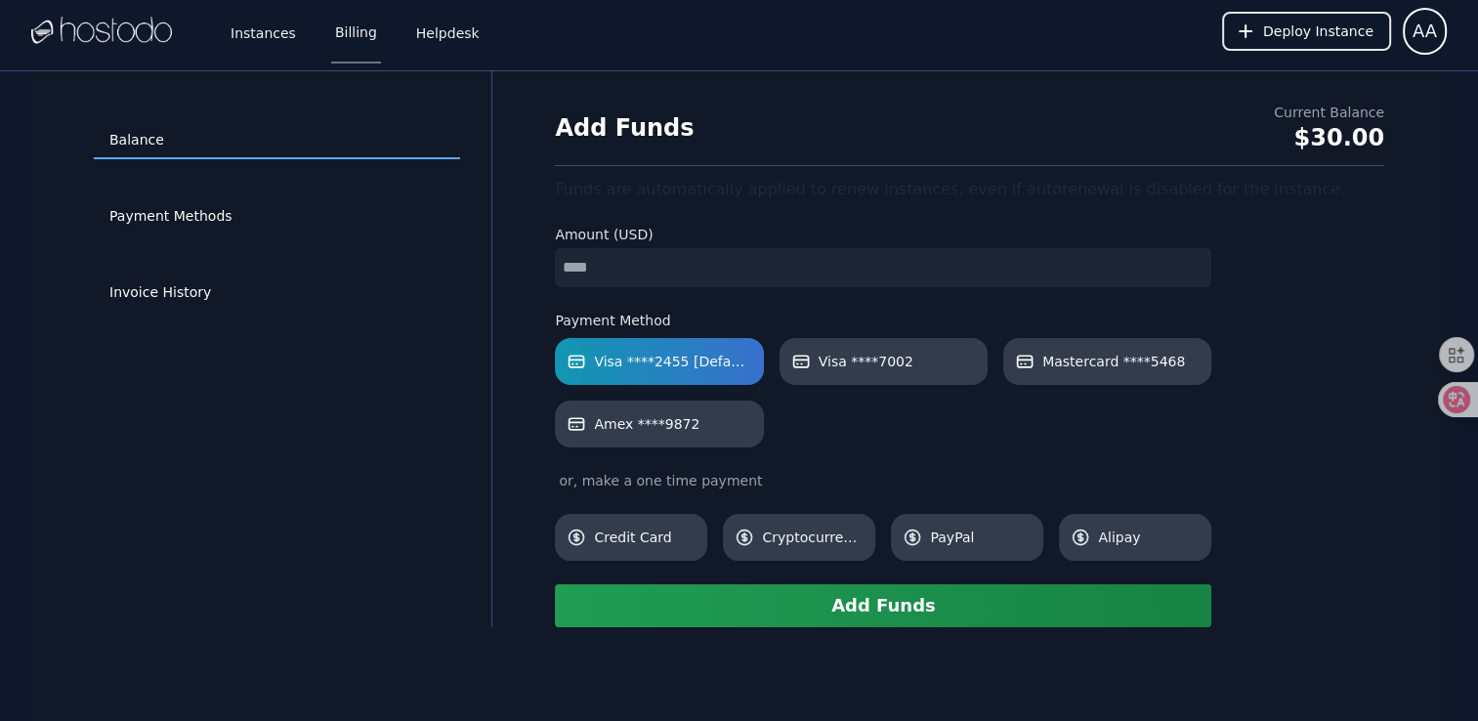
type input "*"
click at [399, 374] on div "Balance Payment Methods Invoice History" at bounding box center [277, 349] width 429 height 493
click at [900, 598] on button "Add Funds" at bounding box center [883, 605] width 656 height 43
click at [552, 262] on div "Add Funds Current Balance Loading... Funds are automatically applied to renew i…" at bounding box center [970, 365] width 892 height 525
drag, startPoint x: 552, startPoint y: 262, endPoint x: 510, endPoint y: 316, distance: 69.0
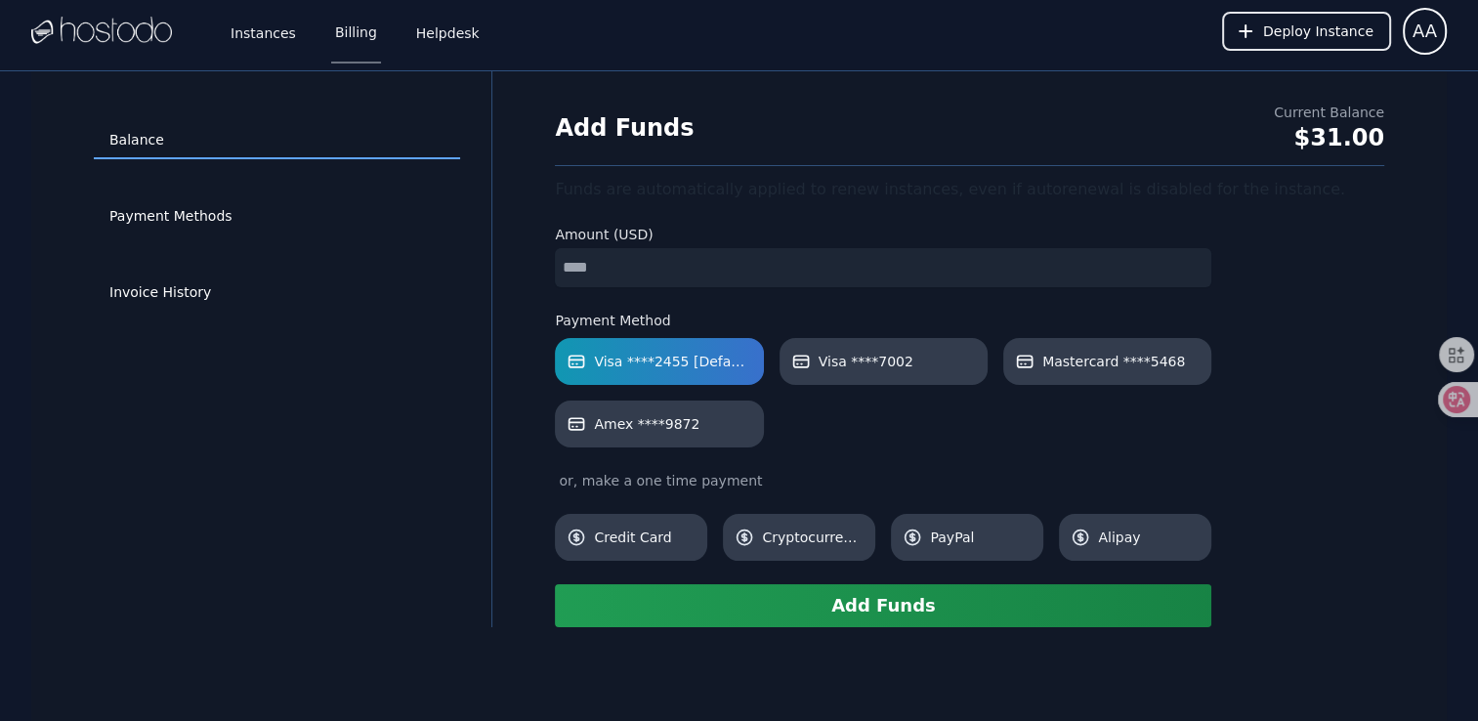
click at [510, 316] on div "Balance Payment Methods Invoice History Add Funds Current Balance $31.00 Funds …" at bounding box center [738, 349] width 1415 height 556
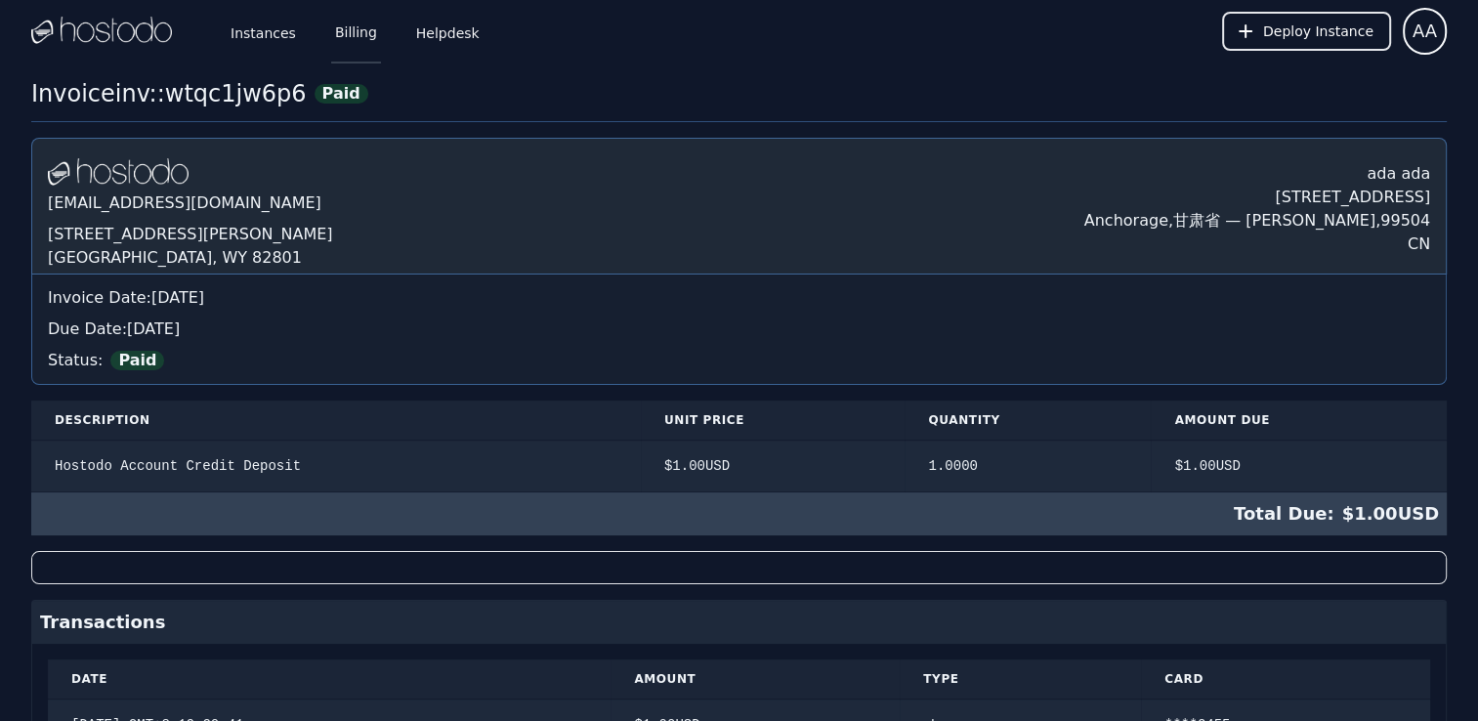
click at [359, 33] on link "Billing" at bounding box center [356, 31] width 50 height 64
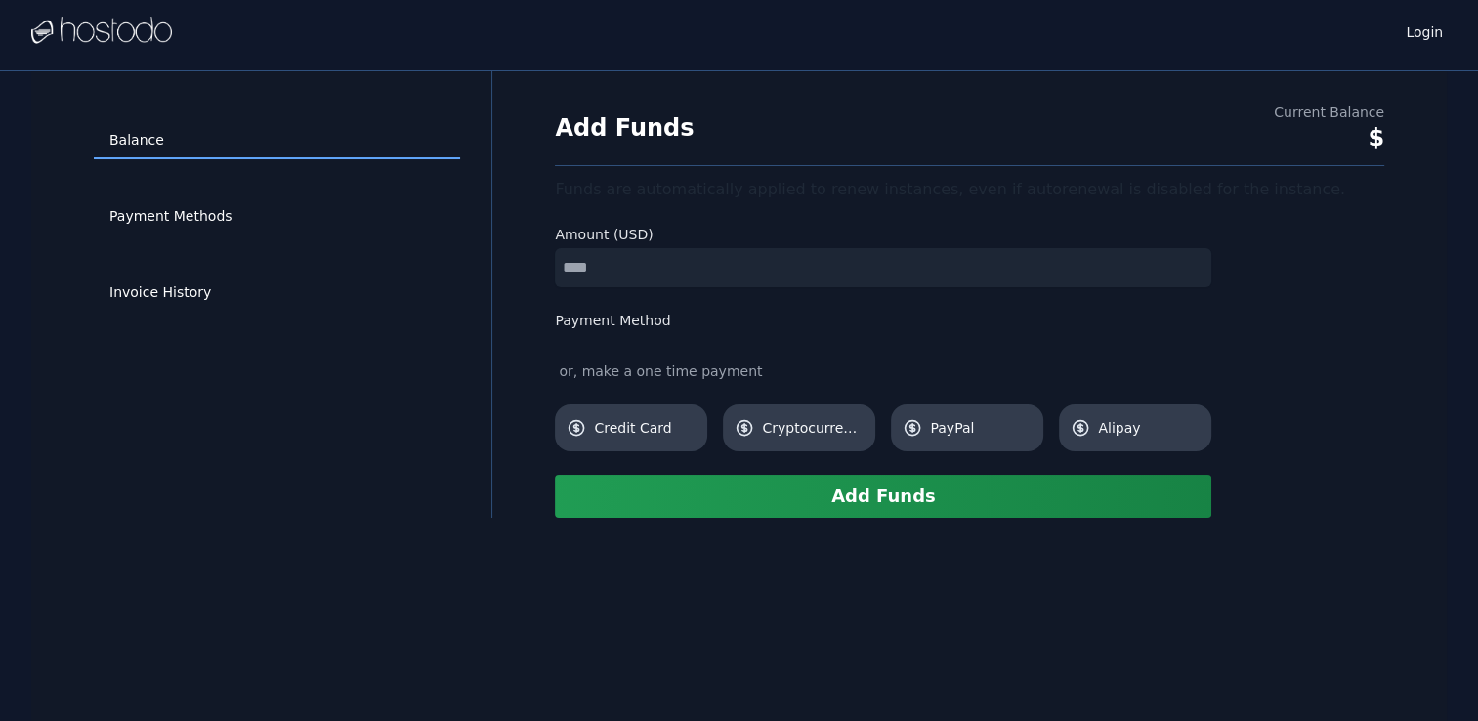
click at [444, 246] on div "Balance Payment Methods Invoice History Add Funds Current Balance $ Funds are a…" at bounding box center [738, 294] width 1415 height 446
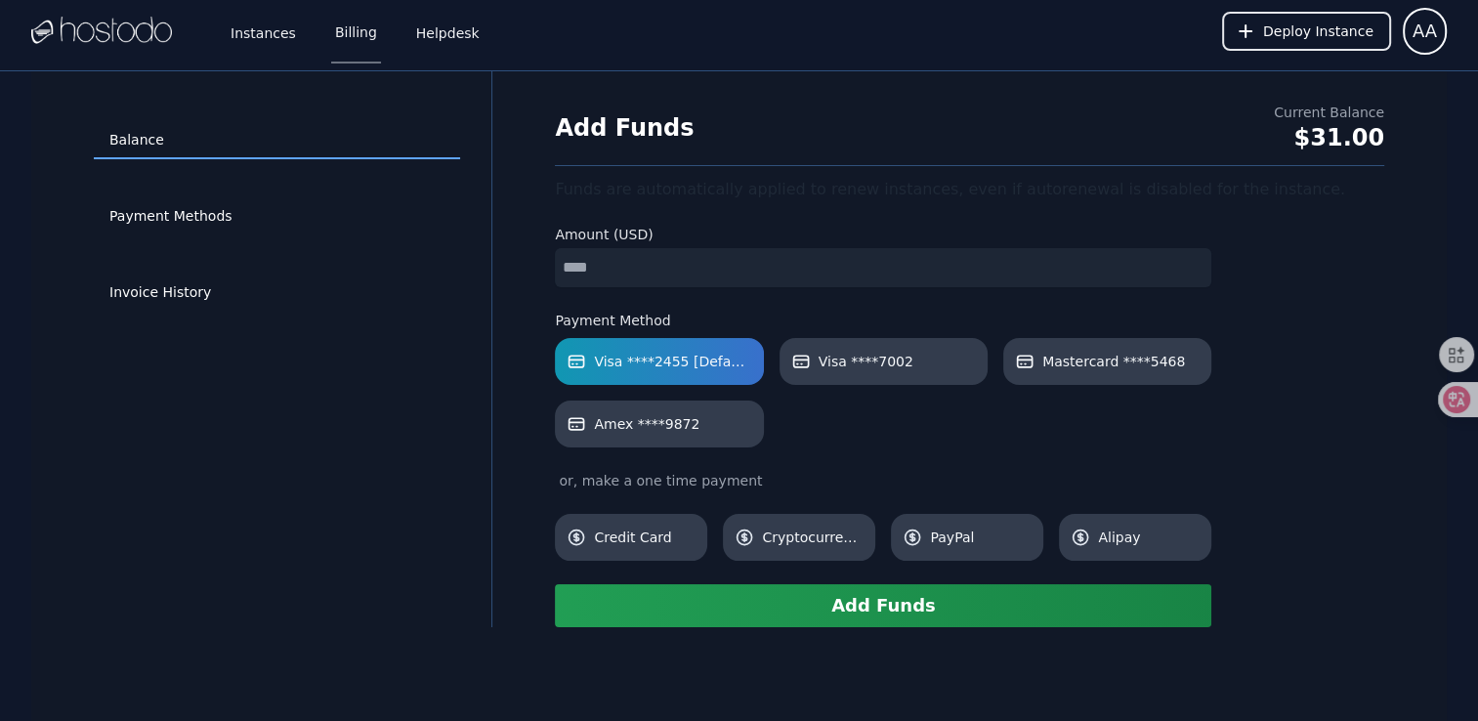
click at [844, 604] on button "Add Funds" at bounding box center [883, 605] width 656 height 43
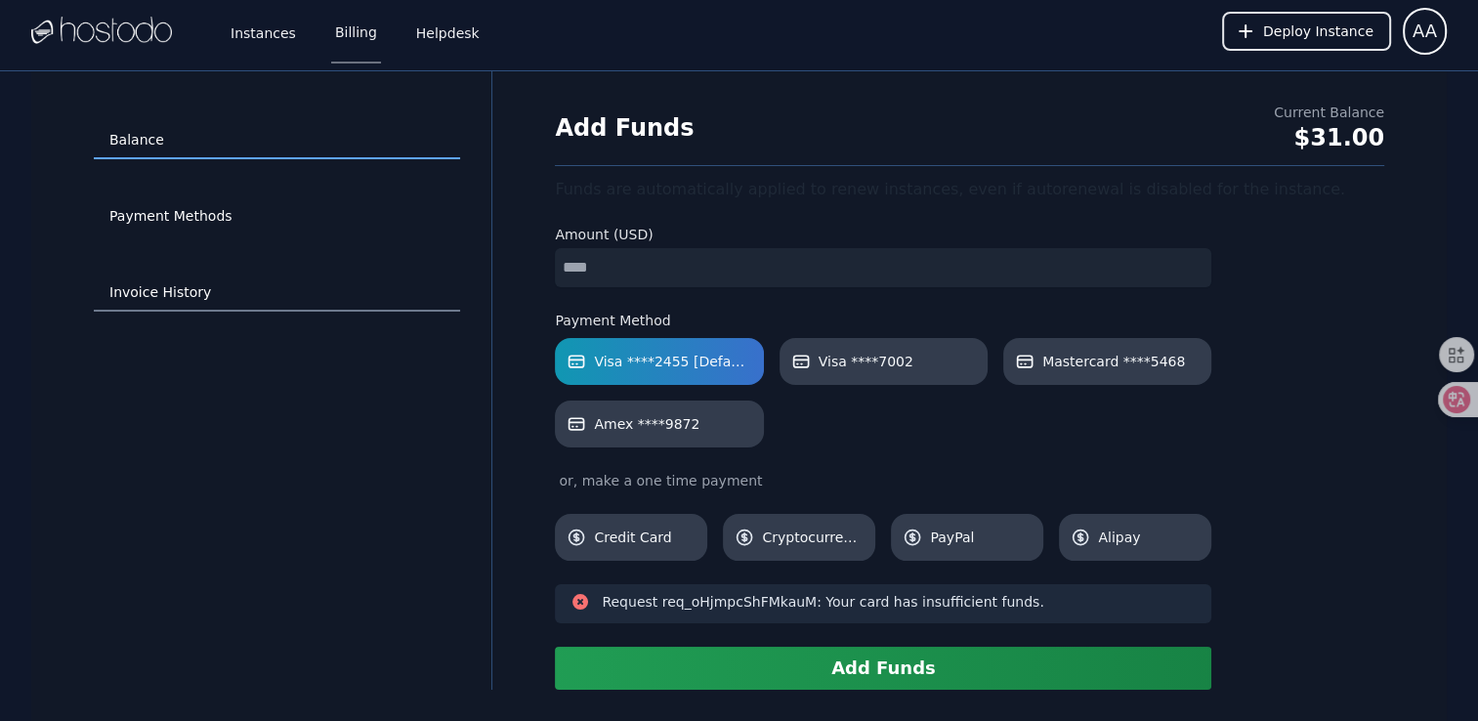
drag, startPoint x: 839, startPoint y: 283, endPoint x: 358, endPoint y: 273, distance: 481.7
click at [375, 281] on div "Balance Payment Methods Invoice History Add Funds Current Balance $31.00 Funds …" at bounding box center [738, 380] width 1415 height 618
type input "*"
click at [810, 672] on button "Add Funds" at bounding box center [883, 668] width 656 height 43
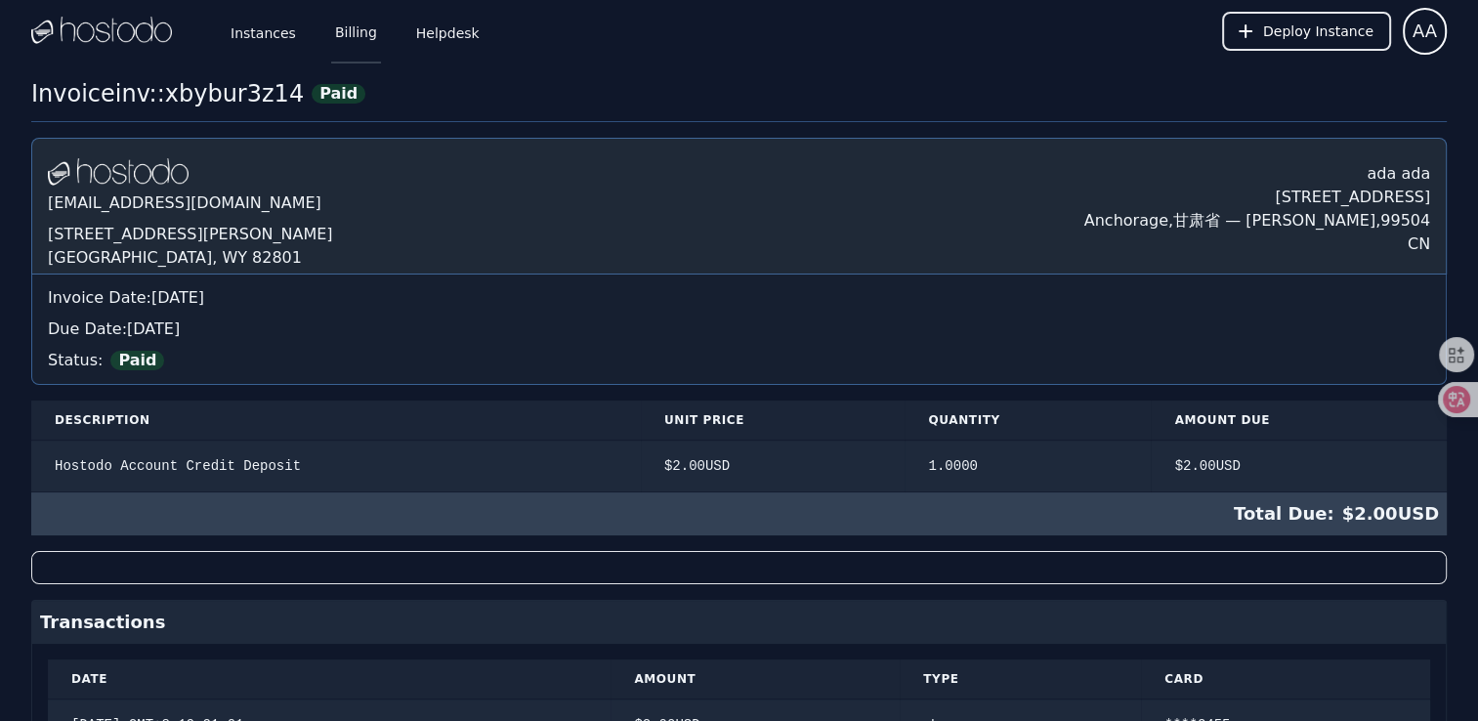
click at [354, 49] on link "Billing" at bounding box center [356, 31] width 50 height 64
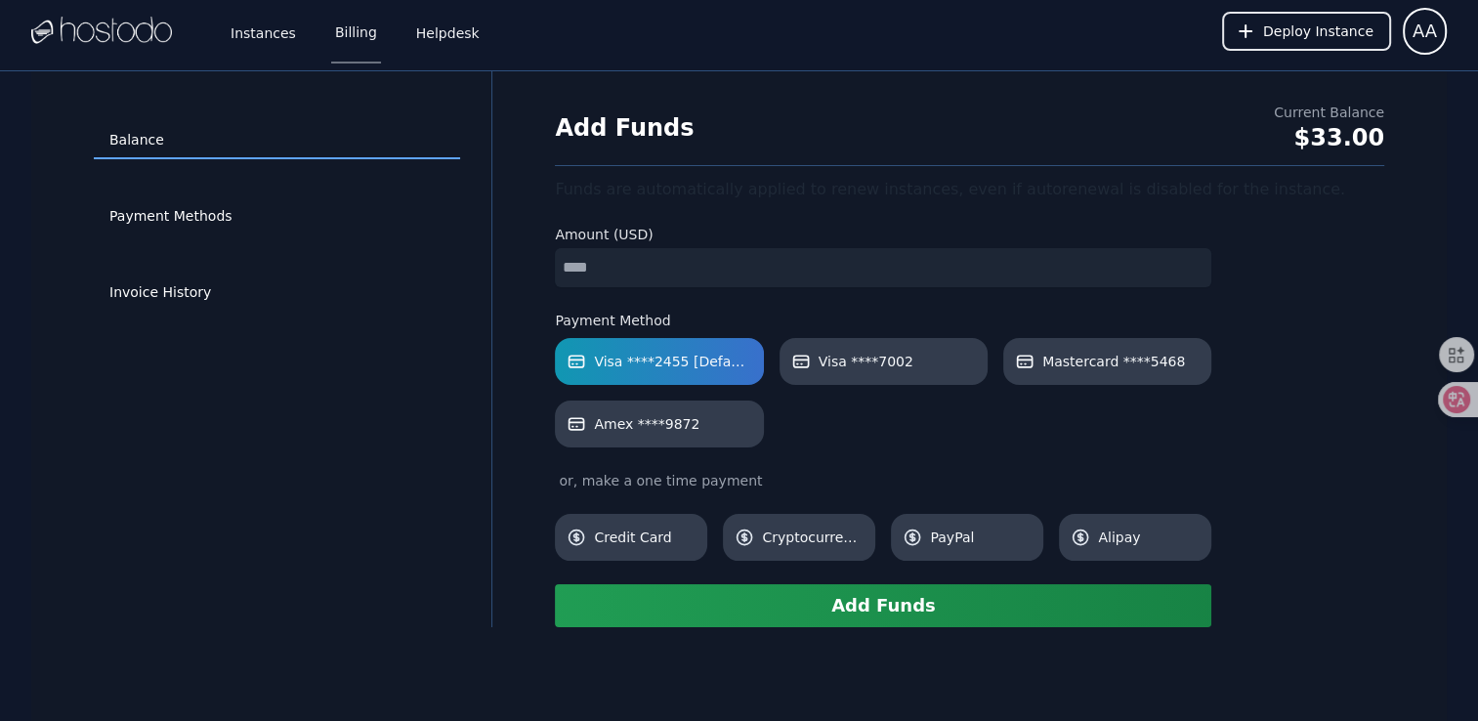
drag, startPoint x: 621, startPoint y: 273, endPoint x: 525, endPoint y: 261, distance: 97.4
click at [620, 273] on input "*" at bounding box center [883, 267] width 656 height 39
drag, startPoint x: 525, startPoint y: 261, endPoint x: 433, endPoint y: 268, distance: 92.1
click at [469, 261] on div "Balance Payment Methods Invoice History Add Funds Current Balance $33.00 Funds …" at bounding box center [738, 349] width 1415 height 556
click at [852, 602] on button "Add Funds" at bounding box center [883, 605] width 656 height 43
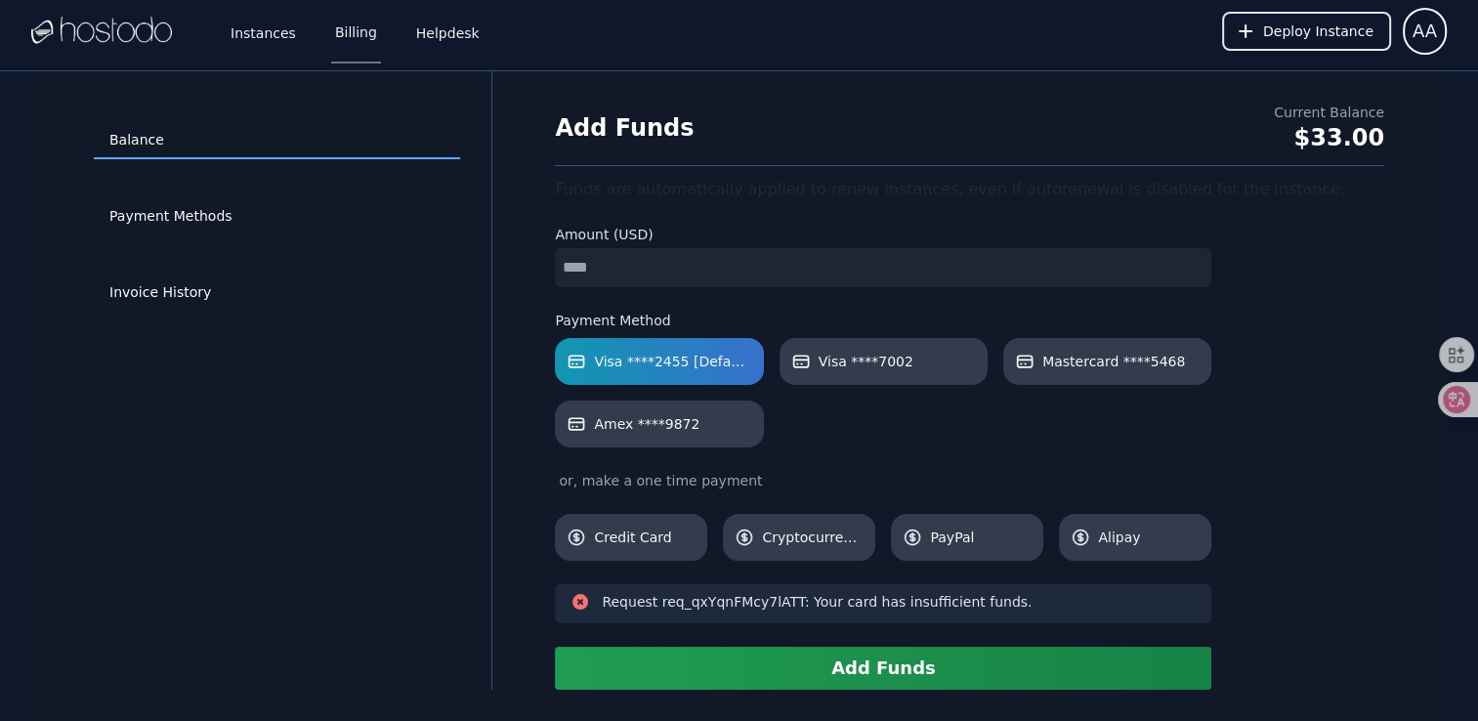
drag, startPoint x: 614, startPoint y: 256, endPoint x: 277, endPoint y: 251, distance: 337.0
click at [309, 248] on div "Balance Payment Methods Invoice History Add Funds Current Balance $33.00 Funds …" at bounding box center [738, 380] width 1415 height 618
type input "*"
click at [795, 672] on button "Add Funds" at bounding box center [883, 668] width 656 height 43
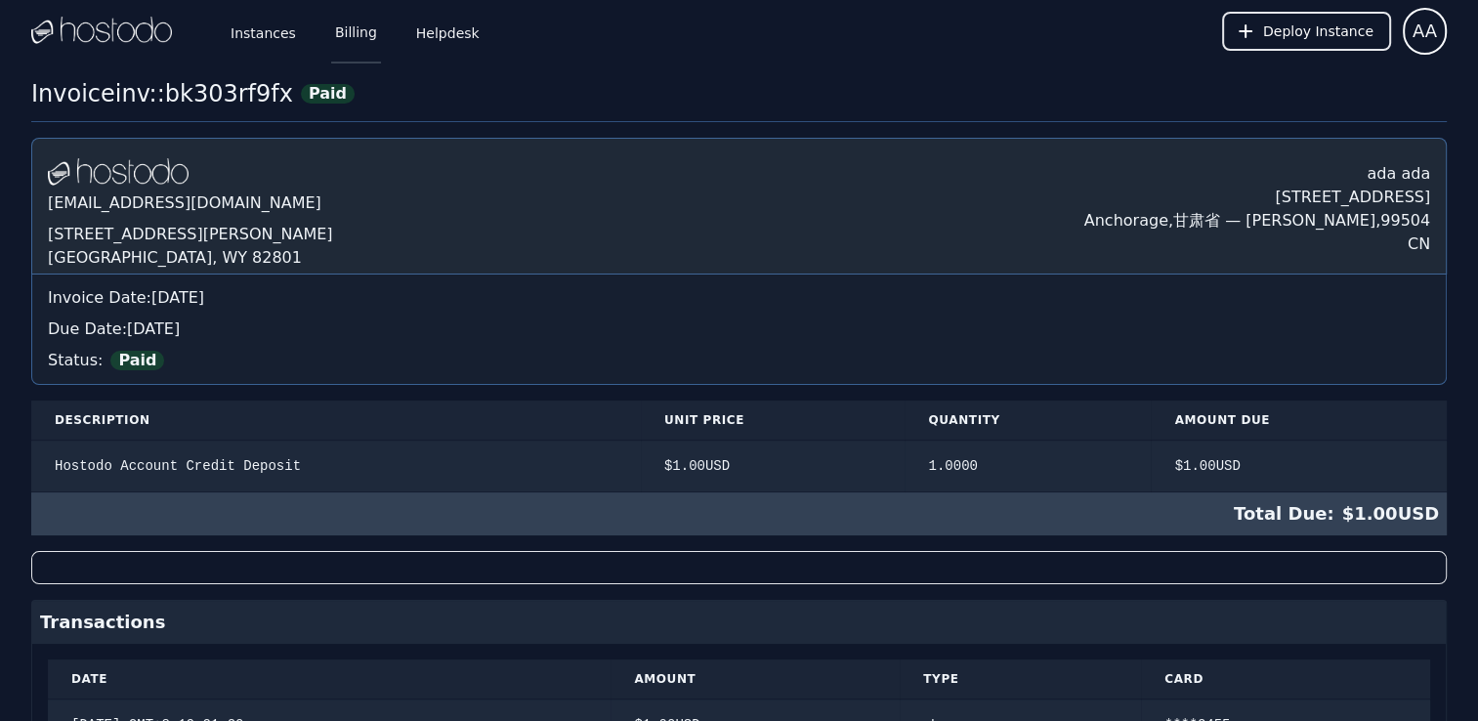
click at [348, 37] on link "Billing" at bounding box center [356, 31] width 50 height 64
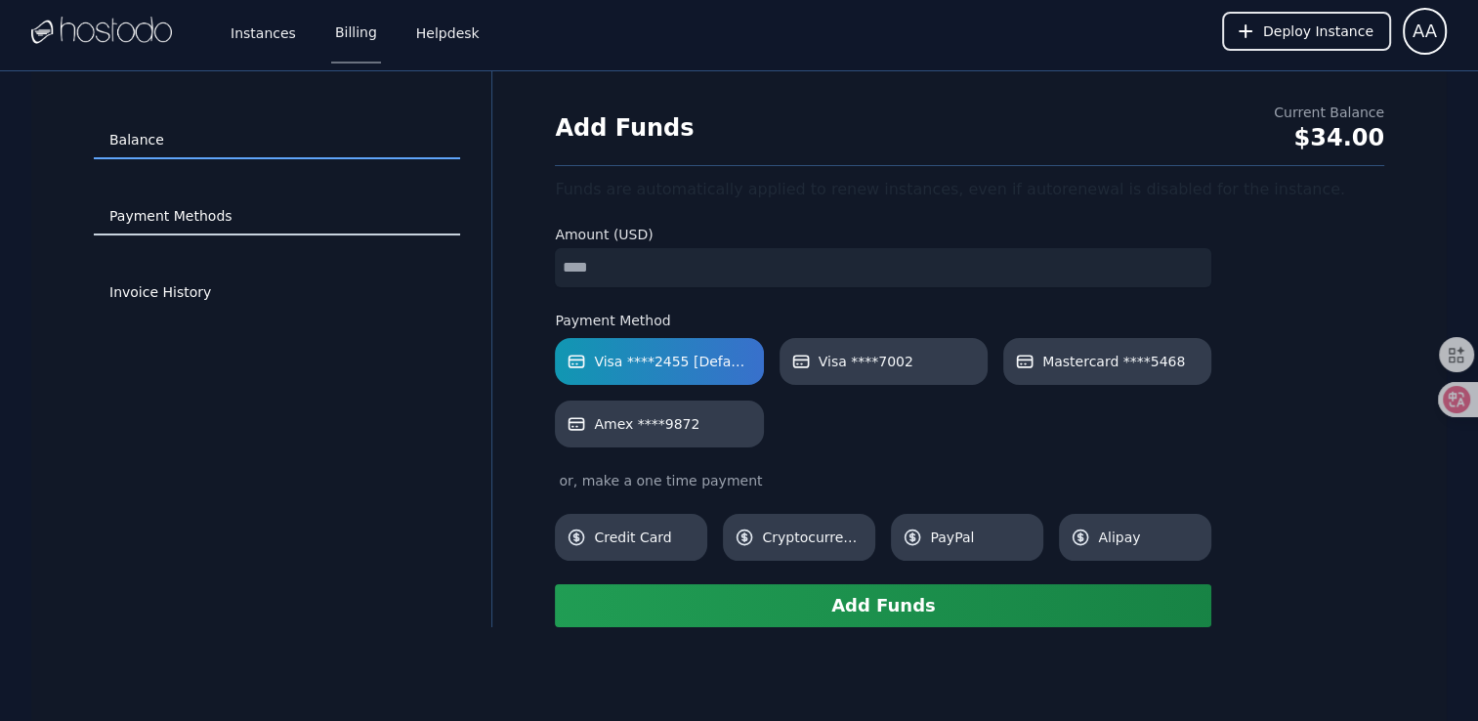
click at [184, 222] on link "Payment Methods" at bounding box center [277, 216] width 366 height 37
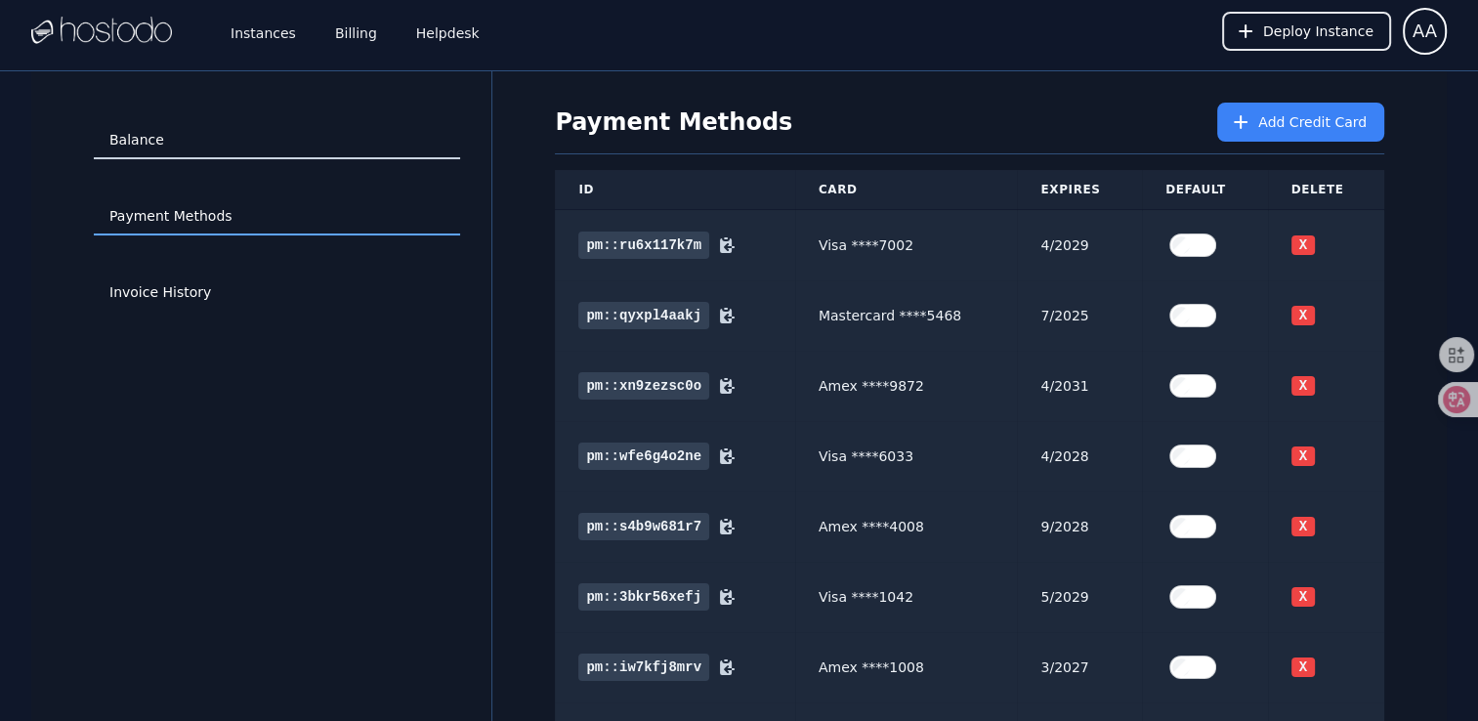
click at [166, 147] on link "Balance" at bounding box center [277, 140] width 366 height 37
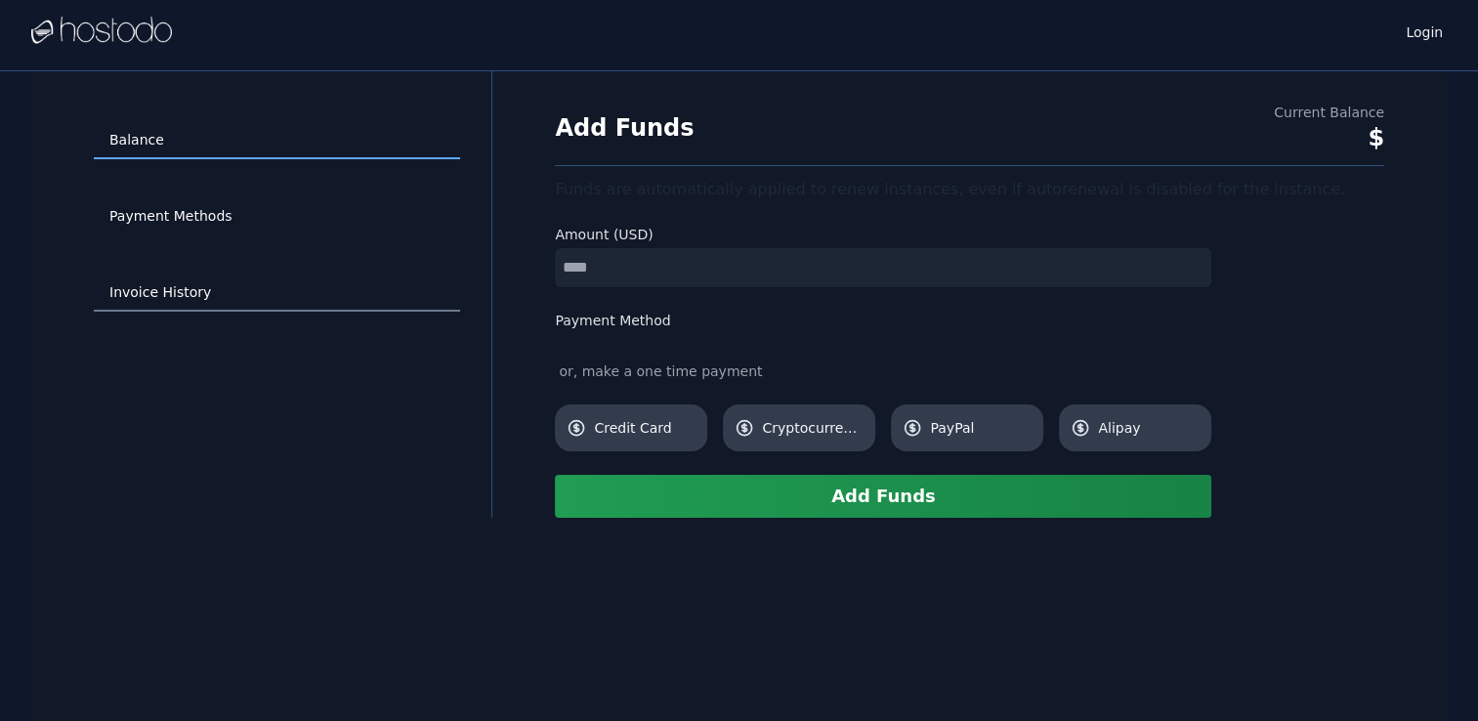
drag, startPoint x: 617, startPoint y: 277, endPoint x: 445, endPoint y: 274, distance: 172.0
click at [462, 275] on div "Balance Payment Methods Invoice History Add Funds Current Balance $ Funds are a…" at bounding box center [738, 294] width 1415 height 446
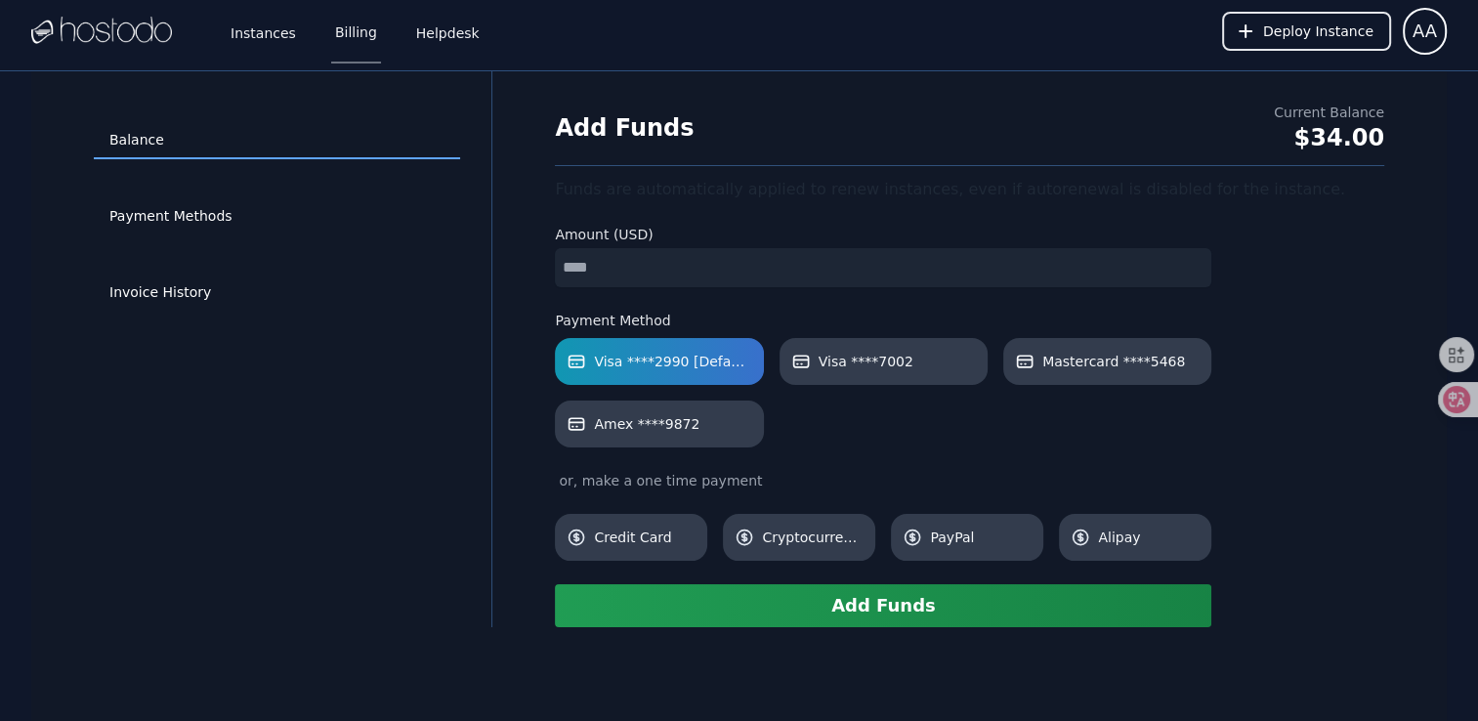
drag, startPoint x: 613, startPoint y: 278, endPoint x: 494, endPoint y: 274, distance: 119.2
click at [494, 274] on div "Balance Payment Methods Invoice History Add Funds Current Balance $34.00 Funds …" at bounding box center [738, 349] width 1415 height 556
click at [810, 630] on div "Balance Payment Methods Invoice History Add Funds Current Balance $34.00 Funds …" at bounding box center [738, 431] width 1415 height 721
click at [828, 607] on button "Add Funds" at bounding box center [883, 605] width 656 height 43
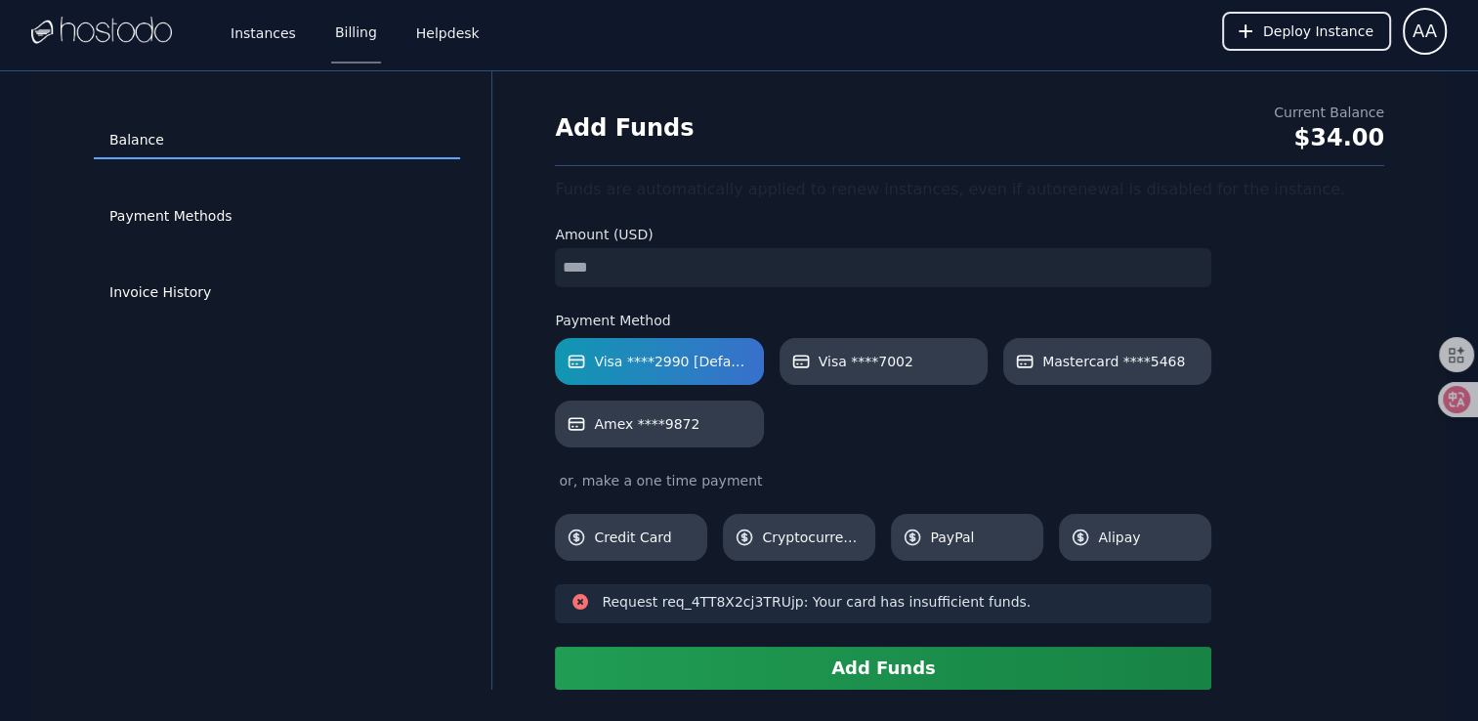
drag, startPoint x: 629, startPoint y: 268, endPoint x: 394, endPoint y: 265, distance: 235.4
click at [398, 267] on div "Balance Payment Methods Invoice History Add Funds Current Balance $34.00 Funds …" at bounding box center [738, 380] width 1415 height 618
type input "*"
click at [860, 682] on button "Add Funds" at bounding box center [883, 668] width 656 height 43
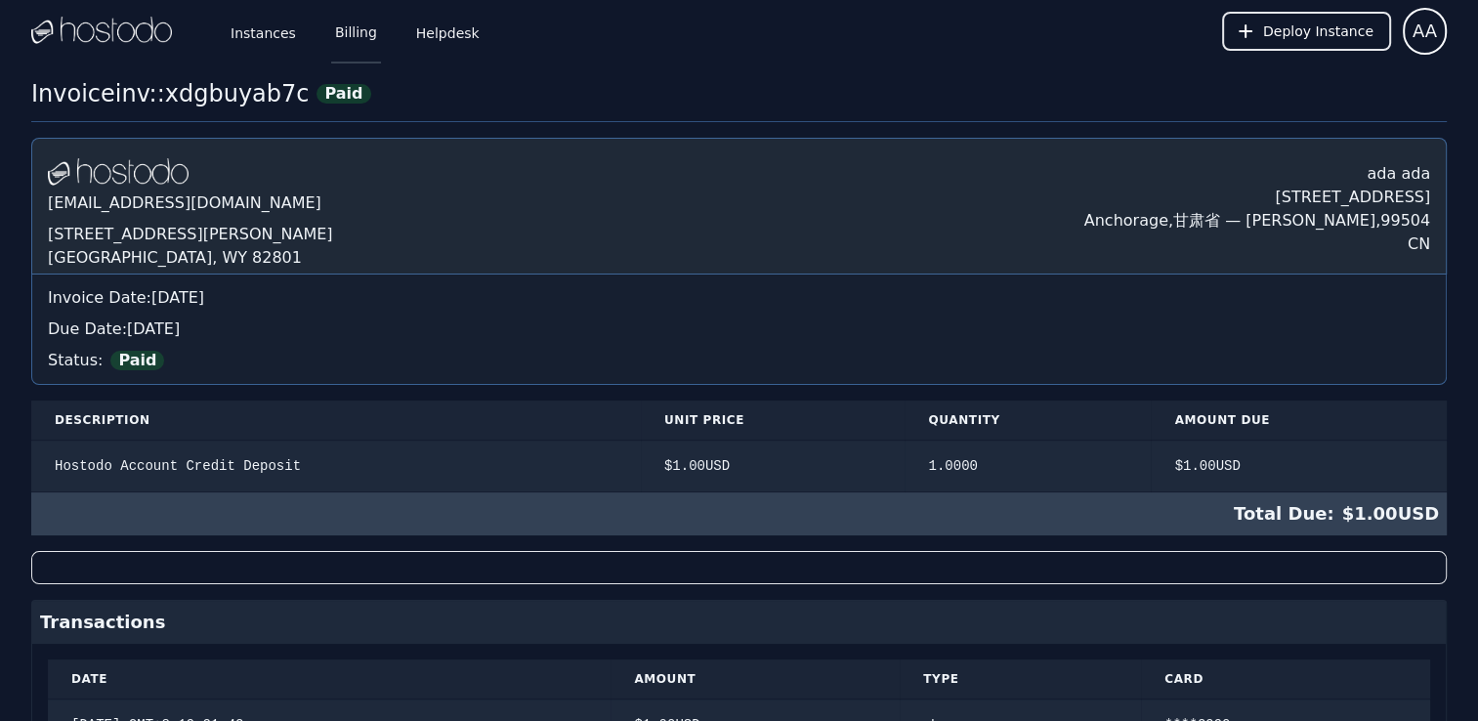
click at [337, 40] on link "Billing" at bounding box center [356, 31] width 50 height 64
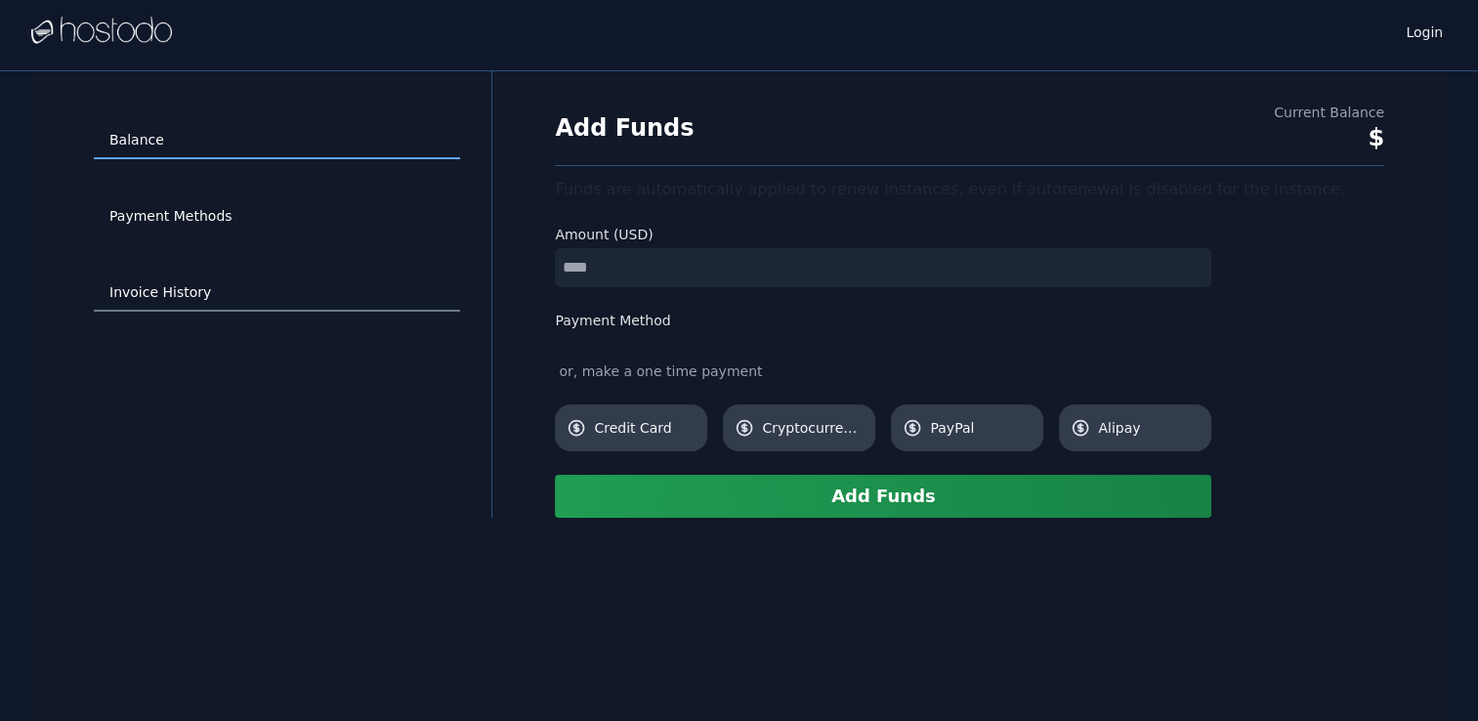
click at [452, 275] on div "Balance Payment Methods Invoice History Add Funds Current Balance $ Funds are a…" at bounding box center [738, 294] width 1415 height 446
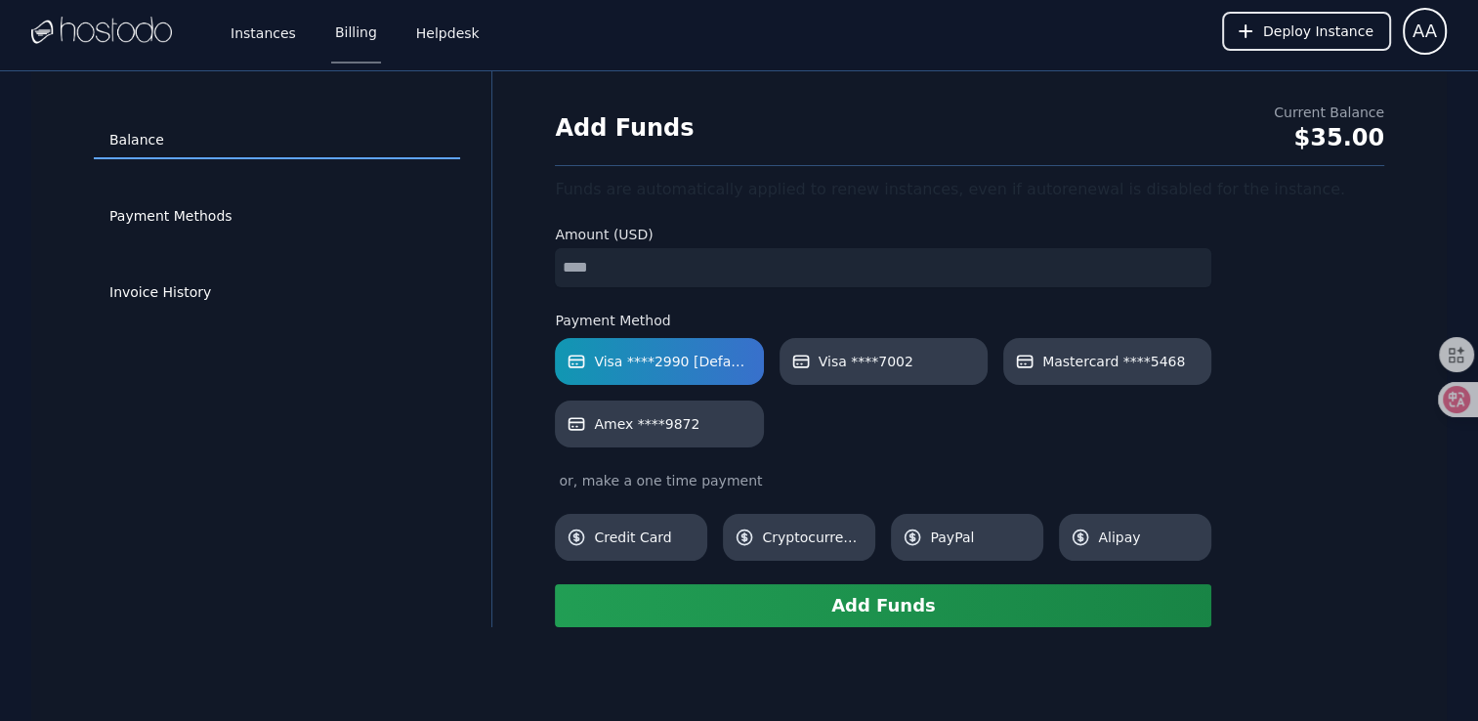
click at [833, 604] on button "Add Funds" at bounding box center [883, 605] width 656 height 43
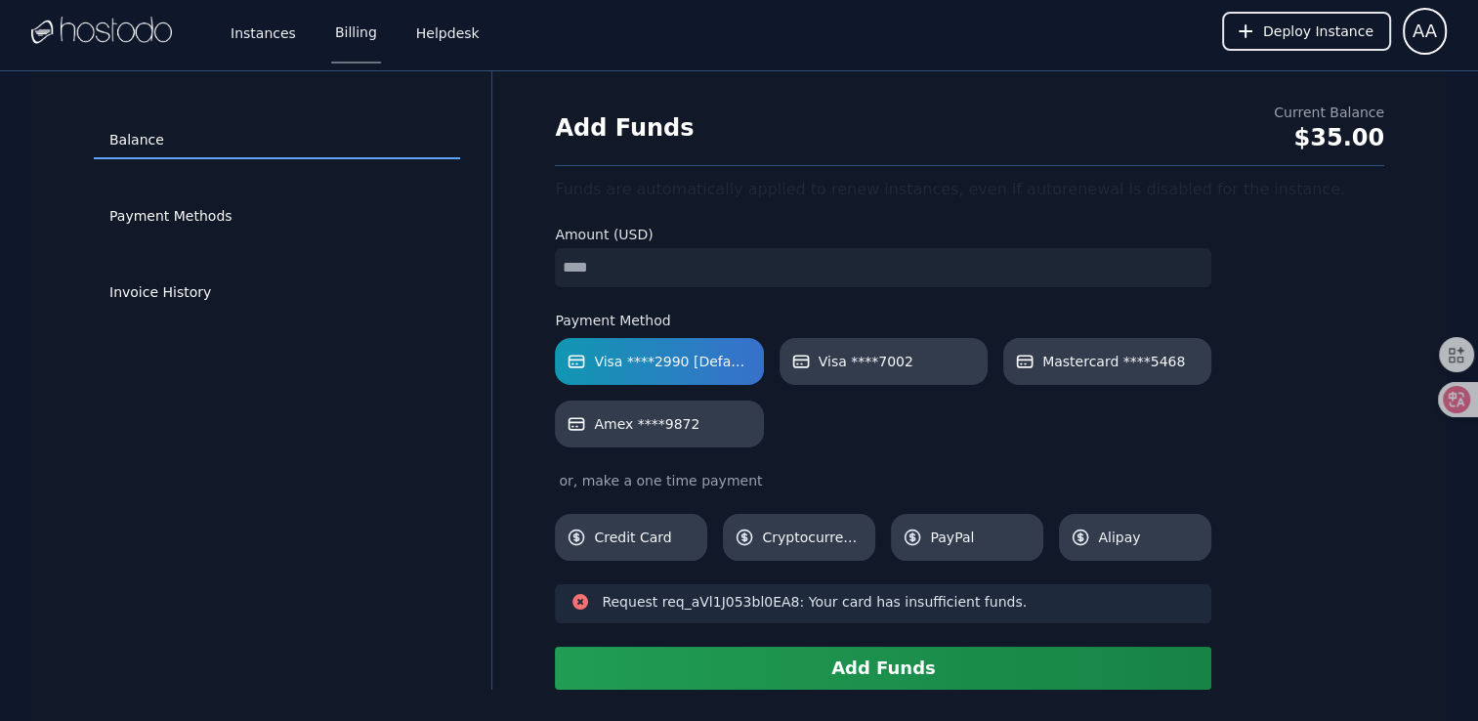
click at [936, 175] on div "Add Funds Current Balance $35.00 Funds are automatically applied to renew insta…" at bounding box center [970, 396] width 892 height 587
drag, startPoint x: 617, startPoint y: 251, endPoint x: 454, endPoint y: 251, distance: 163.1
click at [469, 252] on div "Balance Payment Methods Invoice History Add Funds Current Balance $35.00 Funds …" at bounding box center [738, 380] width 1415 height 618
type input "*"
click at [879, 660] on button "Add Funds" at bounding box center [883, 668] width 656 height 43
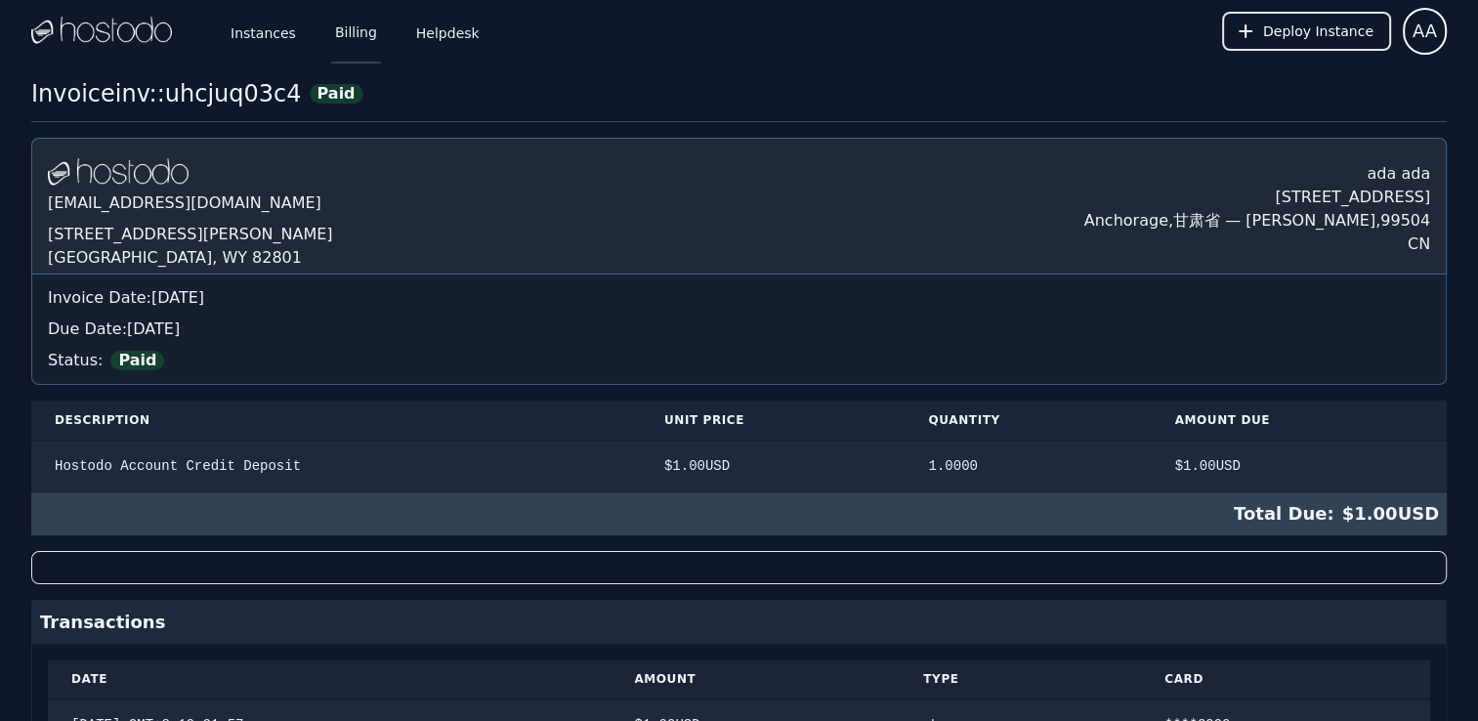
click at [350, 41] on link "Billing" at bounding box center [356, 31] width 50 height 64
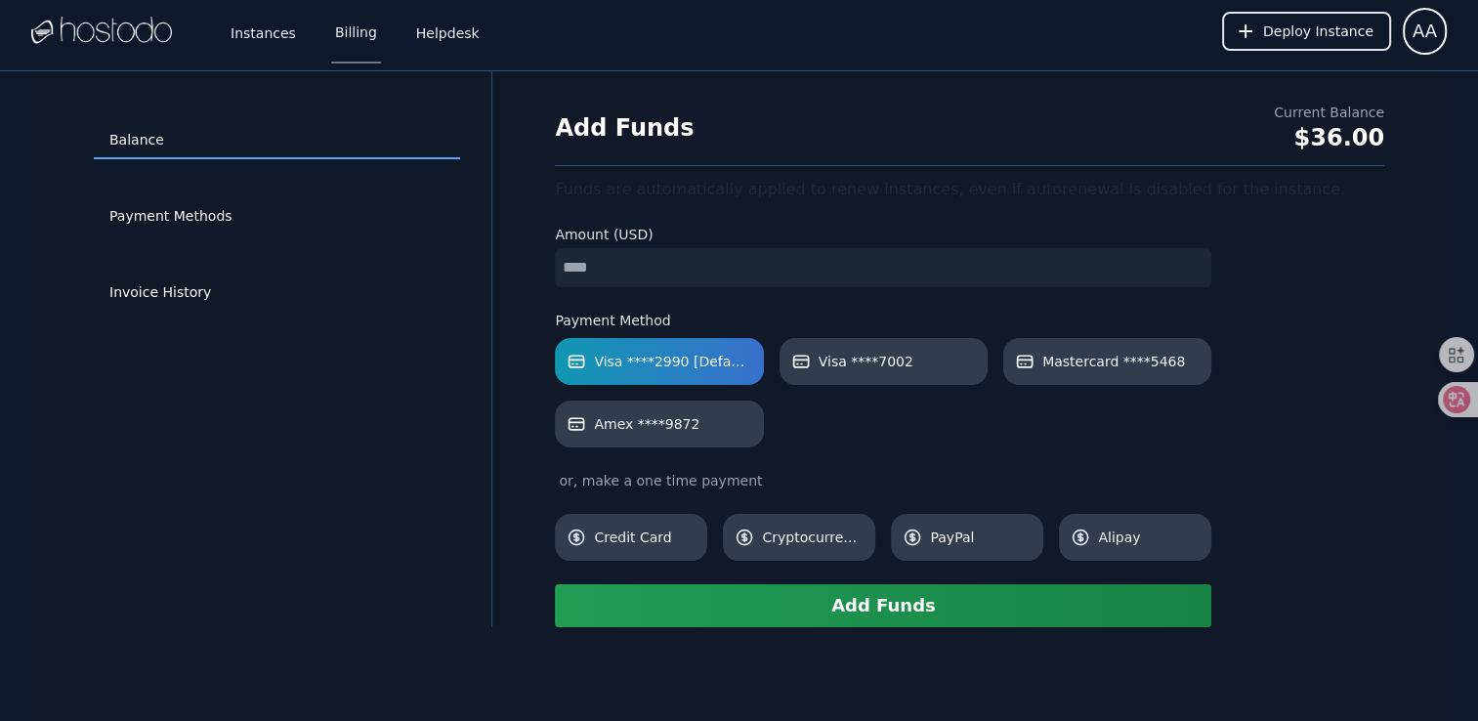
type input "*"
click at [797, 630] on div "Balance Payment Methods Invoice History Add Funds Current Balance $36.00 Funds …" at bounding box center [738, 431] width 1415 height 721
click at [803, 615] on button "Add Funds" at bounding box center [883, 605] width 656 height 43
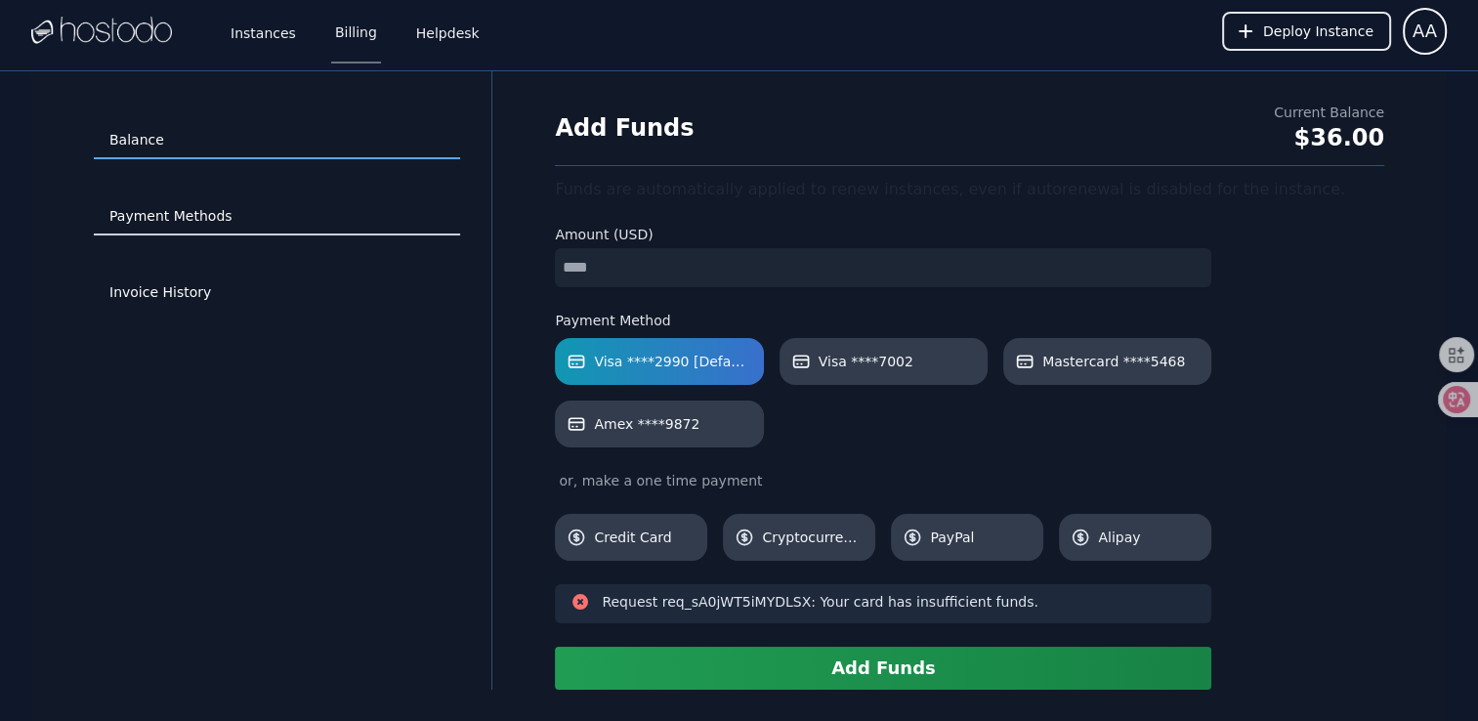
click at [176, 212] on link "Payment Methods" at bounding box center [277, 216] width 366 height 37
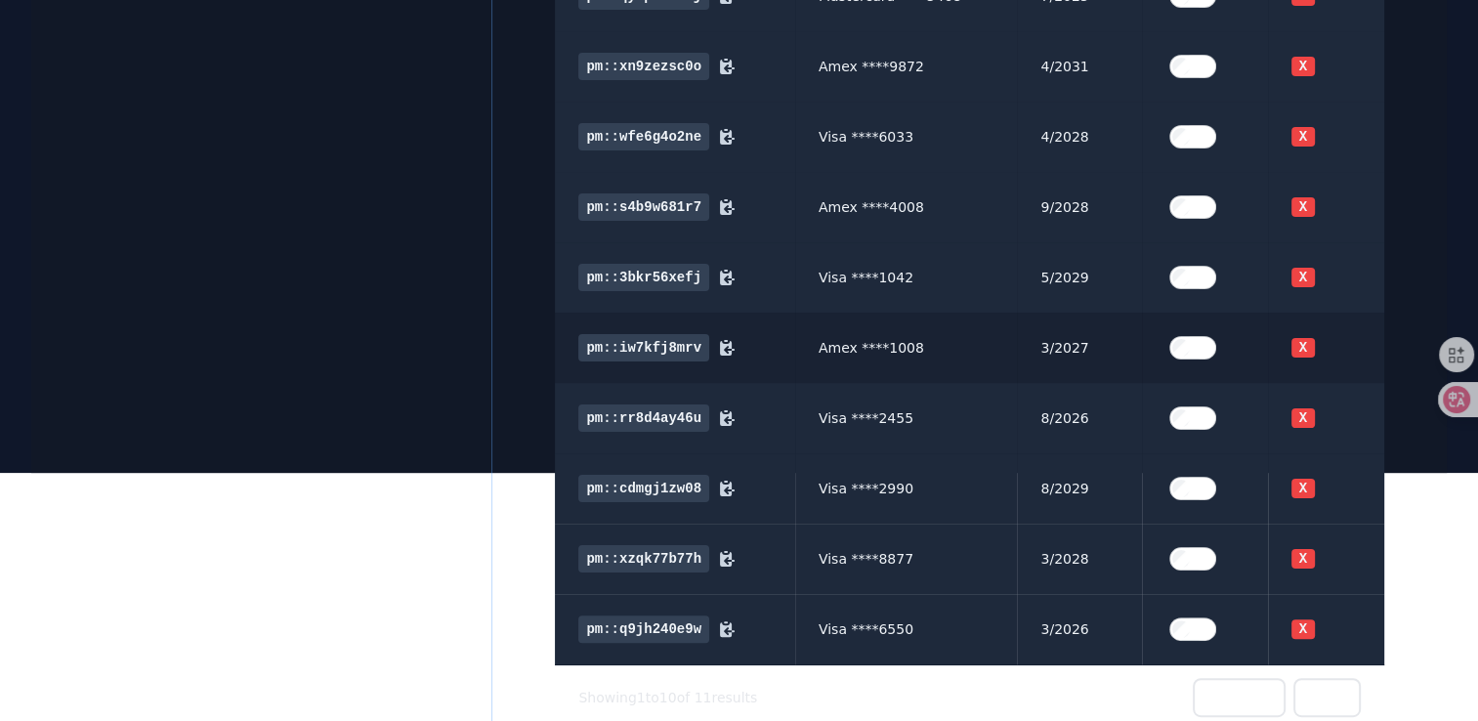
scroll to position [324, 0]
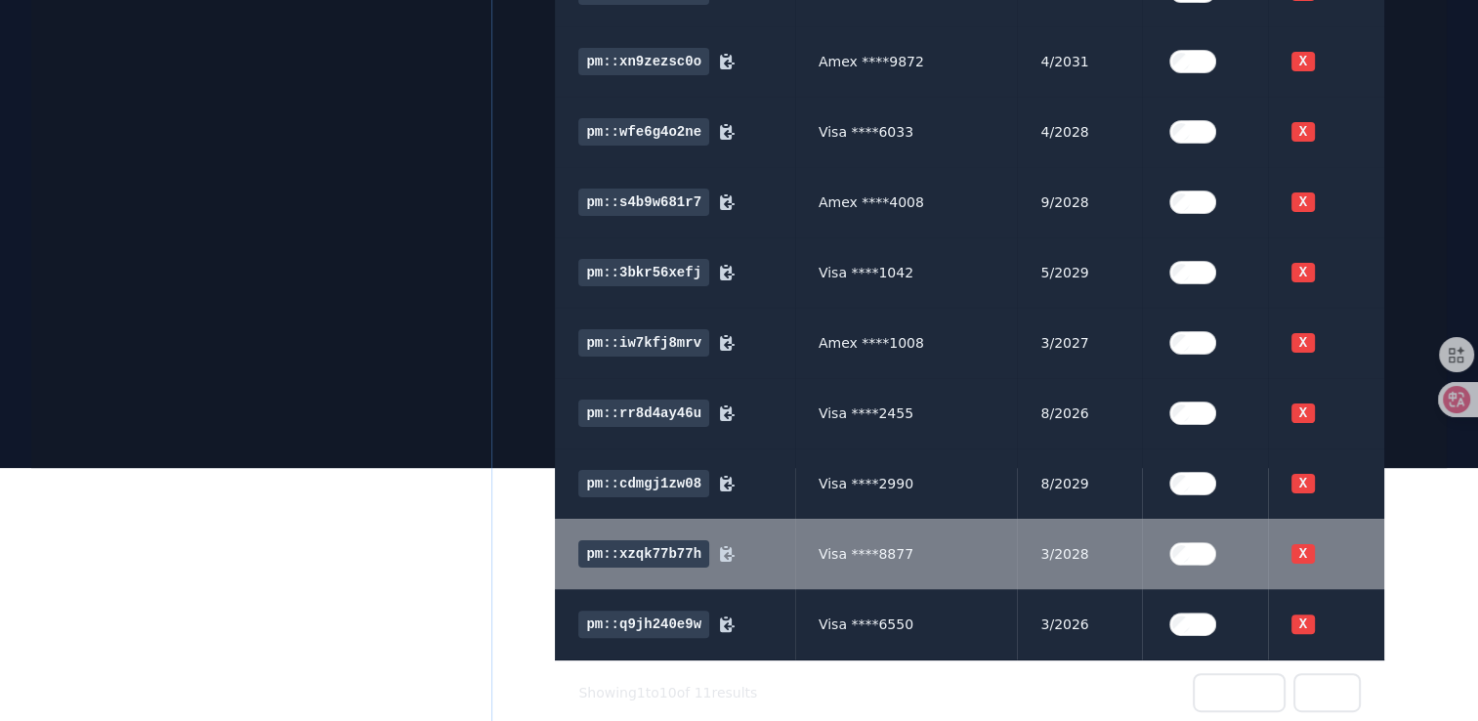
click at [1172, 565] on label at bounding box center [1204, 553] width 78 height 39
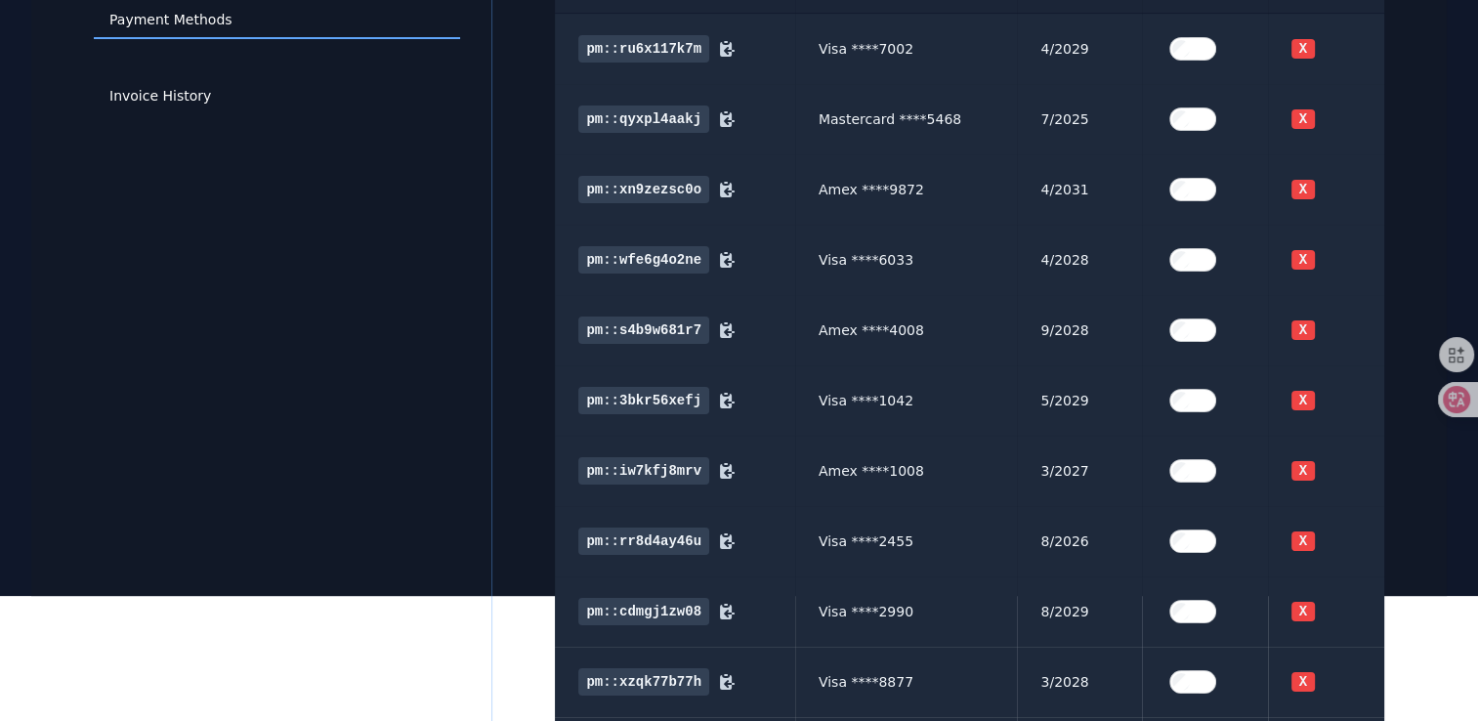
scroll to position [0, 0]
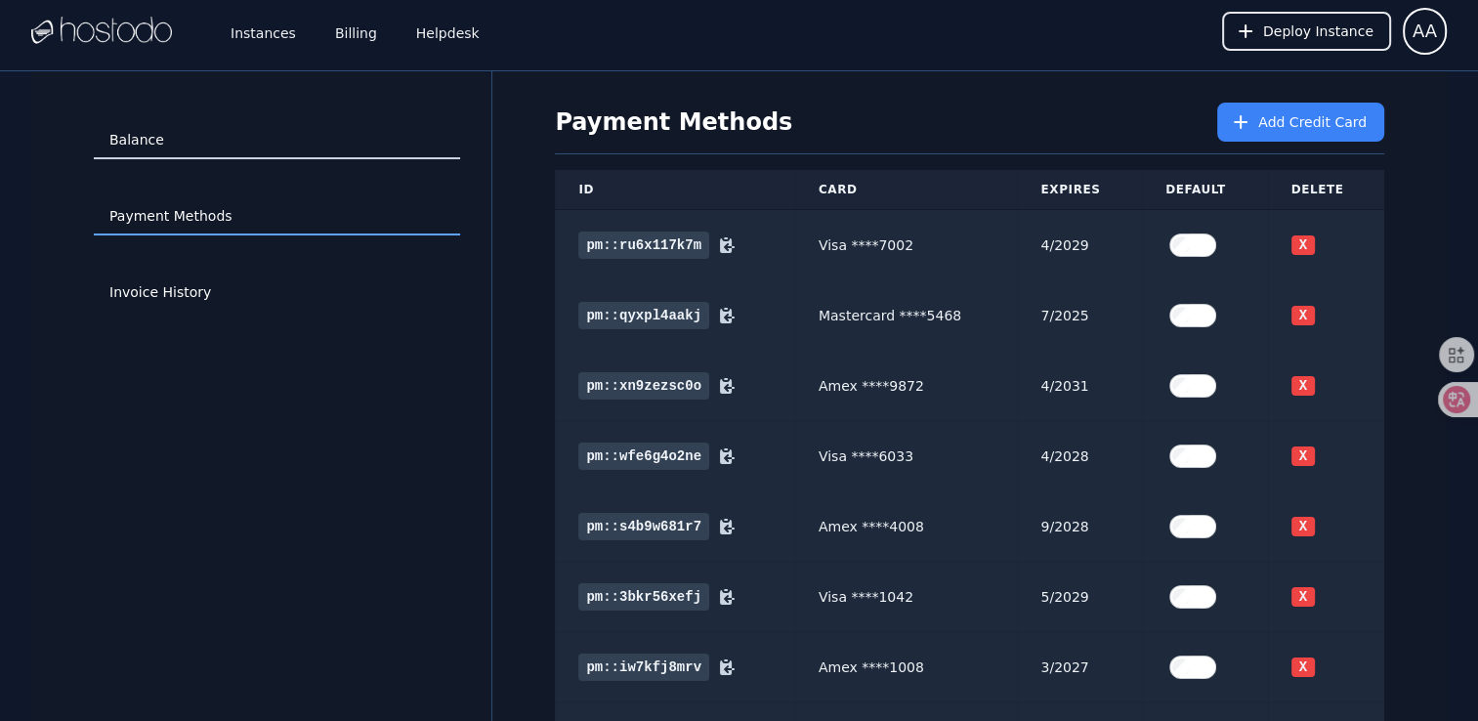
click at [145, 134] on link "Balance" at bounding box center [277, 140] width 366 height 37
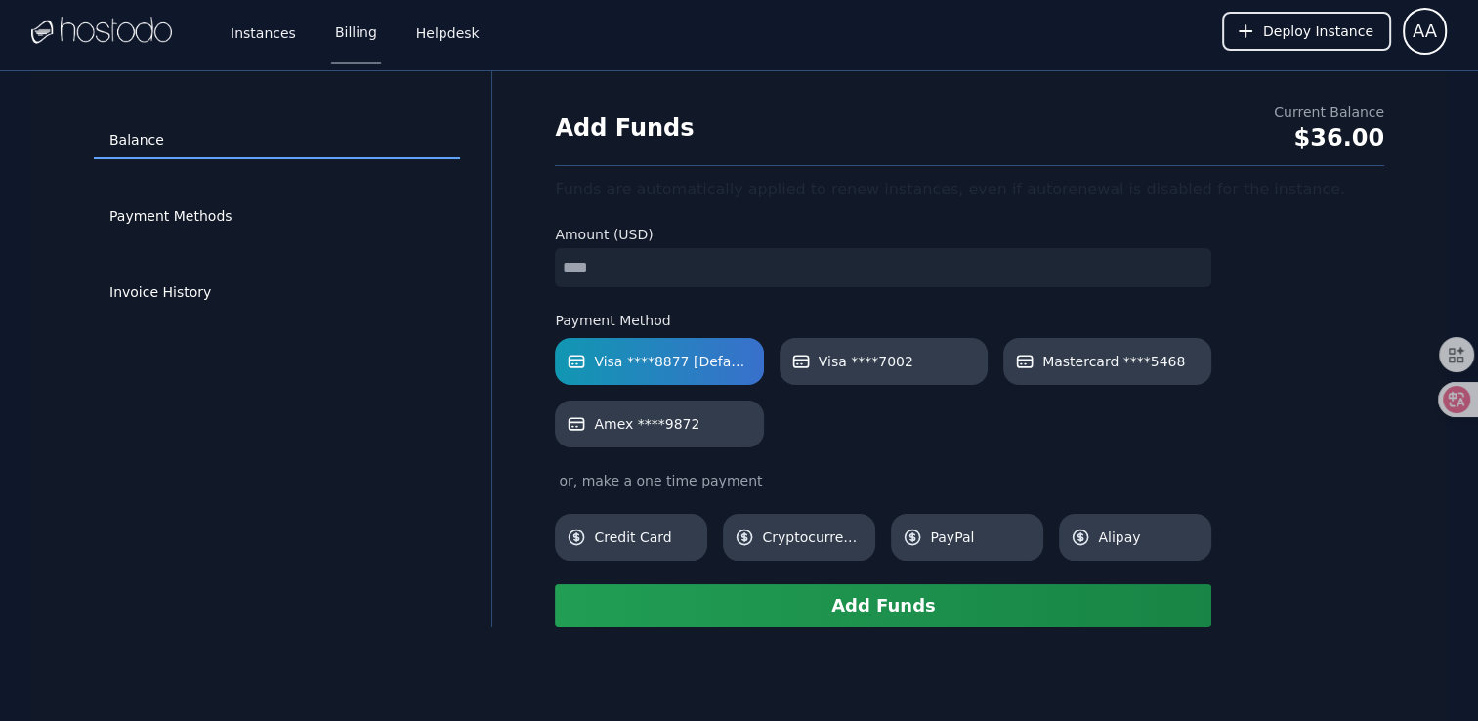
click at [877, 611] on button "Add Funds" at bounding box center [883, 605] width 656 height 43
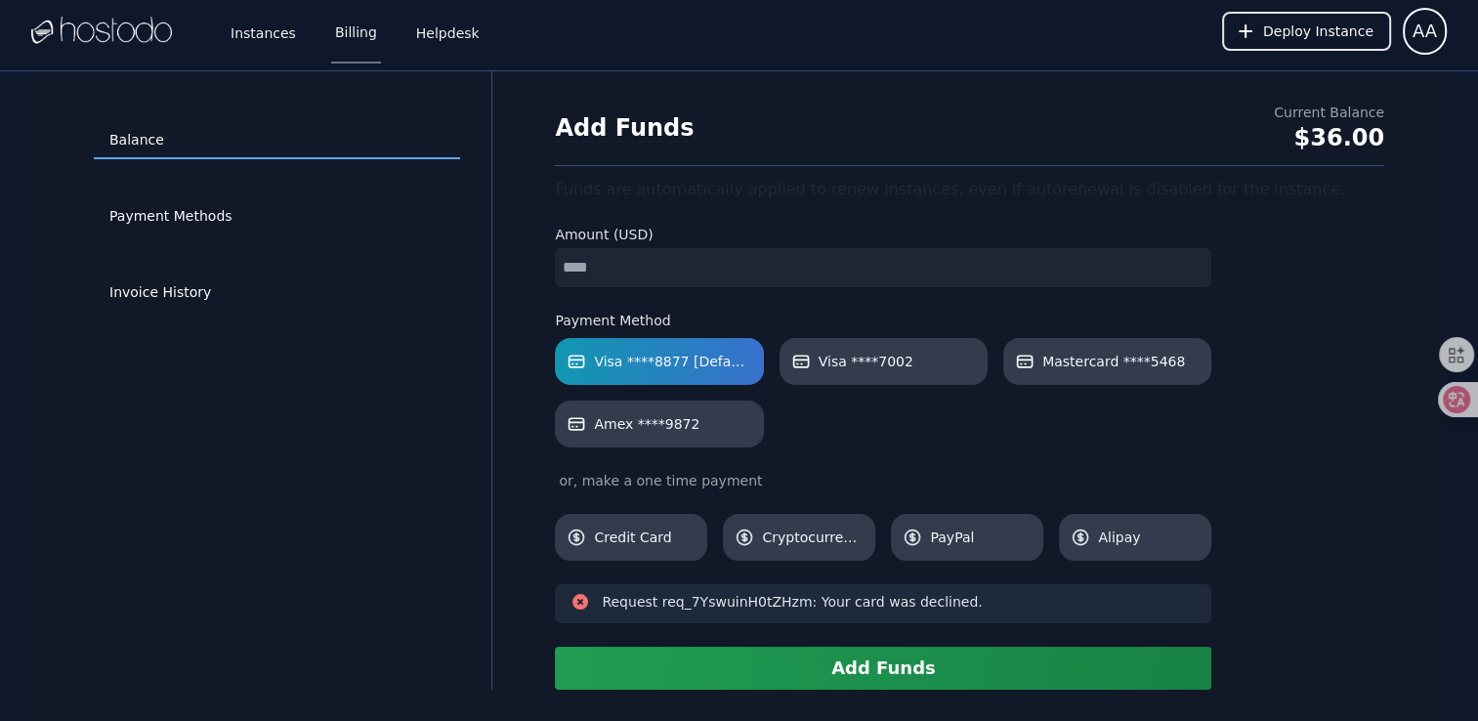
drag, startPoint x: 617, startPoint y: 262, endPoint x: 461, endPoint y: 261, distance: 156.3
click at [485, 262] on div "Balance Payment Methods Invoice History Add Funds Current Balance $36.00 Funds …" at bounding box center [738, 380] width 1415 height 618
type input "*"
click at [846, 655] on button "Add Funds" at bounding box center [883, 668] width 656 height 43
drag, startPoint x: 659, startPoint y: 258, endPoint x: 337, endPoint y: 260, distance: 322.4
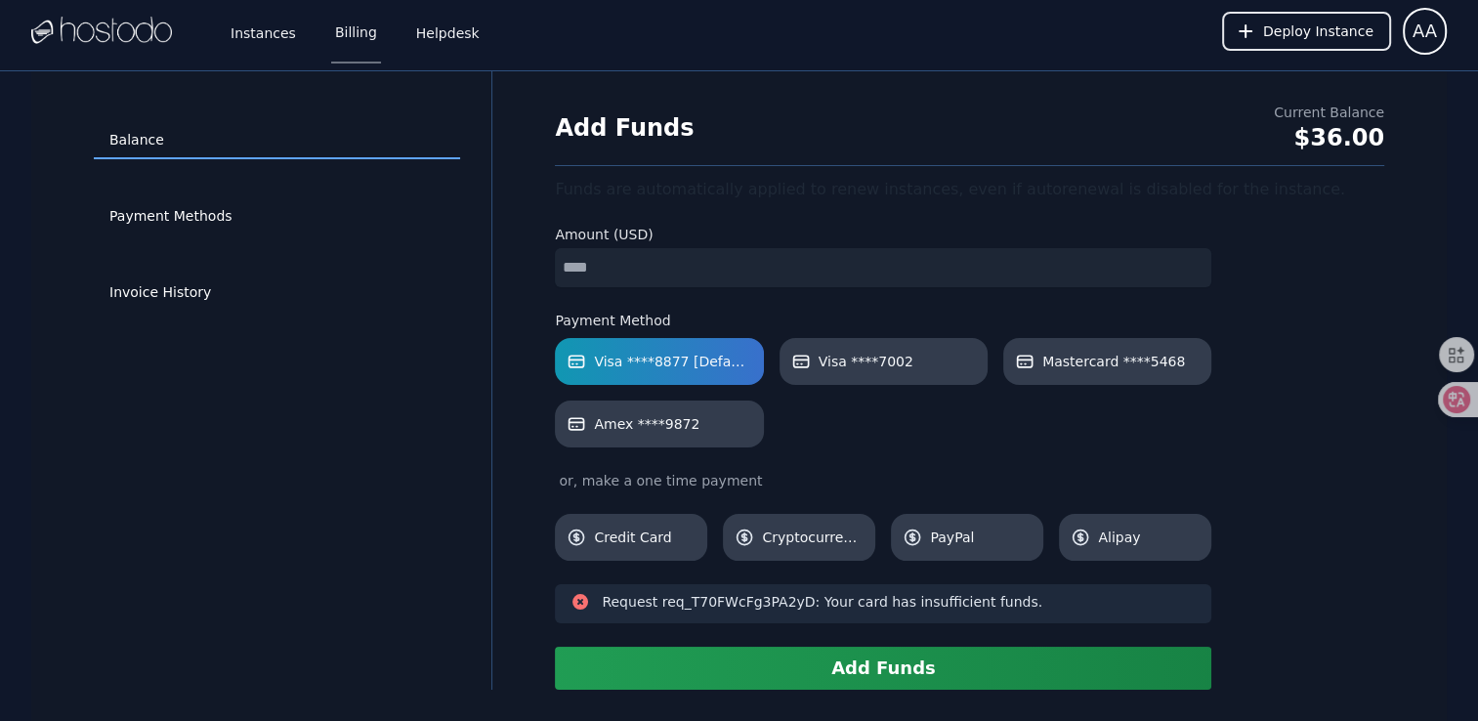
click at [368, 263] on div "Balance Payment Methods Invoice History Add Funds Current Balance $36.00 Funds …" at bounding box center [738, 380] width 1415 height 618
click at [735, 664] on button "Add Funds" at bounding box center [883, 668] width 656 height 43
drag, startPoint x: 284, startPoint y: 416, endPoint x: 242, endPoint y: 336, distance: 90.4
click at [283, 416] on div "Balance Payment Methods Invoice History" at bounding box center [277, 381] width 429 height 556
click at [195, 208] on link "Payment Methods" at bounding box center [277, 216] width 366 height 37
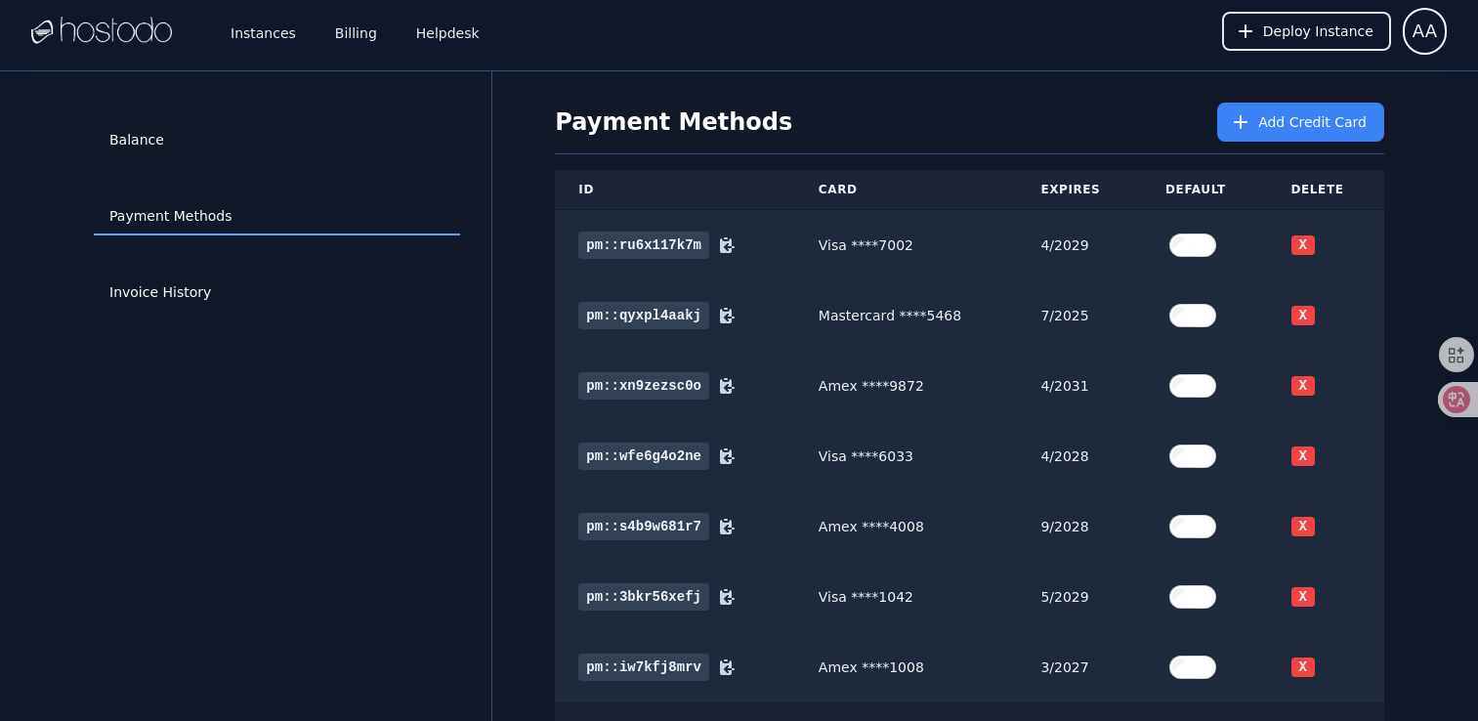
scroll to position [324, 0]
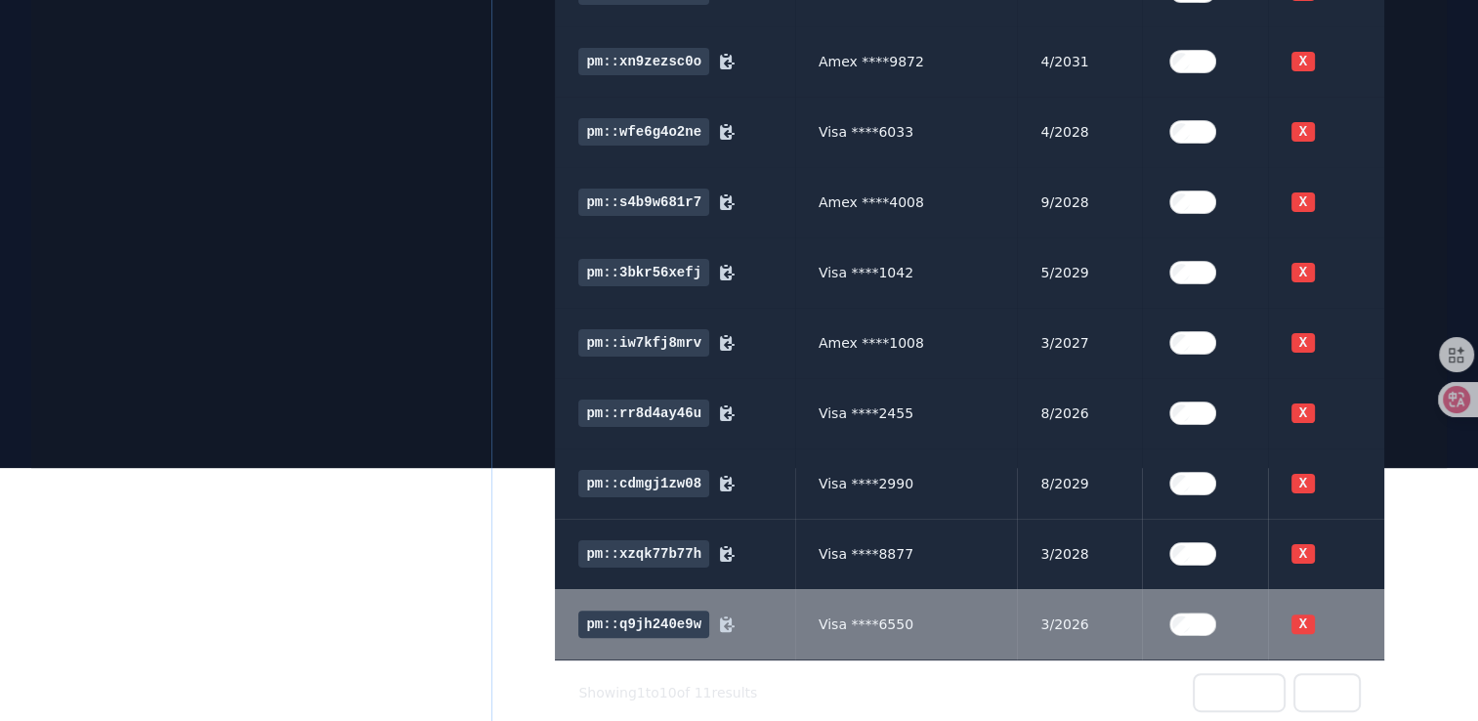
click at [1195, 635] on label at bounding box center [1204, 624] width 78 height 39
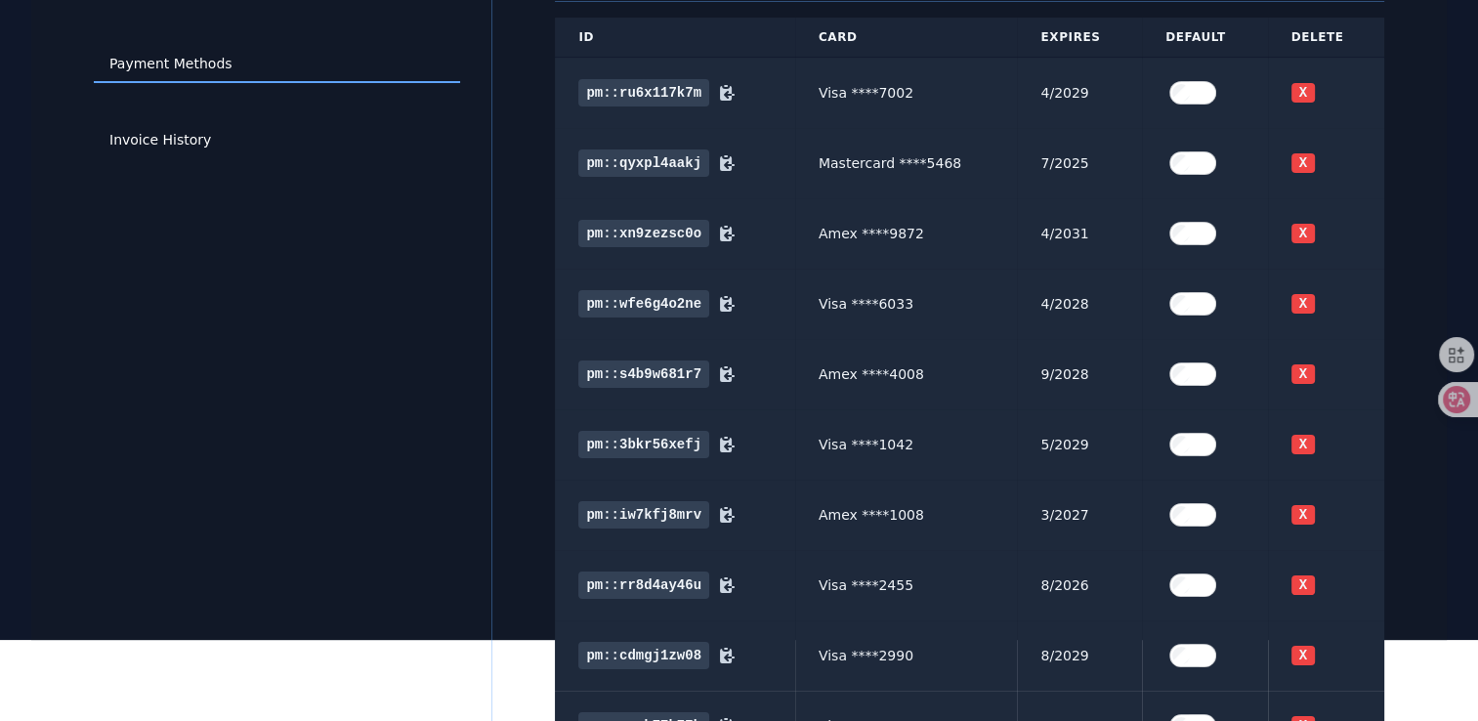
scroll to position [0, 0]
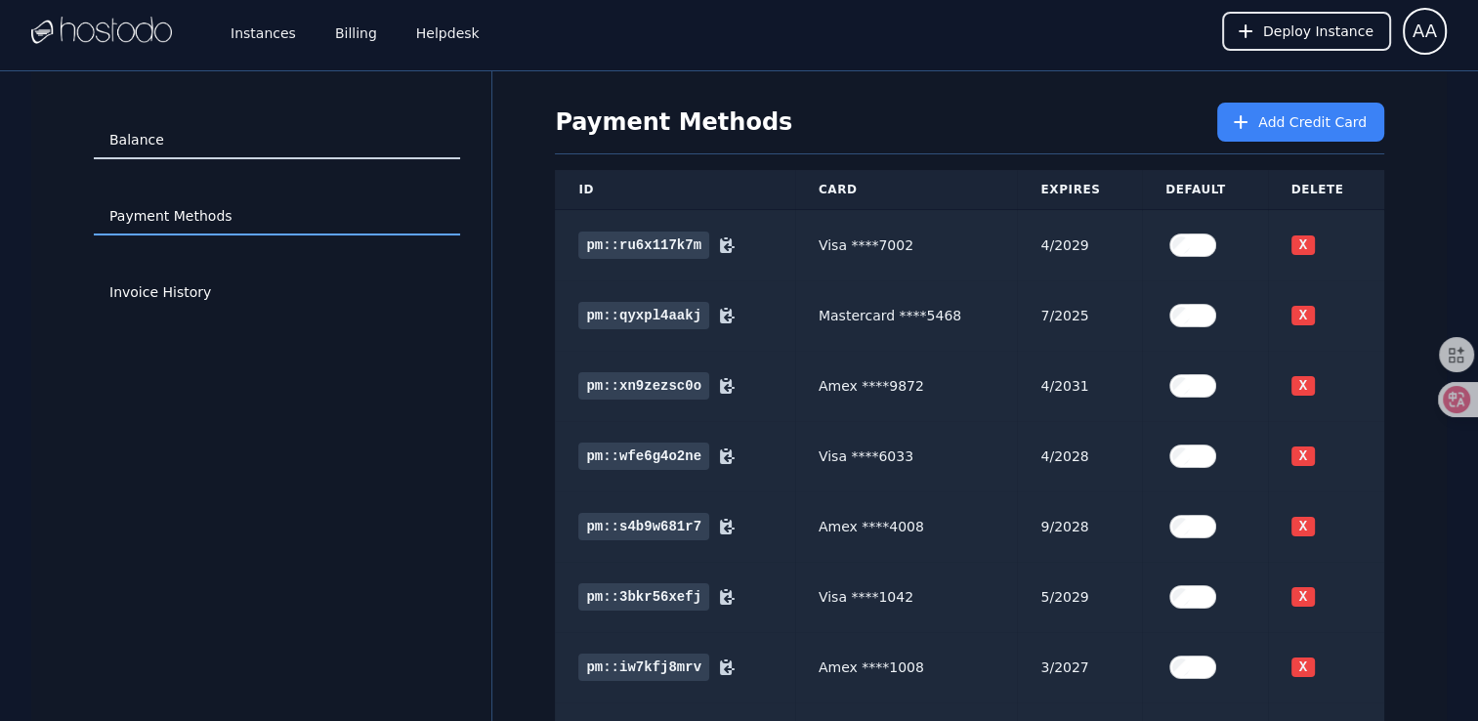
click at [169, 143] on link "Balance" at bounding box center [277, 140] width 366 height 37
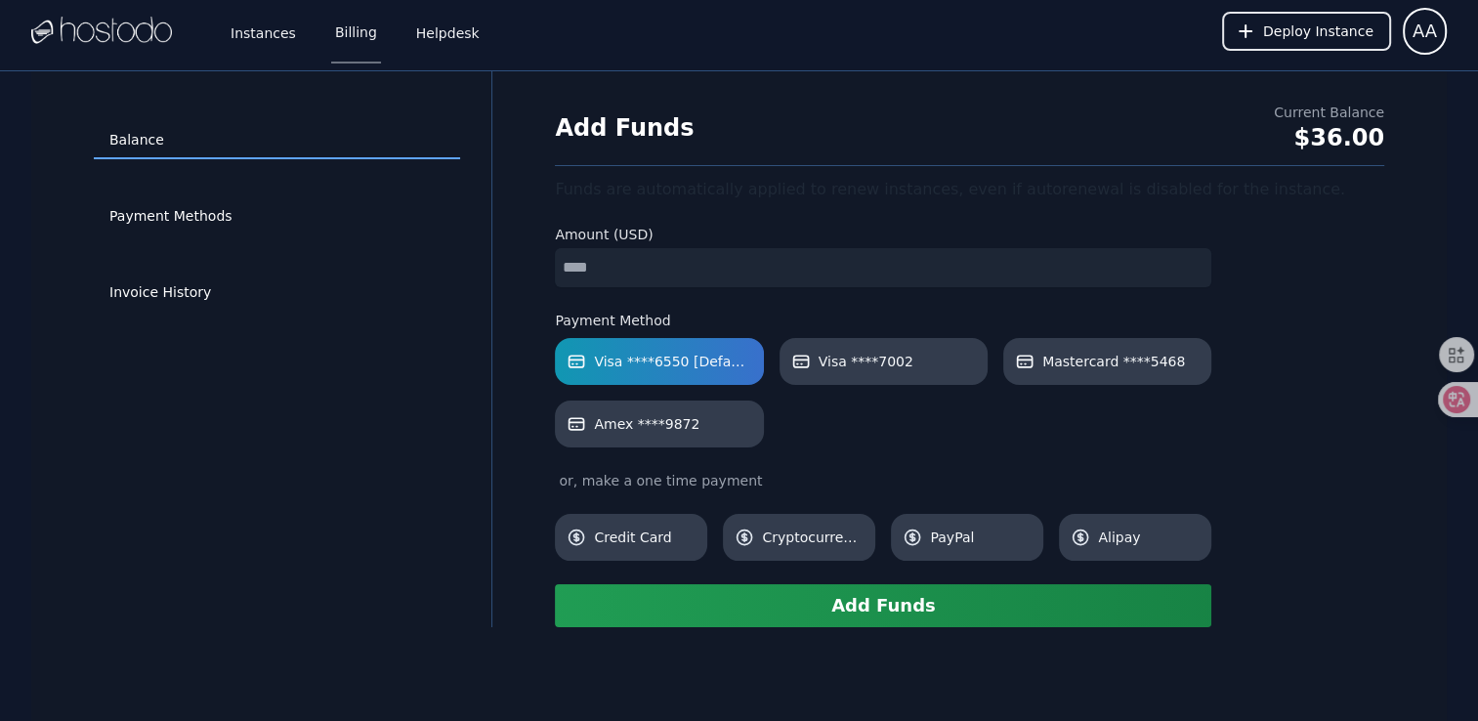
drag, startPoint x: 567, startPoint y: 248, endPoint x: 421, endPoint y: 237, distance: 145.9
click at [434, 236] on div "Balance Payment Methods Invoice History Add Funds Current Balance $36.00 Funds …" at bounding box center [738, 349] width 1415 height 556
type input "*"
click at [840, 612] on button "Add Funds" at bounding box center [883, 605] width 656 height 43
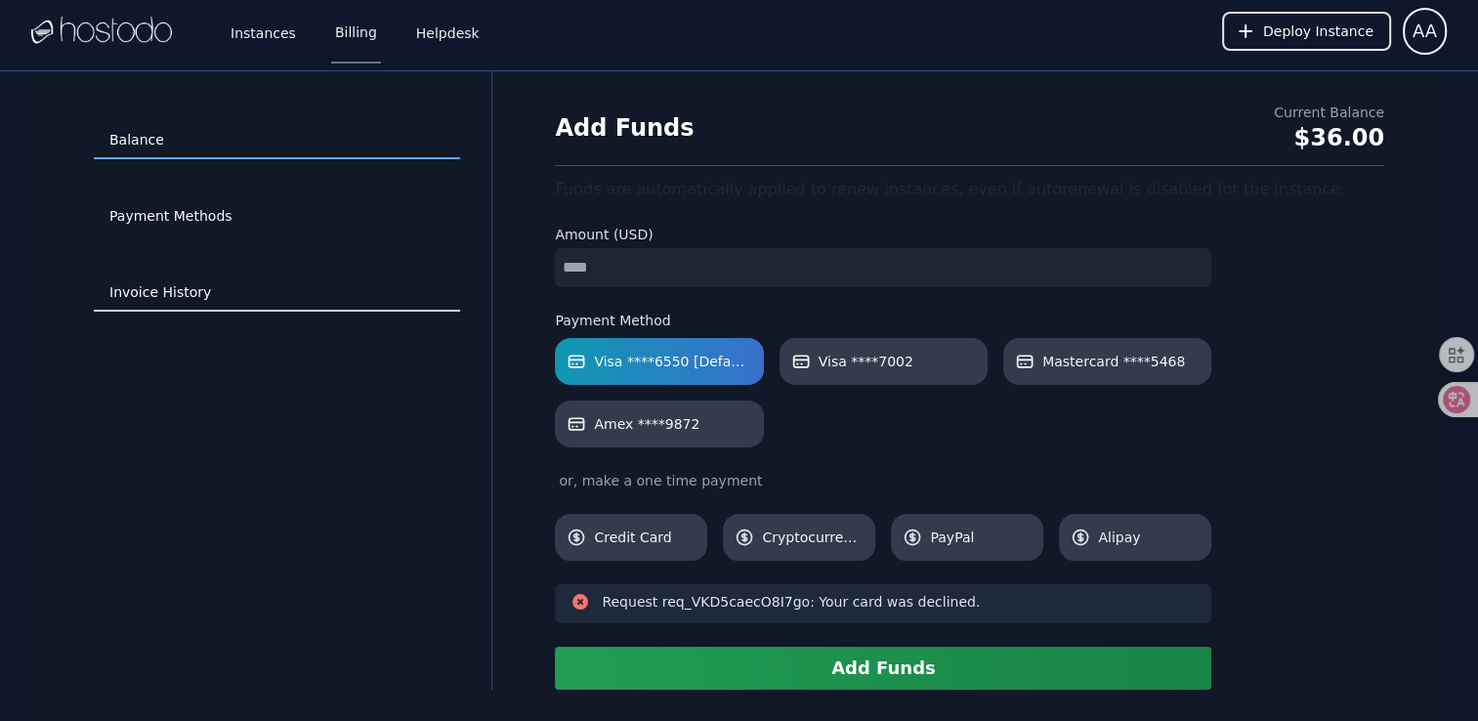
click at [178, 285] on link "Invoice History" at bounding box center [277, 292] width 366 height 37
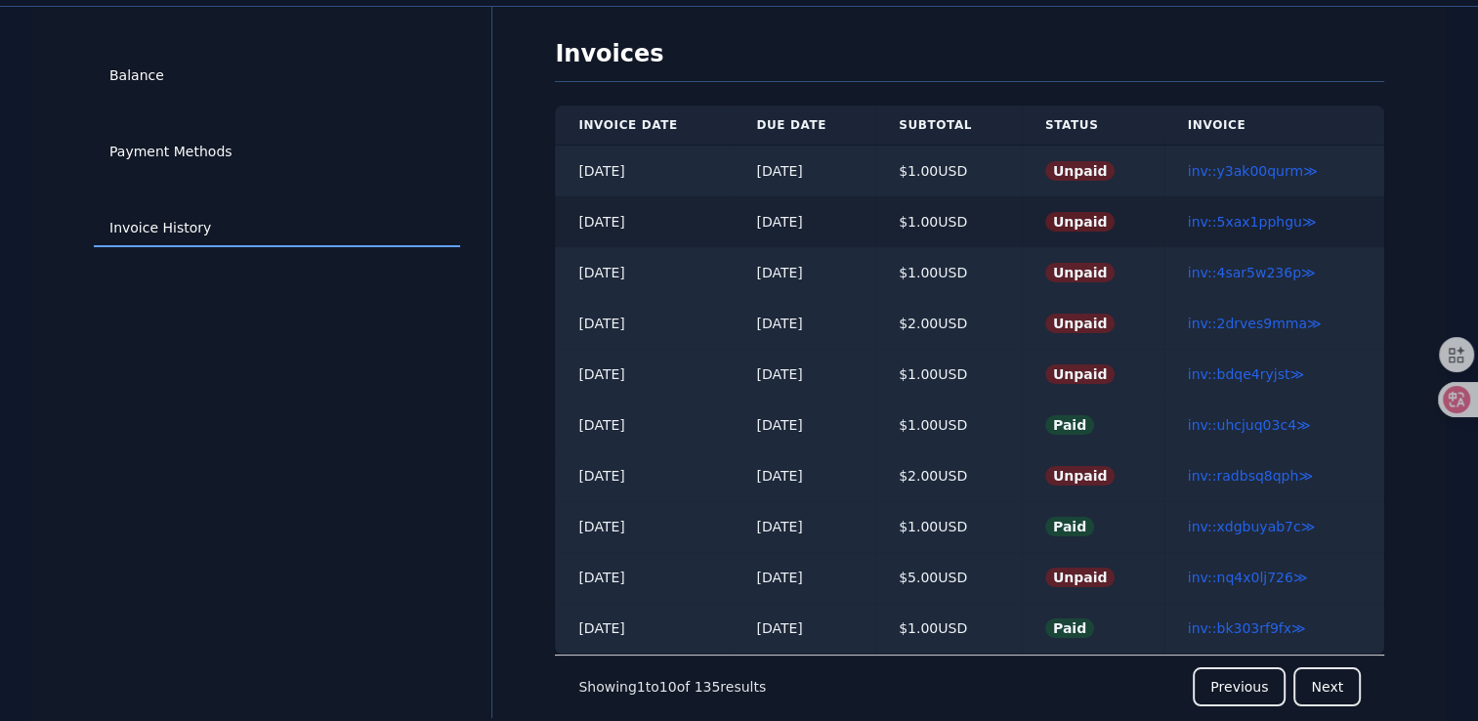
scroll to position [70, 0]
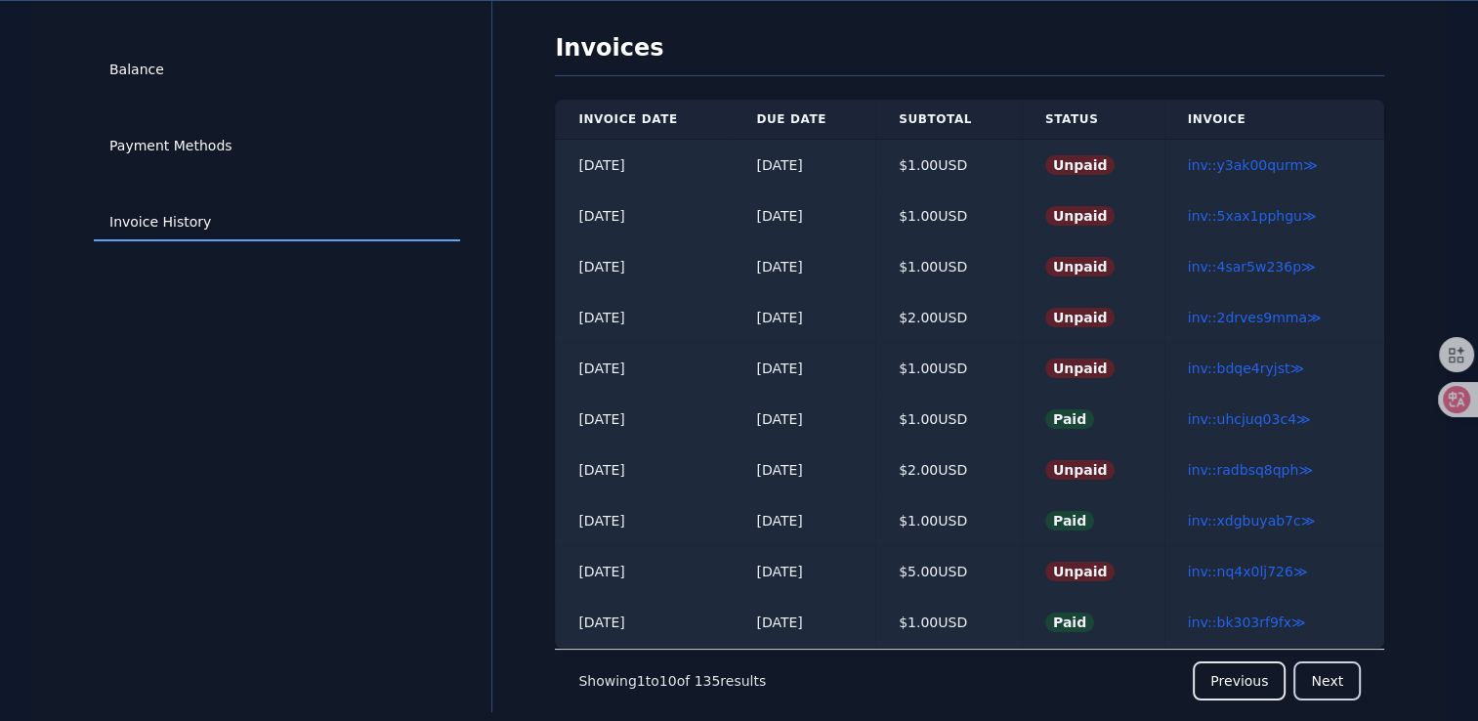
click at [1317, 683] on button "Next" at bounding box center [1326, 680] width 67 height 39
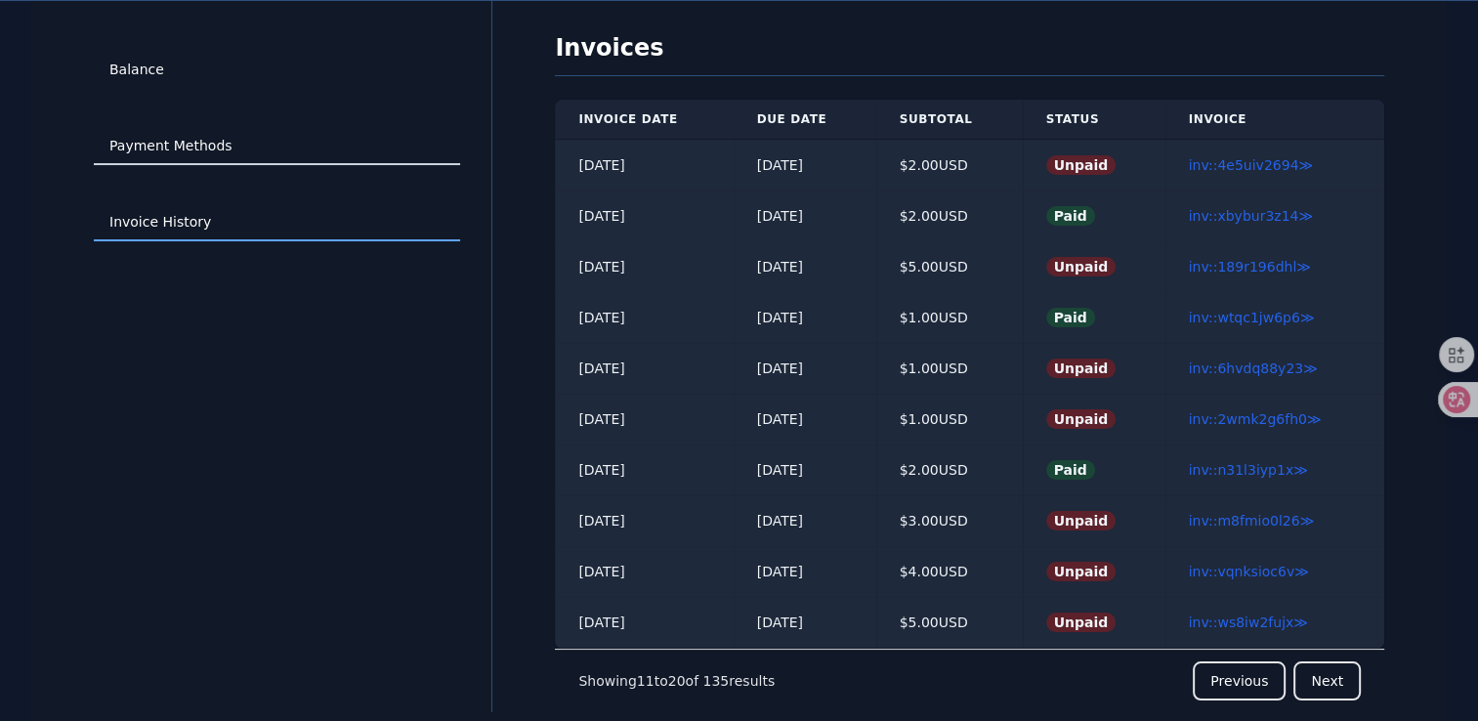
click at [188, 137] on link "Payment Methods" at bounding box center [277, 146] width 366 height 37
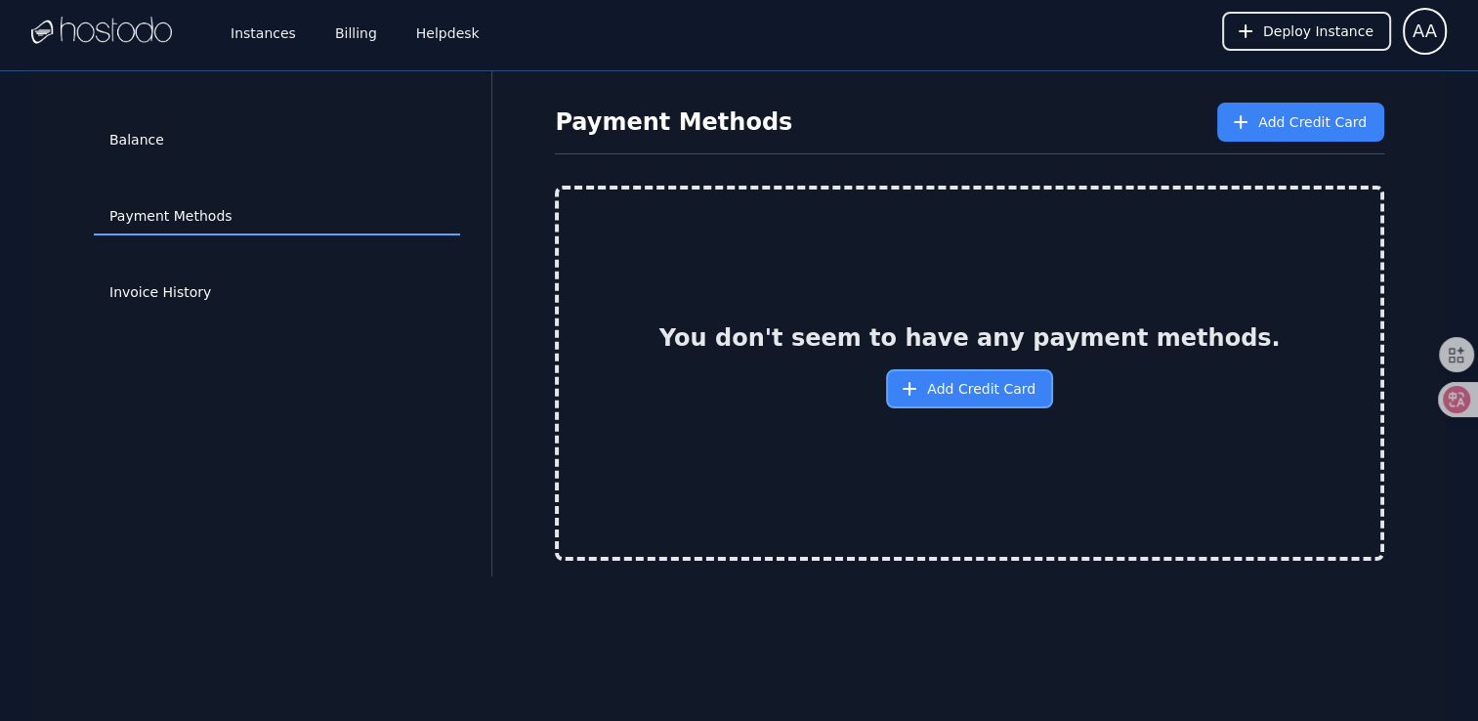
click at [994, 389] on span "Add Credit Card" at bounding box center [981, 389] width 108 height 20
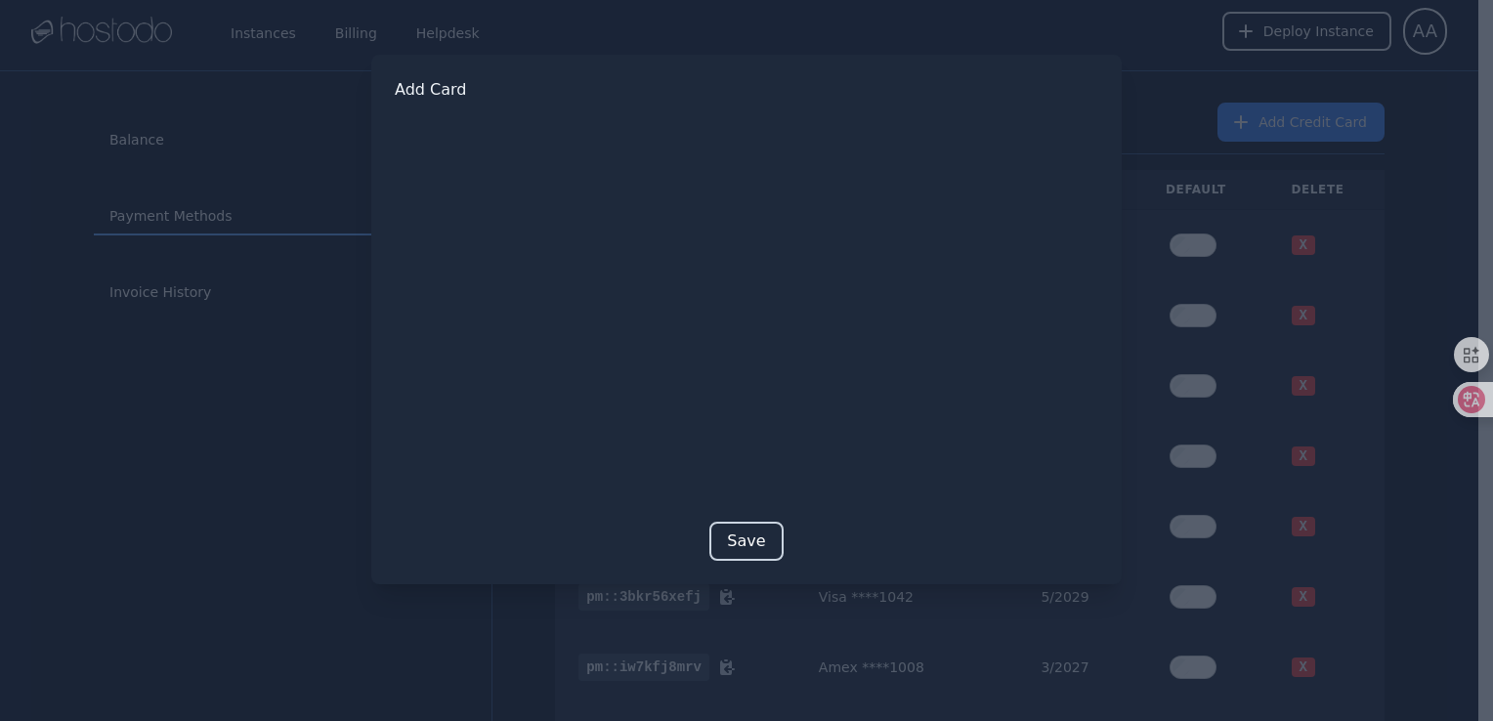
click at [740, 533] on button "Save" at bounding box center [745, 541] width 73 height 39
click at [742, 566] on button "Save" at bounding box center [745, 572] width 73 height 39
click at [758, 572] on button "Save" at bounding box center [745, 572] width 73 height 39
click at [747, 574] on button "Save" at bounding box center [745, 572] width 73 height 39
click at [766, 603] on button "Save" at bounding box center [745, 592] width 73 height 39
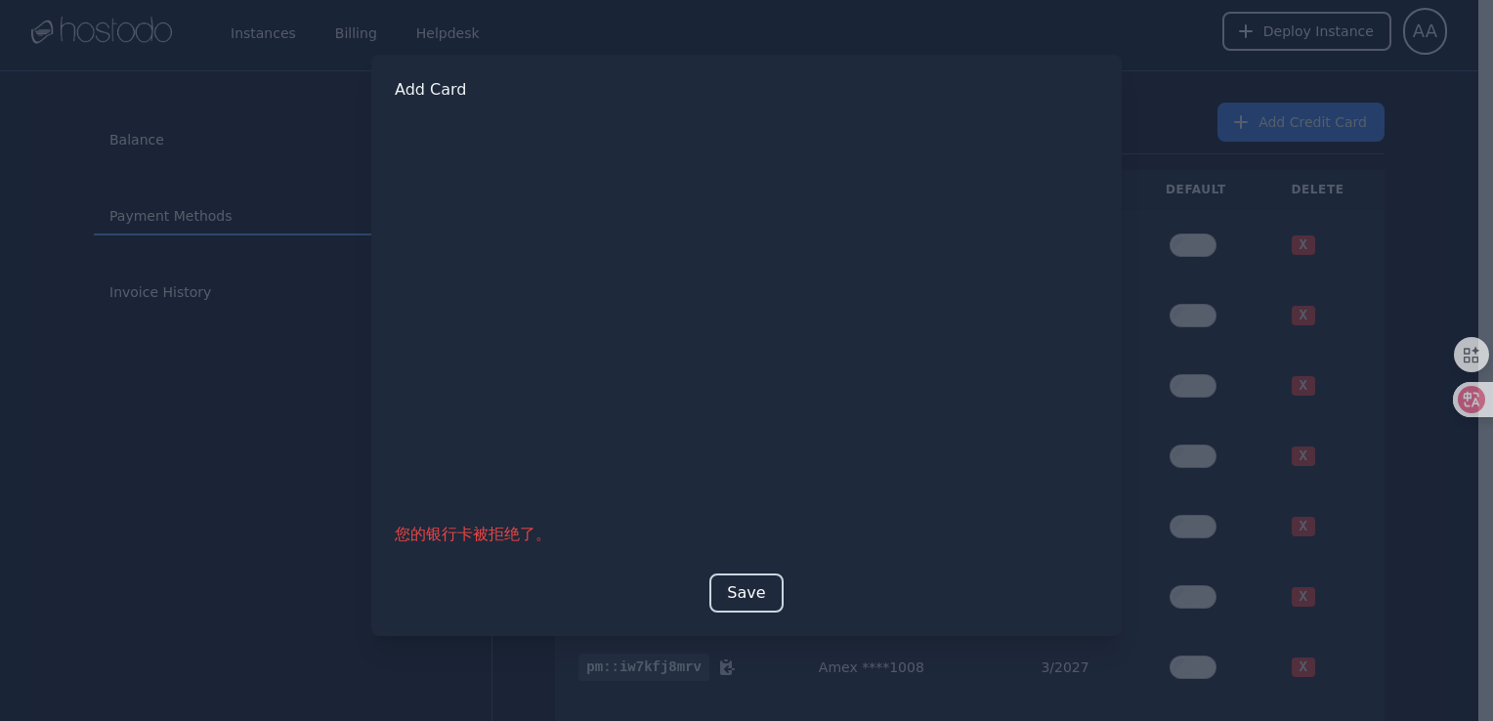
click at [771, 580] on button "Save" at bounding box center [745, 592] width 73 height 39
click at [732, 587] on button "Save" at bounding box center [745, 572] width 73 height 39
click at [762, 561] on button "Save" at bounding box center [745, 572] width 73 height 39
click at [1160, 312] on div at bounding box center [746, 360] width 1493 height 721
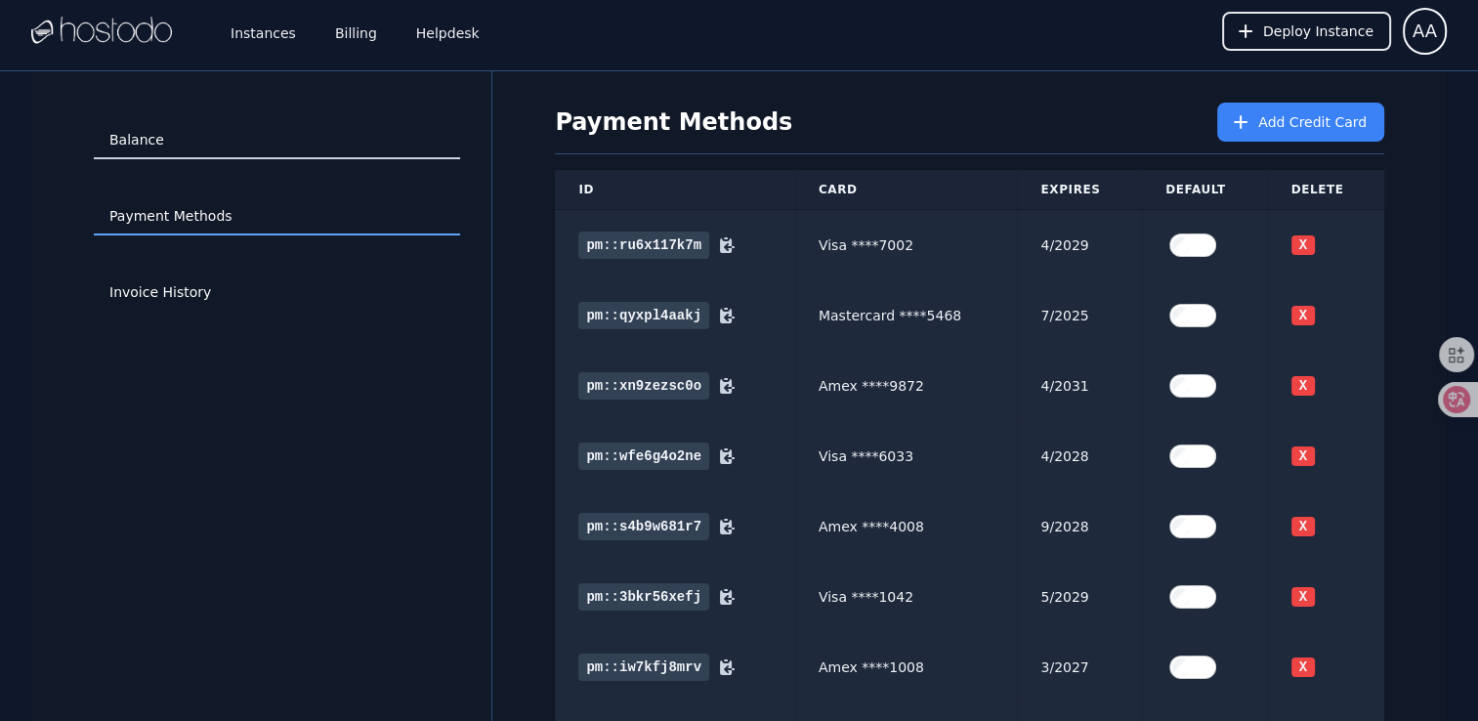
click at [145, 133] on link "Balance" at bounding box center [277, 140] width 366 height 37
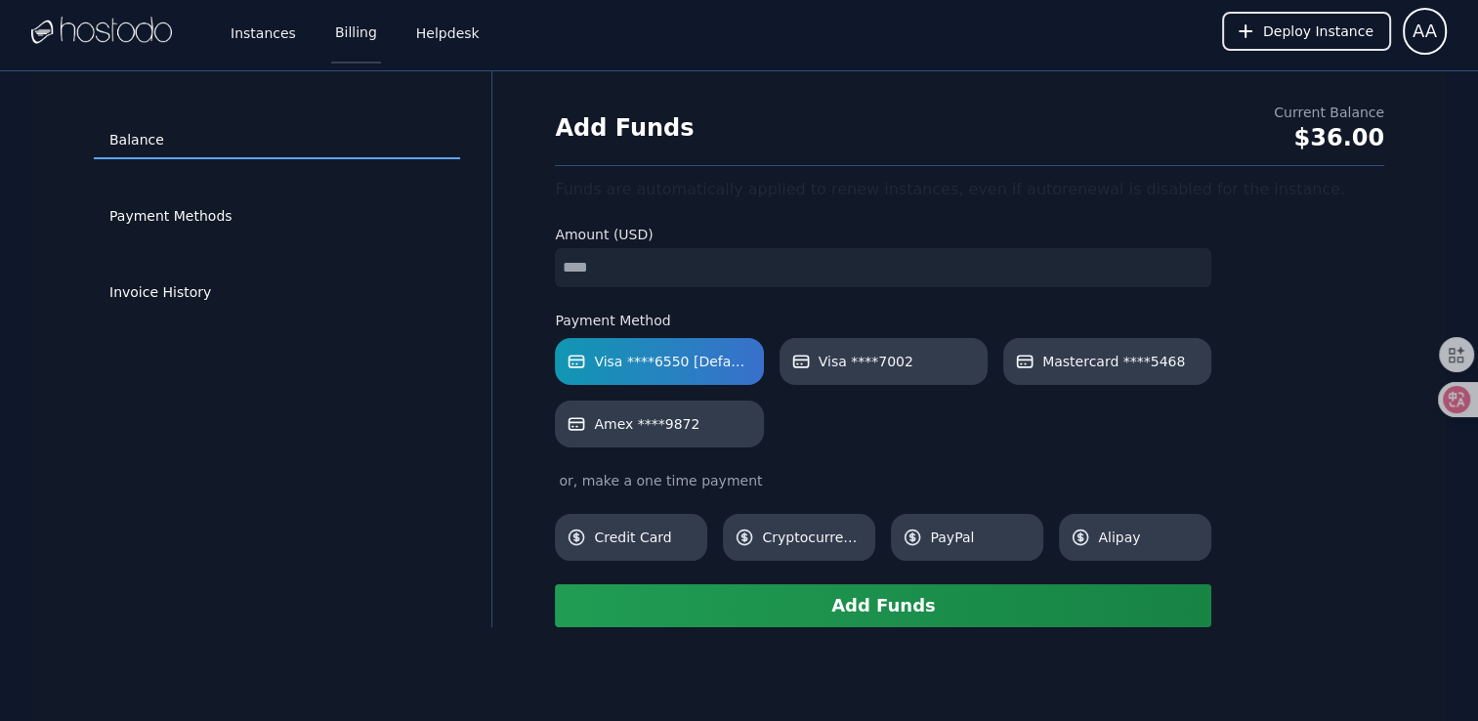
click at [348, 45] on link "Billing" at bounding box center [356, 31] width 50 height 64
click at [196, 210] on link "Payment Methods" at bounding box center [277, 216] width 366 height 37
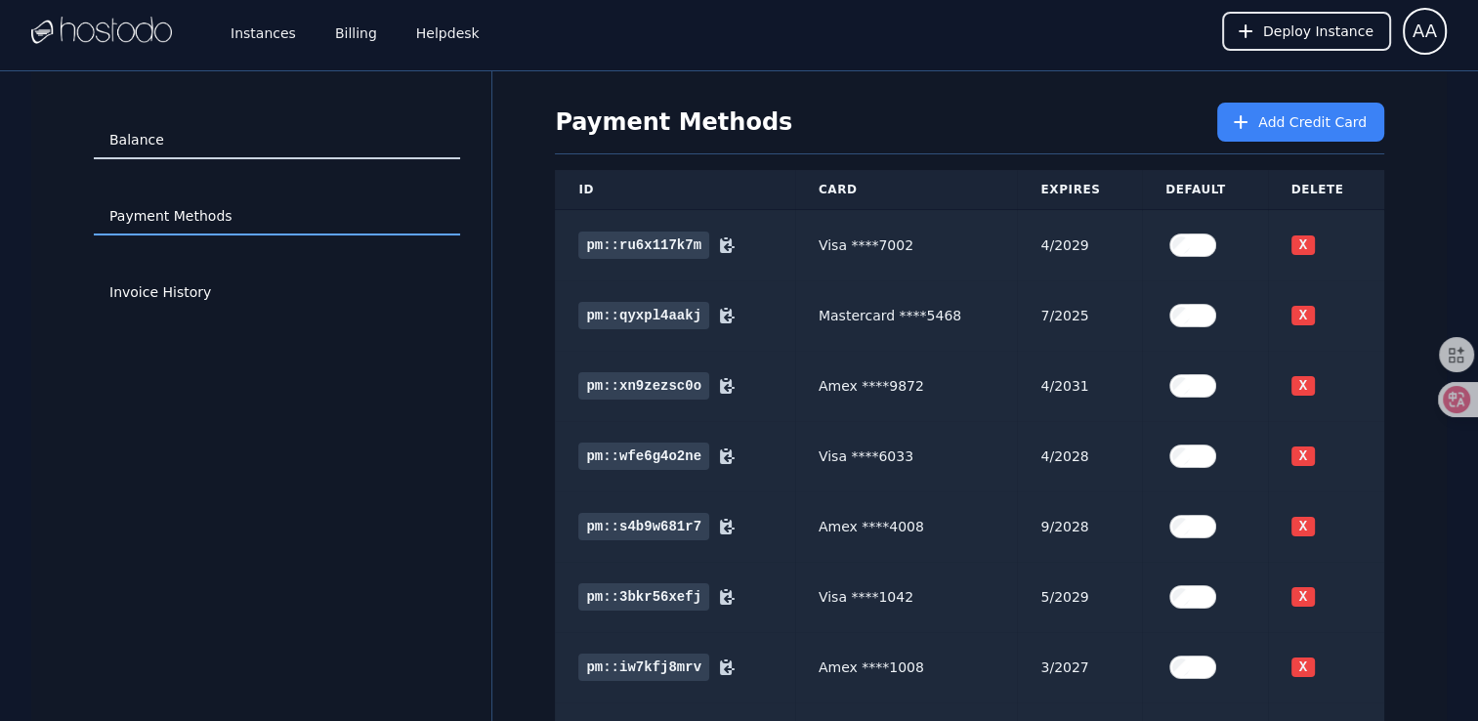
click at [187, 149] on link "Balance" at bounding box center [277, 140] width 366 height 37
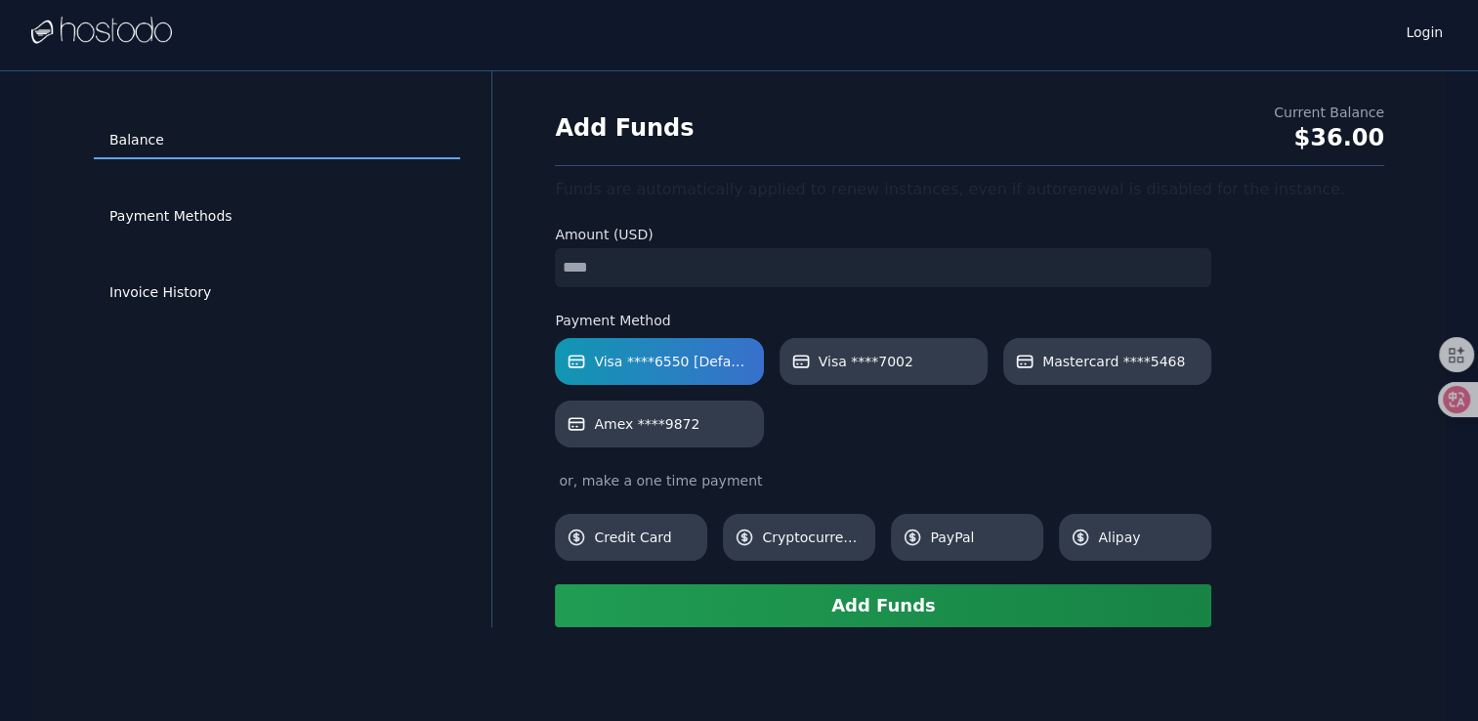
click at [359, 36] on div "Login" at bounding box center [738, 31] width 1415 height 63
click at [176, 211] on link "Payment Methods" at bounding box center [277, 216] width 366 height 37
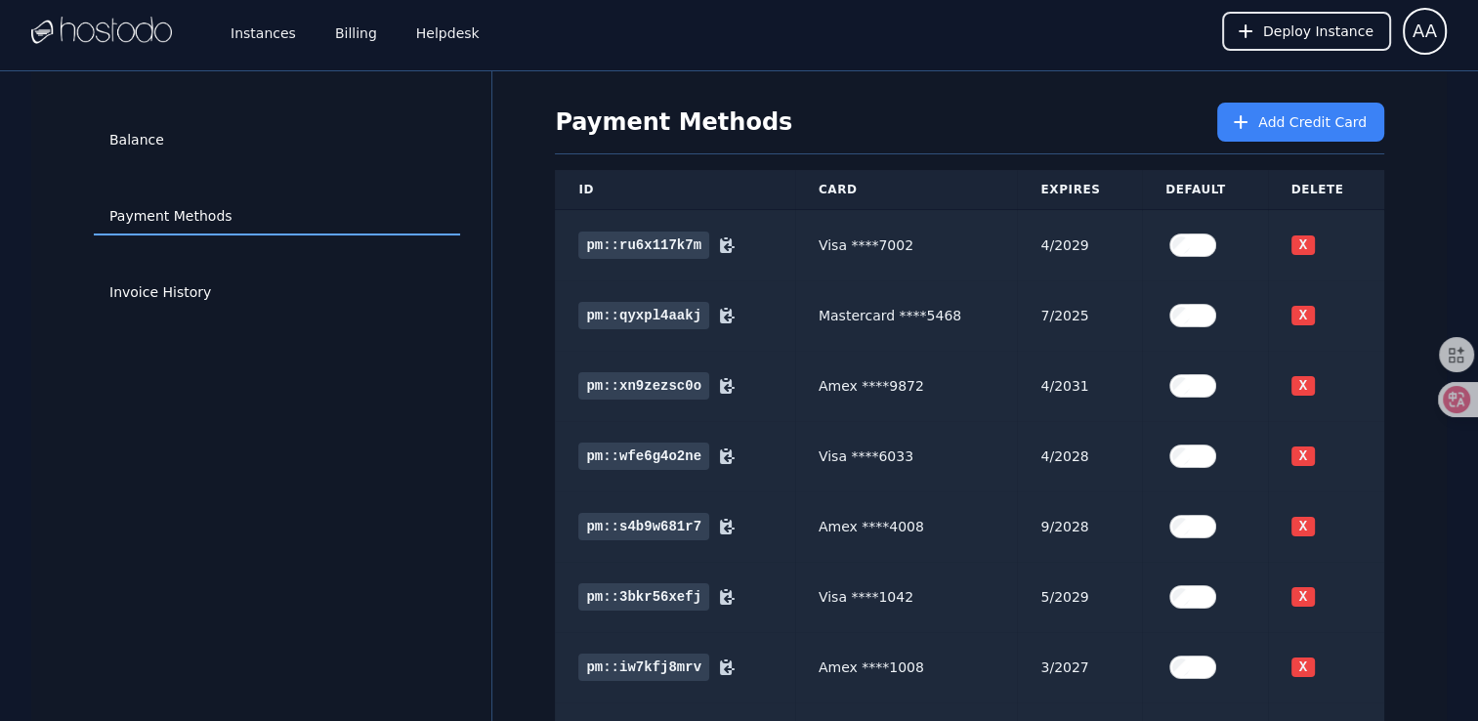
click at [334, 25] on link "Billing" at bounding box center [356, 31] width 50 height 64
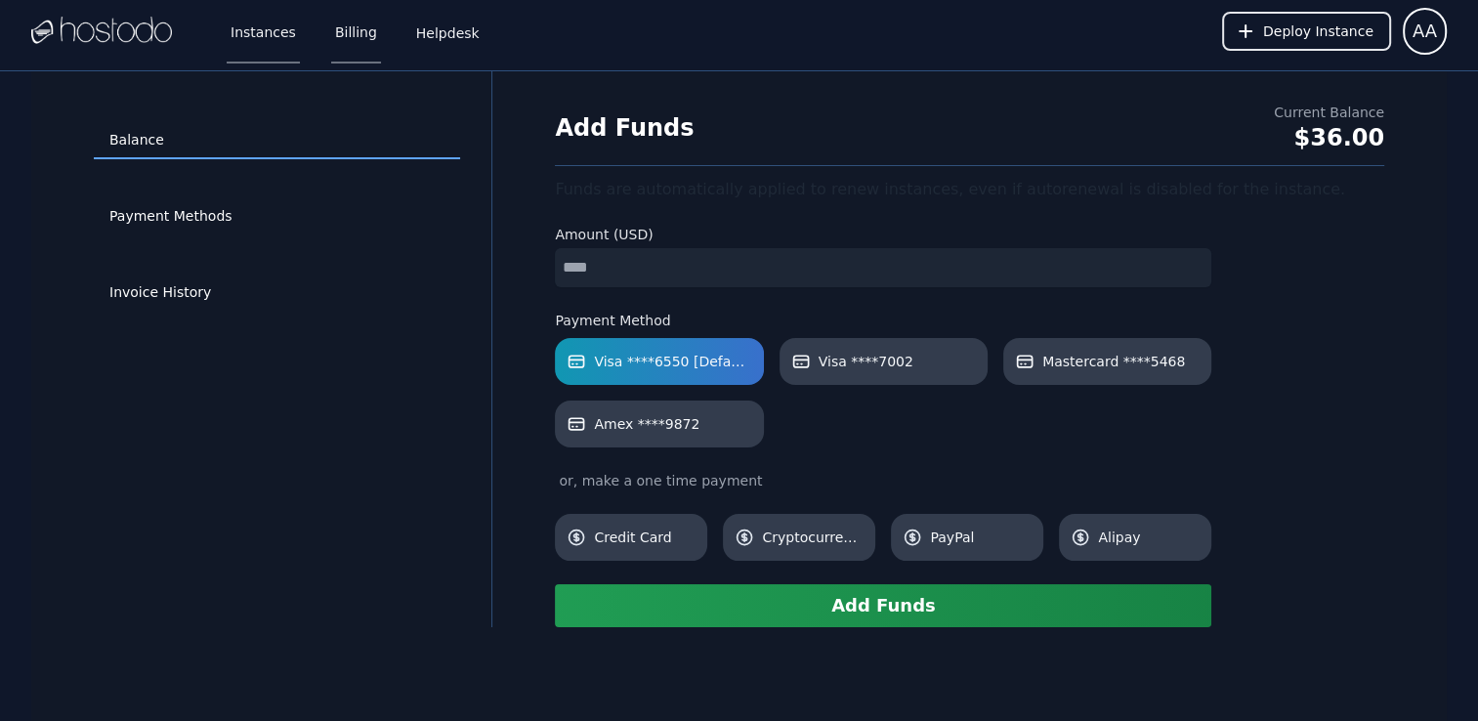
click at [238, 33] on link "Instances" at bounding box center [263, 31] width 73 height 64
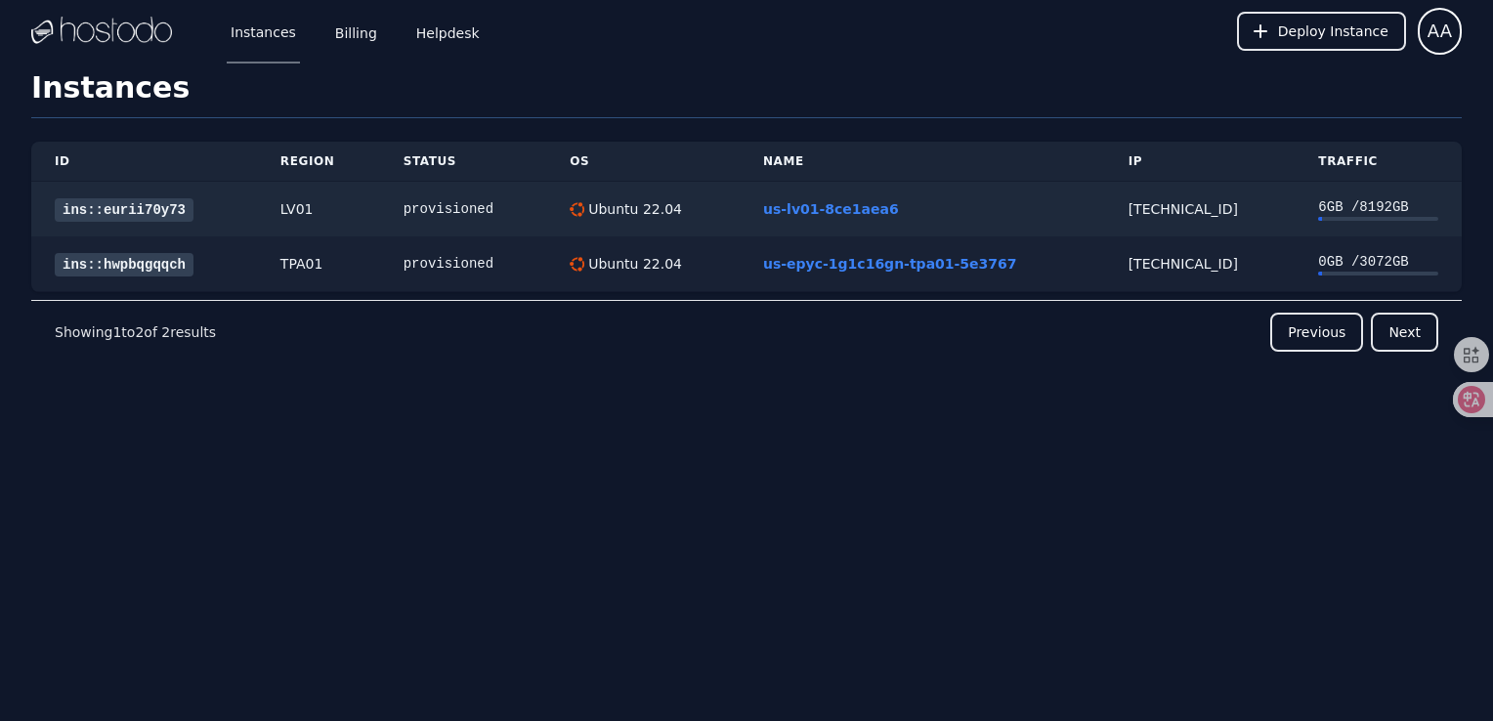
click at [151, 274] on link "ins::hwpbqgqqch" at bounding box center [124, 264] width 139 height 23
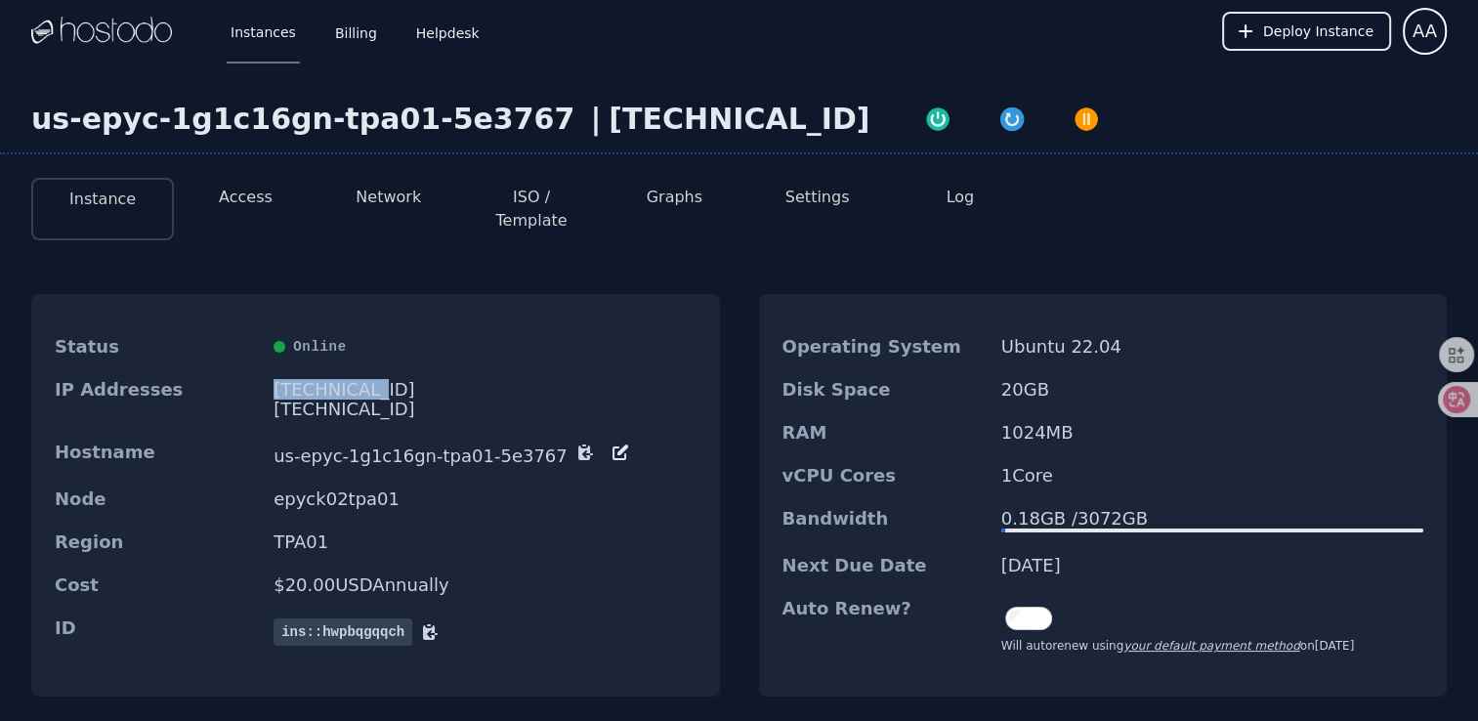
drag, startPoint x: 1110, startPoint y: 547, endPoint x: 995, endPoint y: 546, distance: 114.3
click at [995, 546] on div "Next Due Date [DATE]" at bounding box center [1103, 565] width 689 height 43
copy dd "[DATE]"
click at [856, 640] on div "Auto Renew? Will autorenew using your default payment method on [DATE]" at bounding box center [1103, 626] width 689 height 78
click at [262, 33] on link "Instances" at bounding box center [263, 31] width 73 height 64
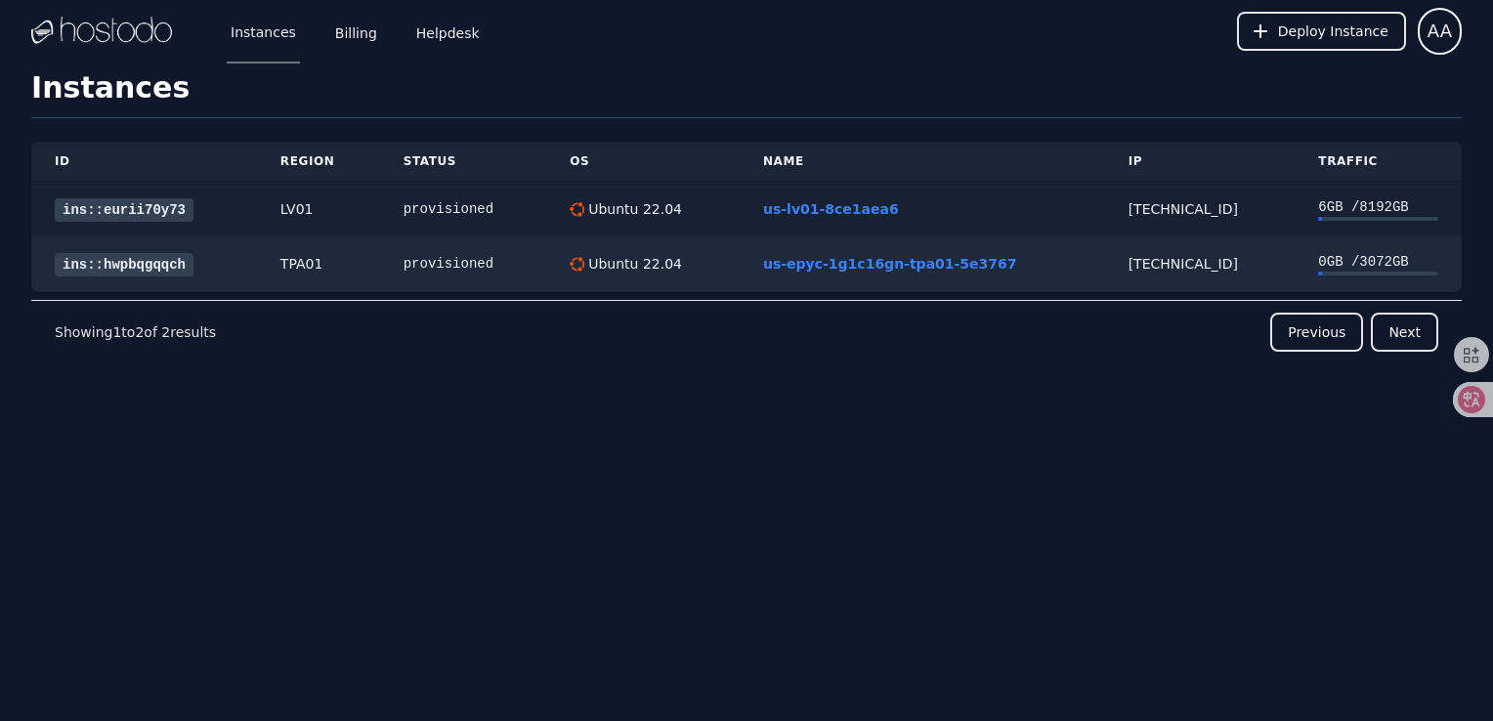
click at [152, 209] on link "ins::eurii70y73" at bounding box center [124, 209] width 139 height 23
